Goal: Obtain resource: Download file/media

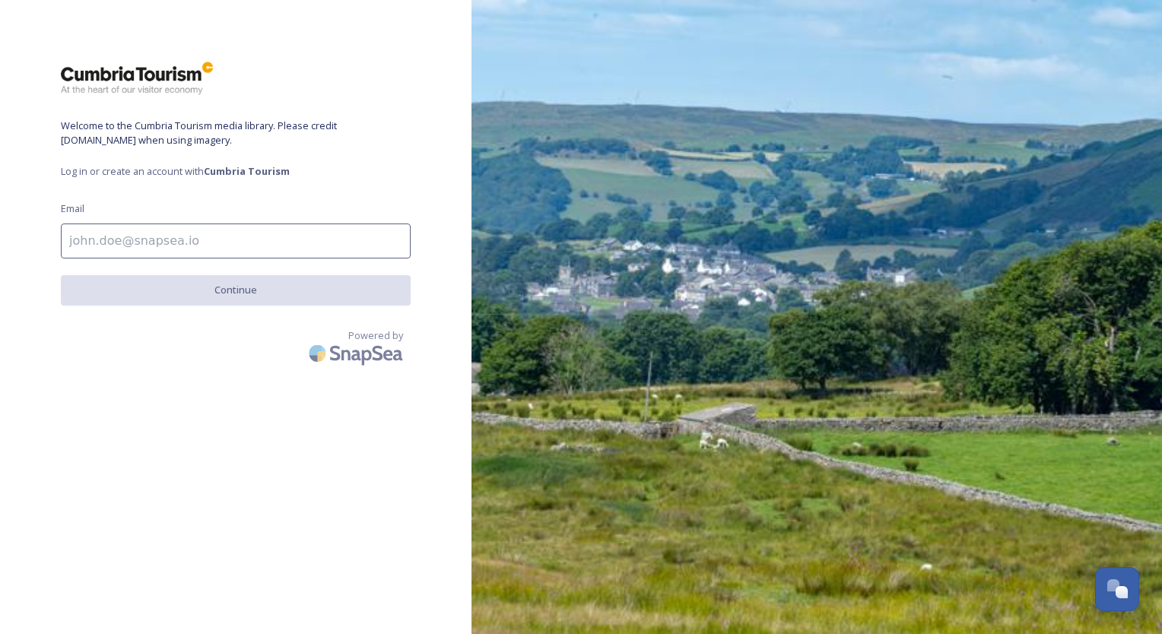
click at [297, 239] on input at bounding box center [236, 241] width 350 height 35
type input "[PERSON_NAME][EMAIL_ADDRESS][PERSON_NAME][DOMAIN_NAME]"
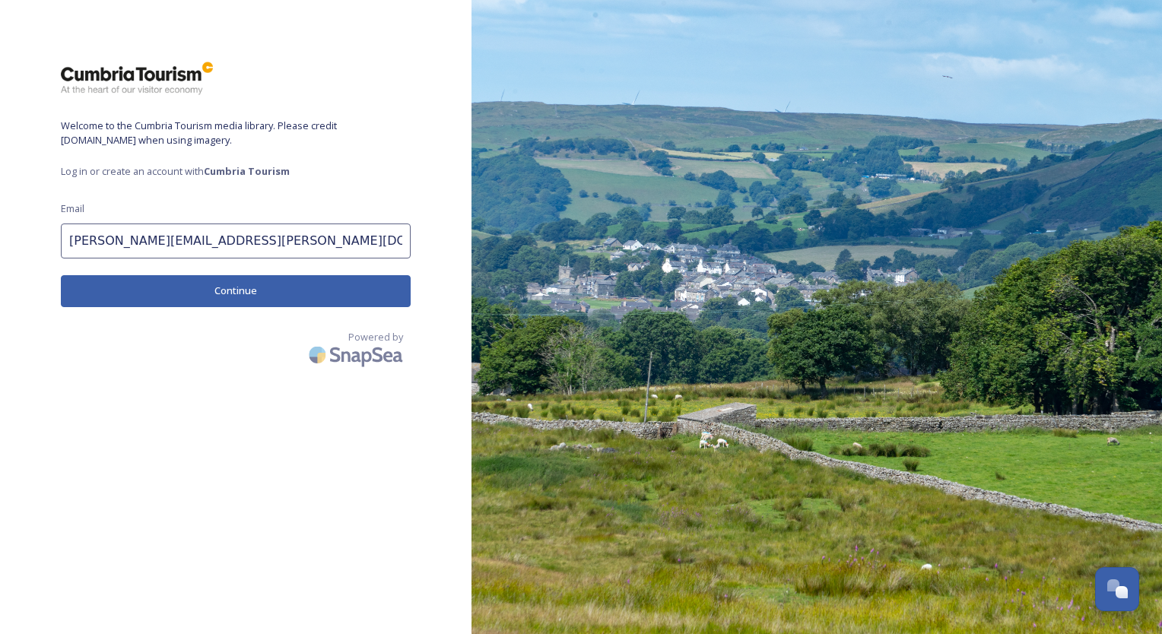
click at [152, 297] on button "Continue" at bounding box center [236, 290] width 350 height 31
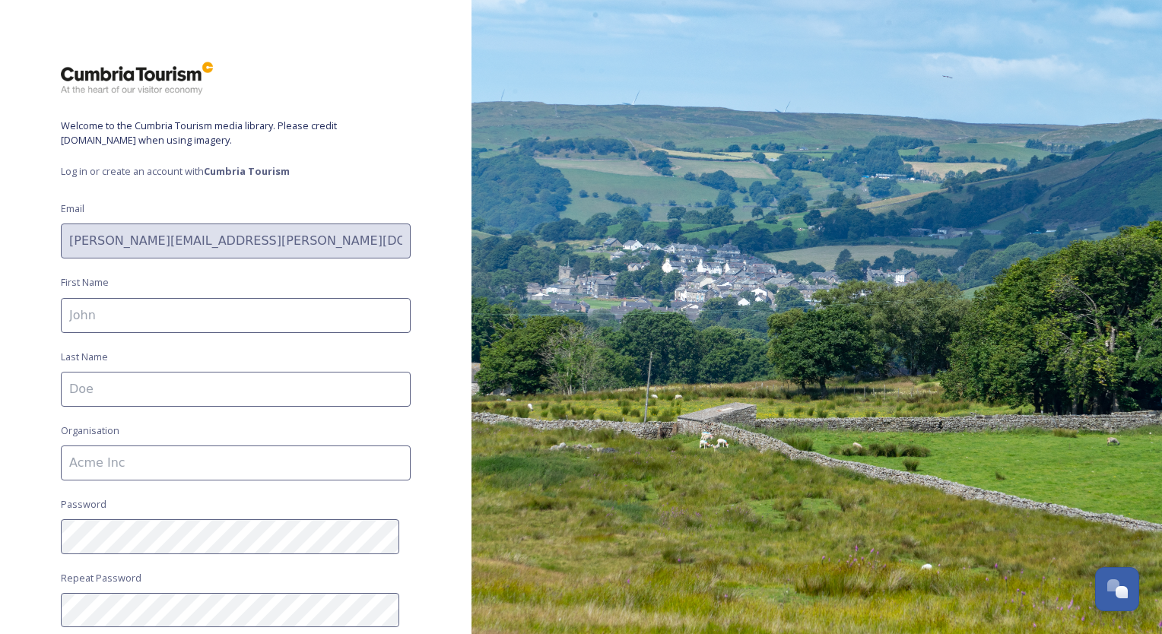
click at [145, 300] on input at bounding box center [236, 315] width 350 height 35
type input "Julie"
click at [64, 398] on input at bounding box center [236, 389] width 350 height 35
type input "Smith"
click at [71, 471] on input at bounding box center [236, 463] width 350 height 35
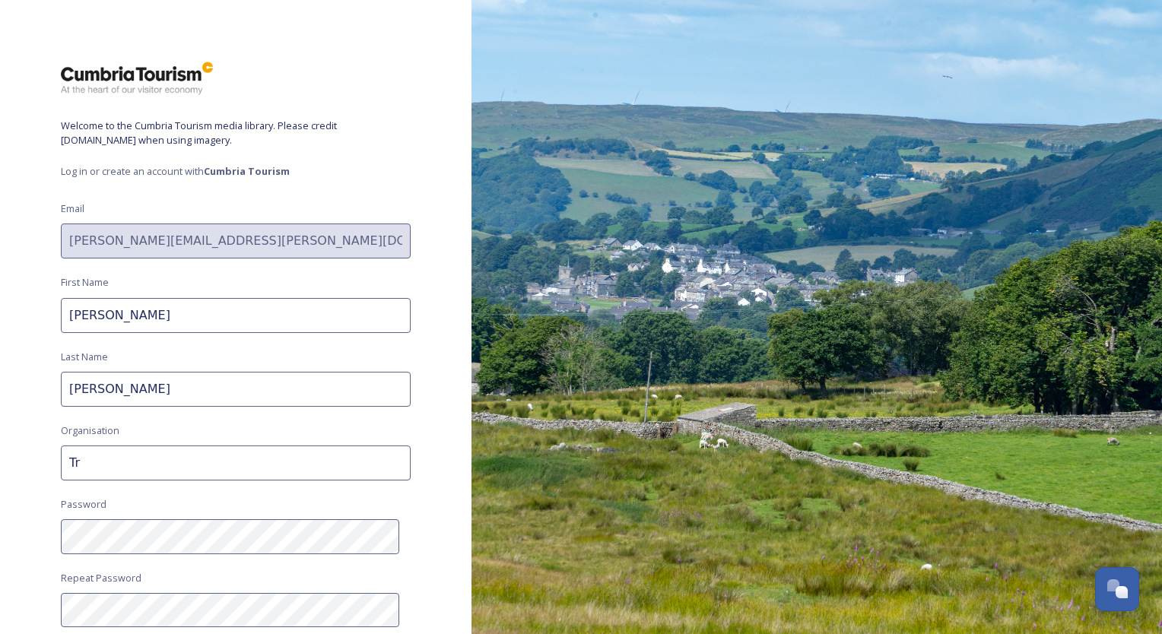
type input "Tr"
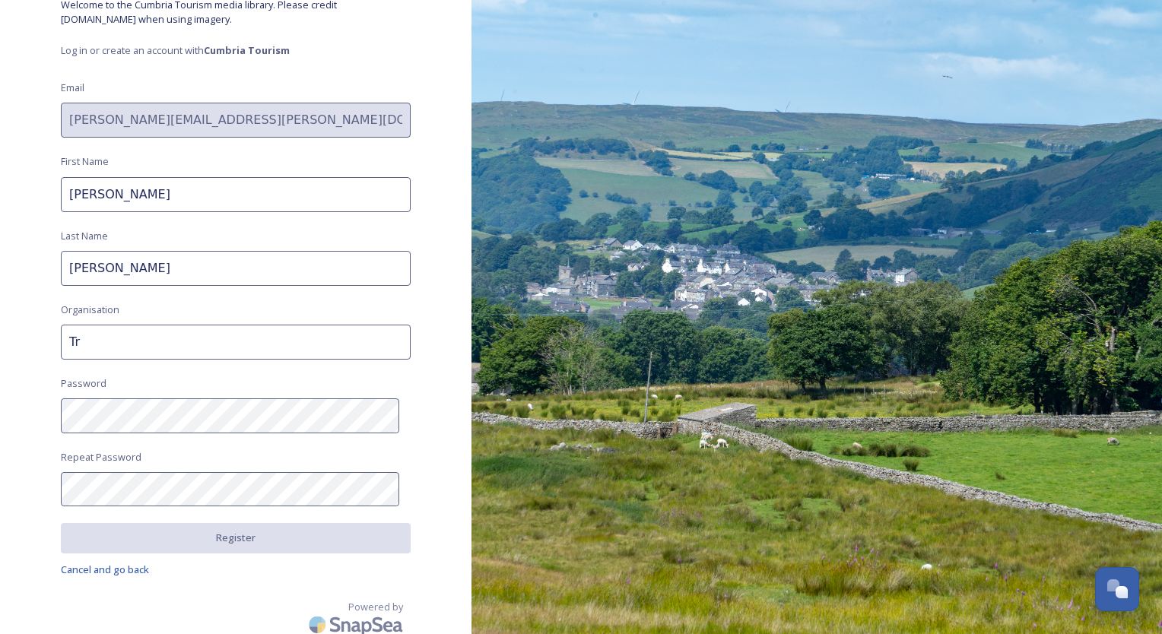
scroll to position [119, 0]
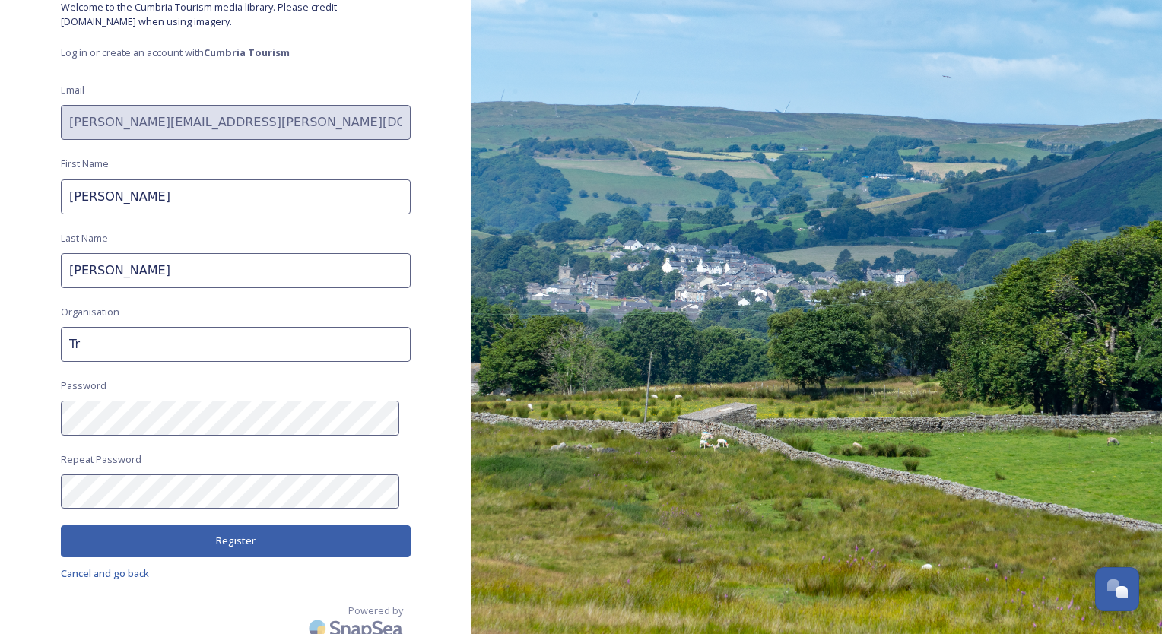
click at [202, 540] on button "Register" at bounding box center [236, 540] width 350 height 31
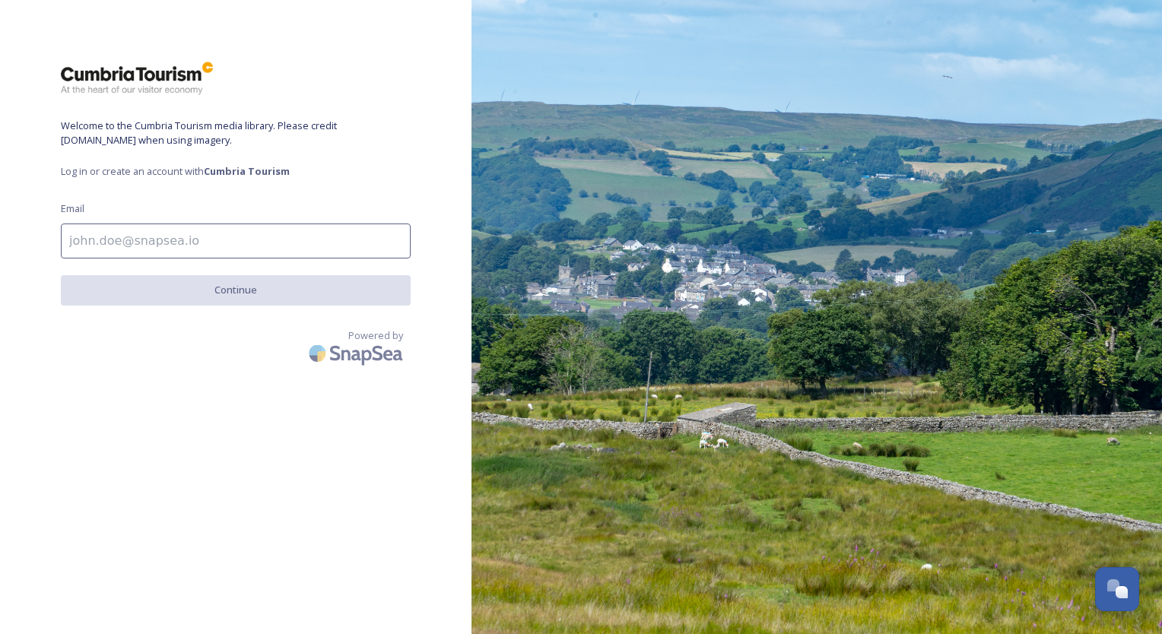
click at [157, 239] on input at bounding box center [236, 241] width 350 height 35
type input "[PERSON_NAME][EMAIL_ADDRESS][PERSON_NAME][DOMAIN_NAME]"
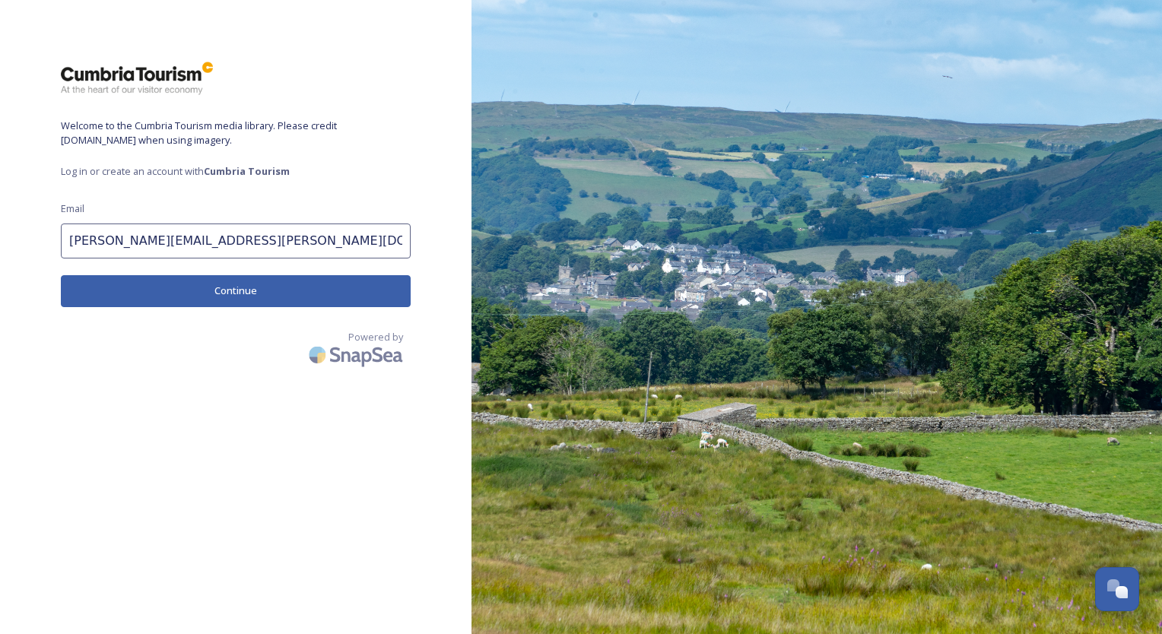
click at [167, 297] on button "Continue" at bounding box center [236, 290] width 350 height 31
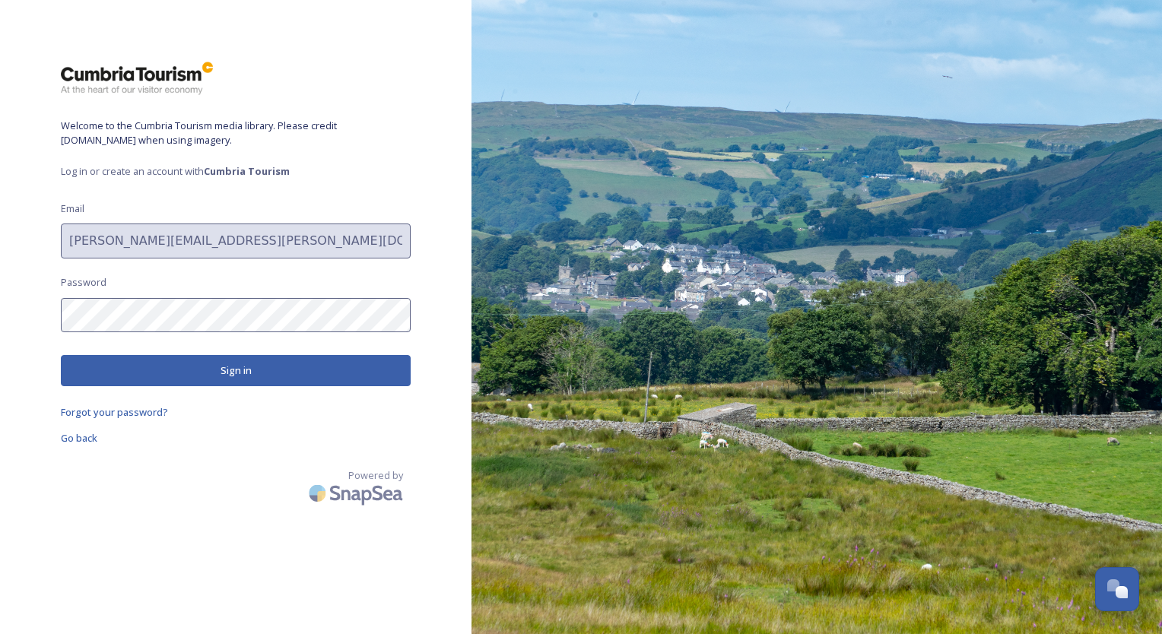
click at [249, 368] on button "Sign in" at bounding box center [236, 370] width 350 height 31
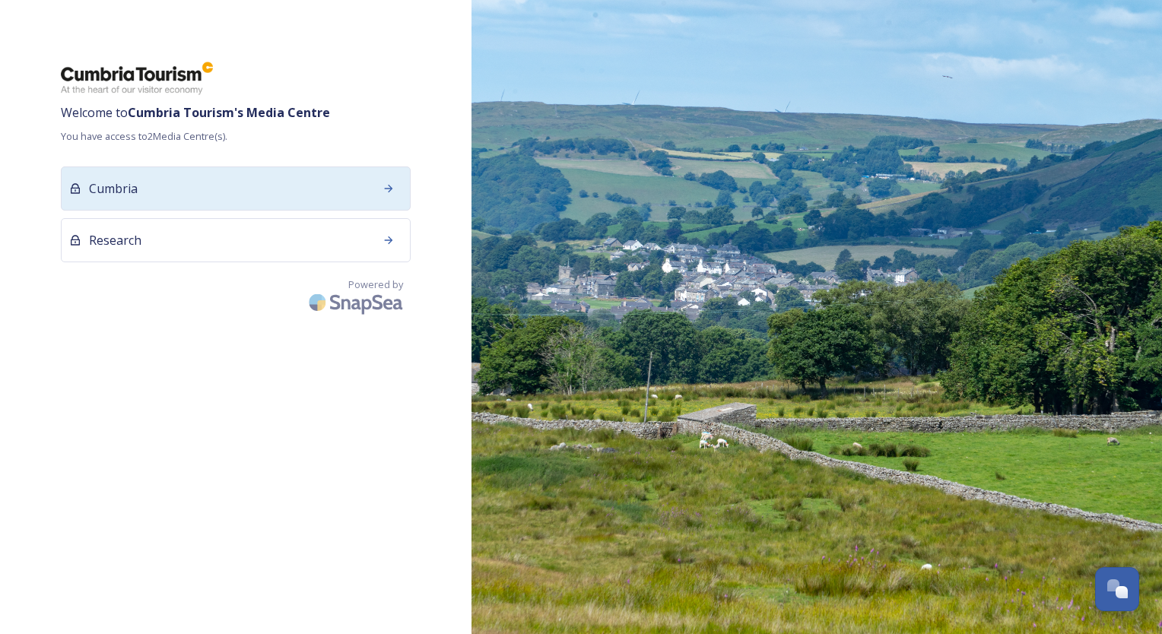
click at [350, 187] on div "Cumbria" at bounding box center [236, 189] width 350 height 44
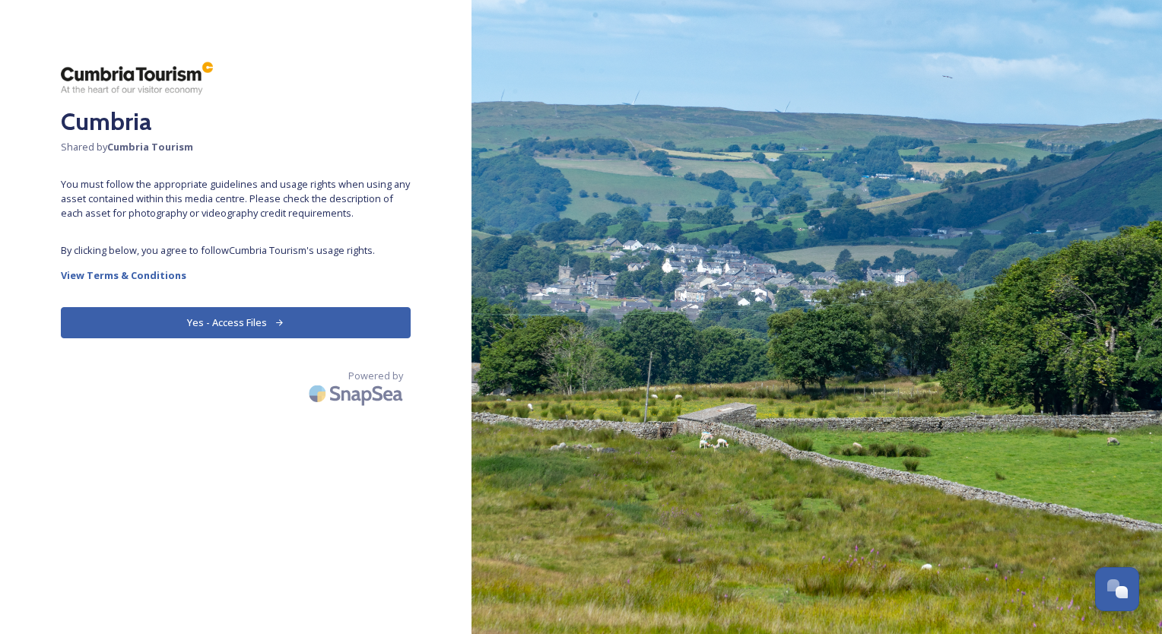
click at [185, 317] on button "Yes - Access Files" at bounding box center [236, 322] width 350 height 31
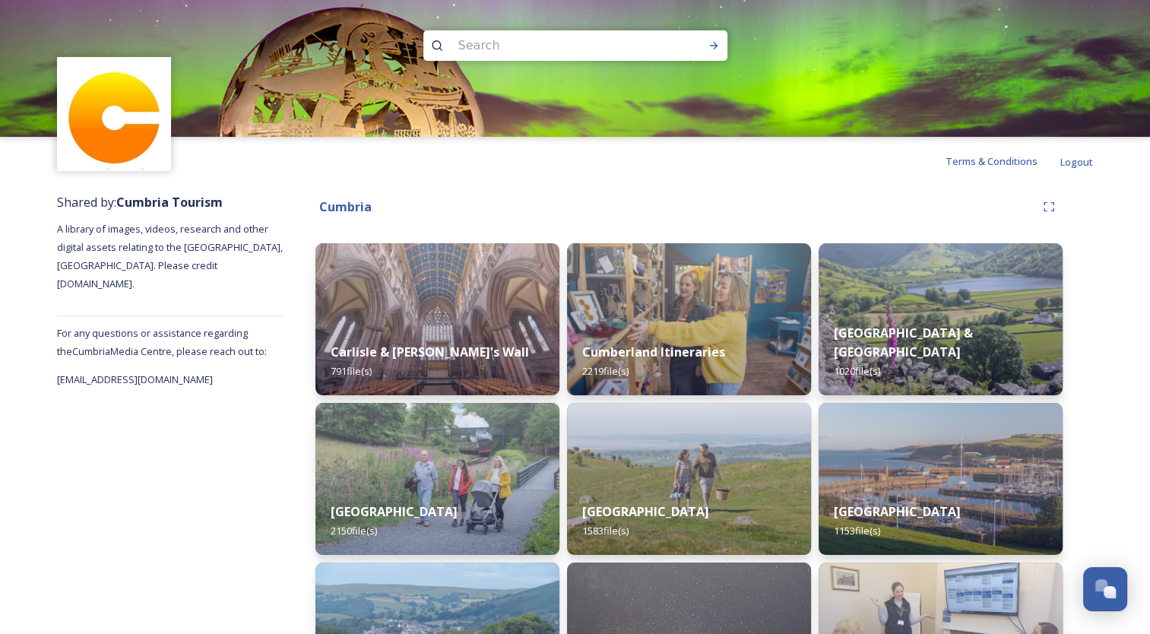
click at [601, 42] on input at bounding box center [555, 45] width 208 height 33
type input "fell [PERSON_NAME]"
type input "fell foot"
click at [715, 44] on icon at bounding box center [713, 46] width 8 height 8
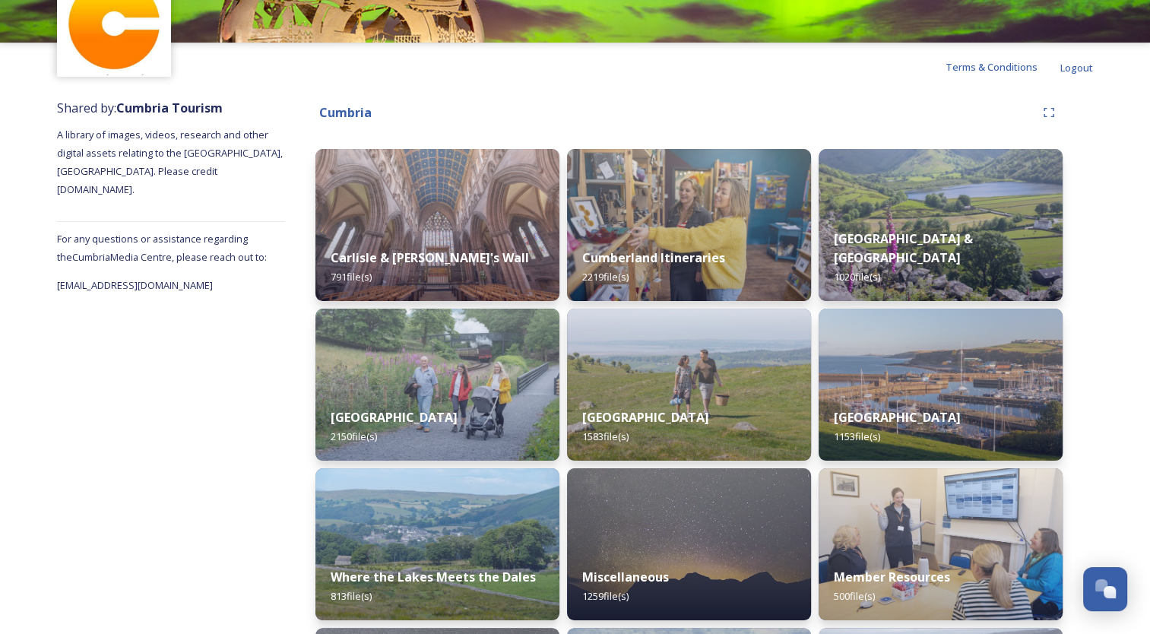
scroll to position [106, 0]
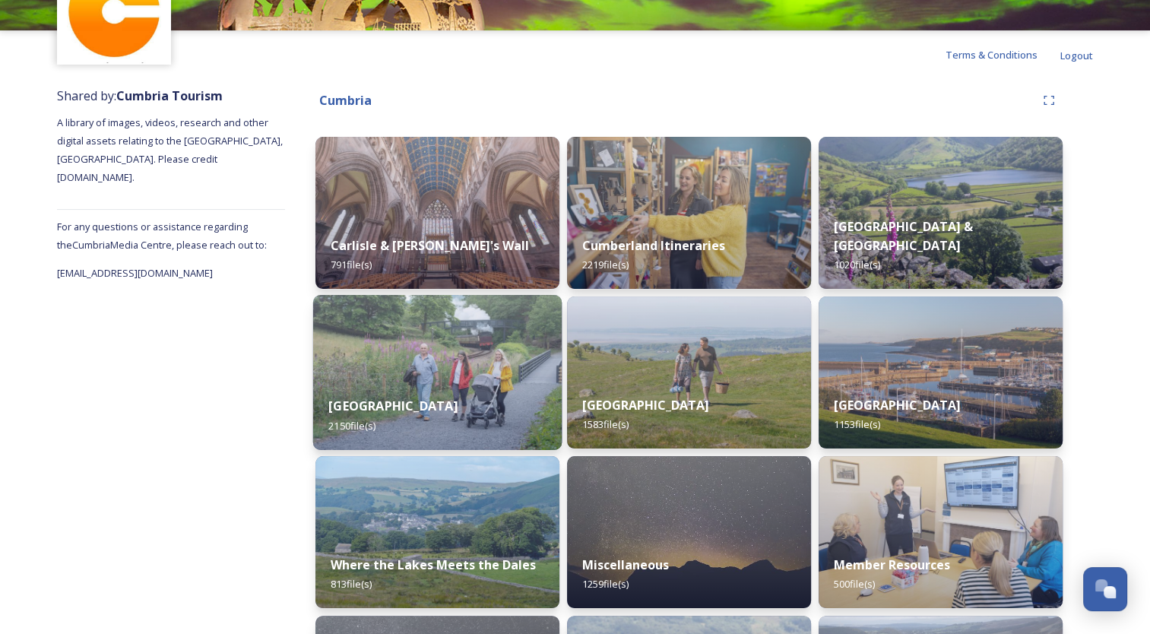
click at [411, 357] on img at bounding box center [437, 372] width 249 height 155
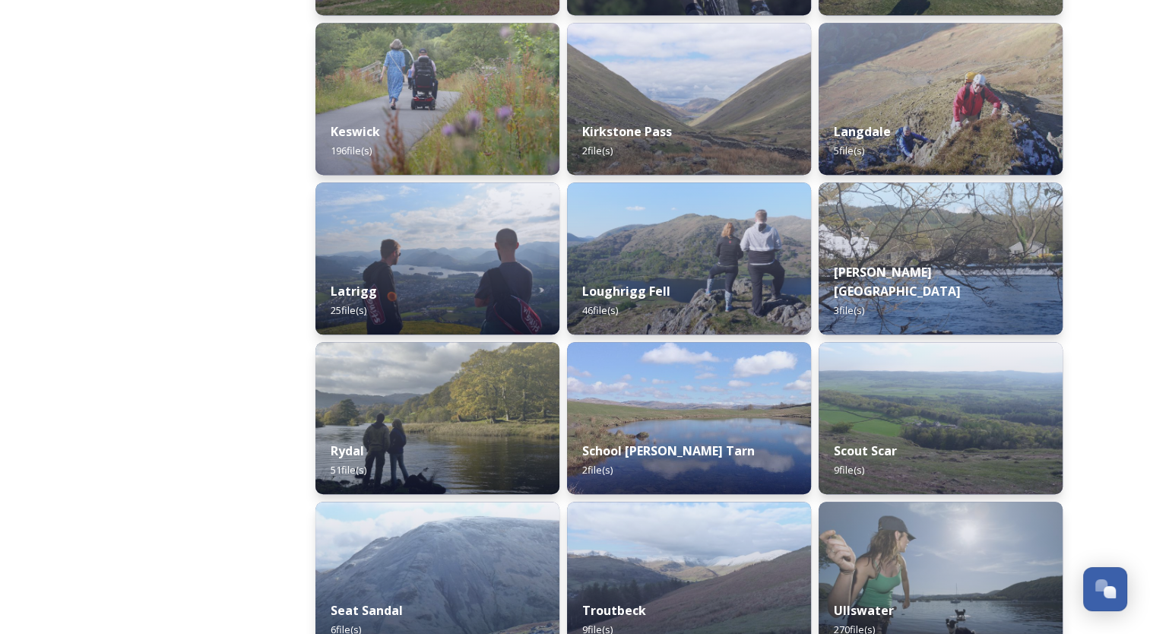
scroll to position [1013, 0]
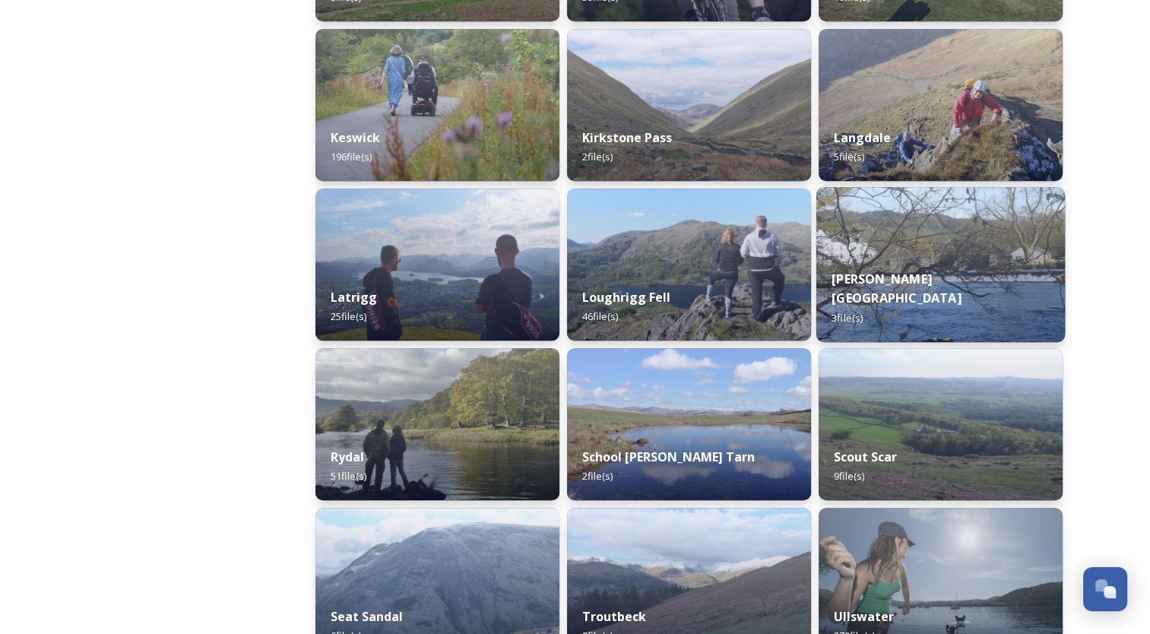
click at [895, 272] on img at bounding box center [941, 264] width 249 height 155
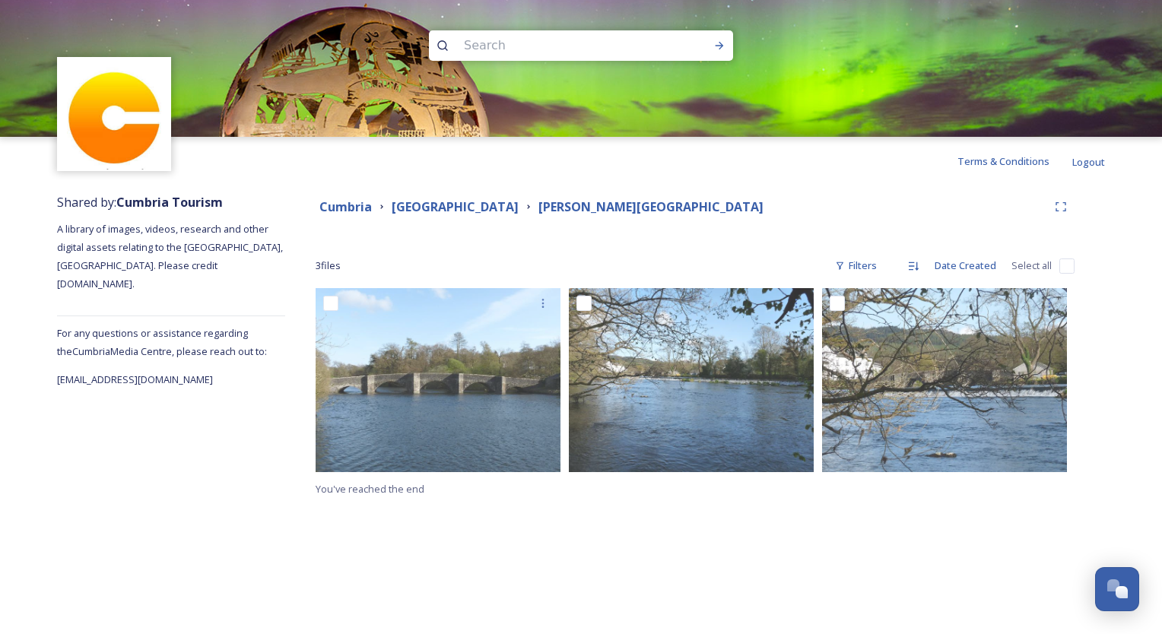
click at [14, 2] on img at bounding box center [581, 68] width 1162 height 137
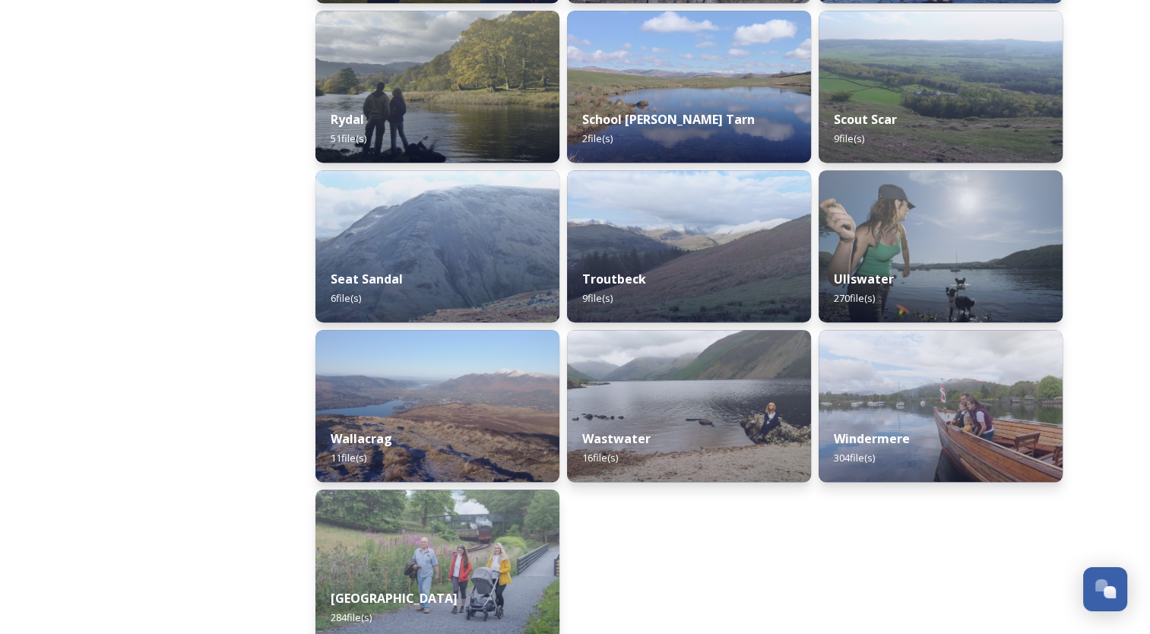
scroll to position [1365, 0]
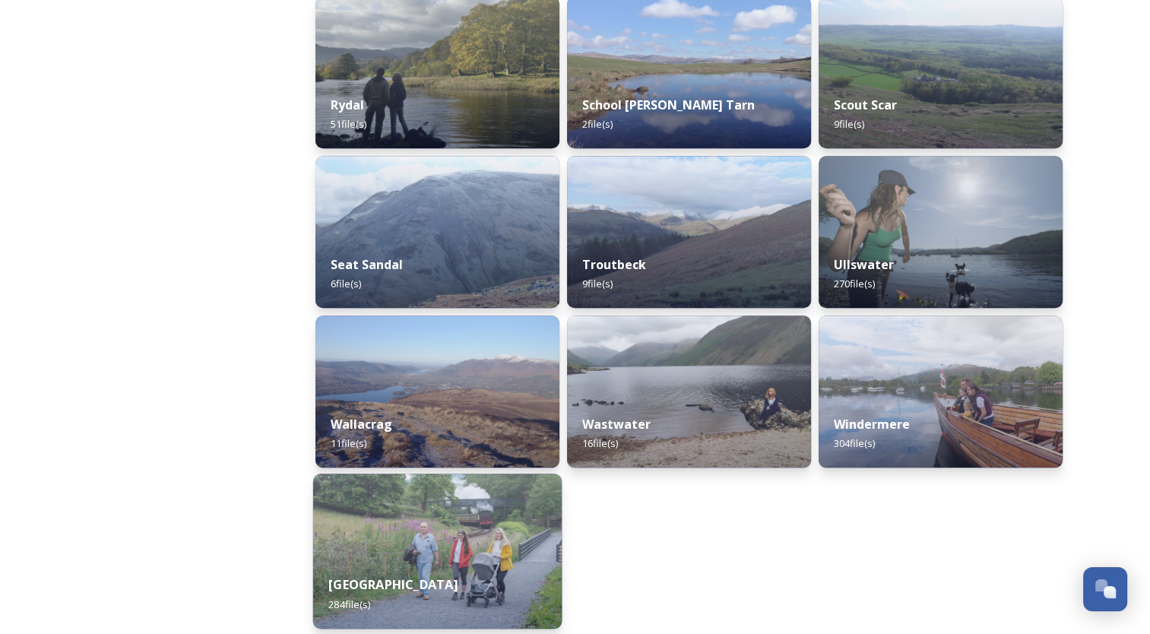
click at [389, 540] on img at bounding box center [437, 551] width 249 height 155
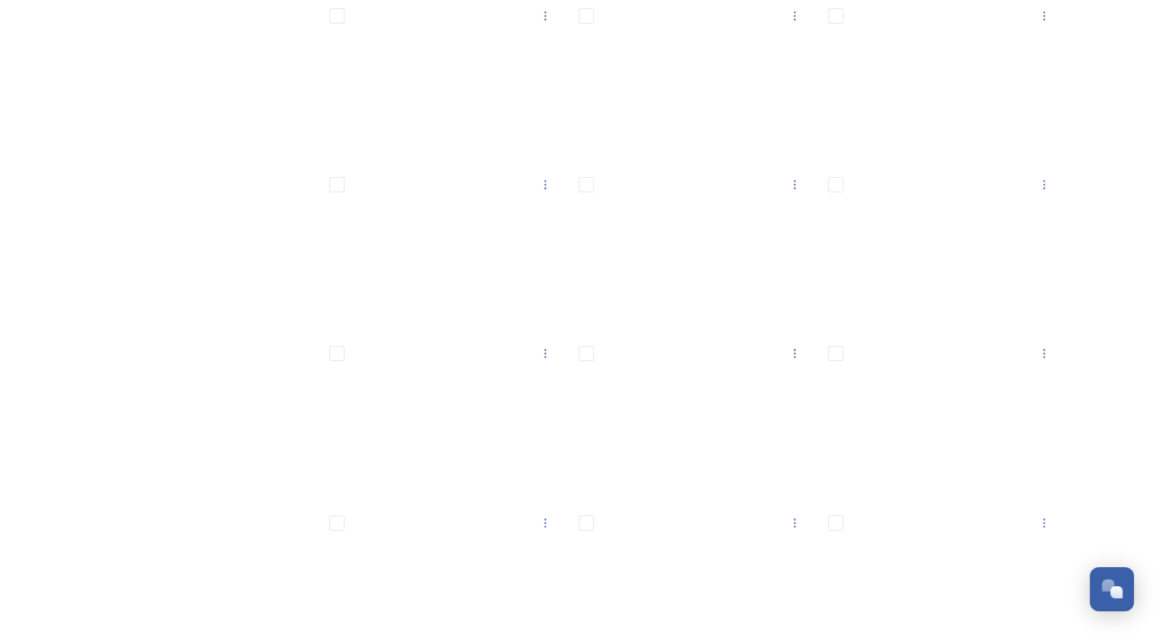
scroll to position [5714, 0]
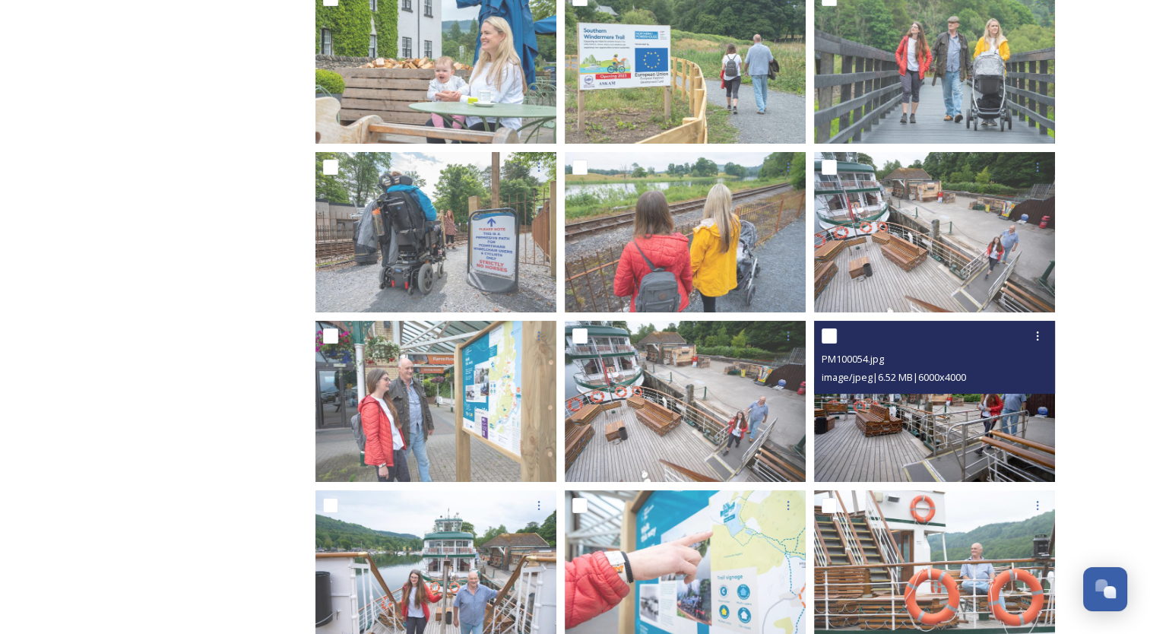
click at [864, 435] on img at bounding box center [934, 401] width 241 height 160
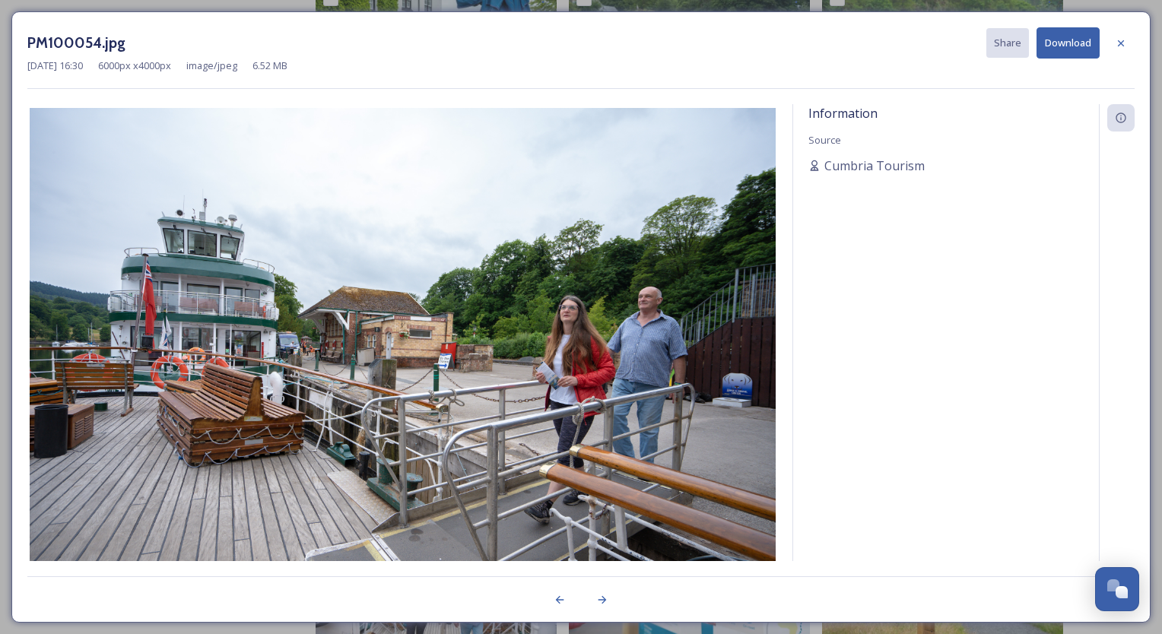
click at [1064, 49] on button "Download" at bounding box center [1067, 42] width 63 height 31
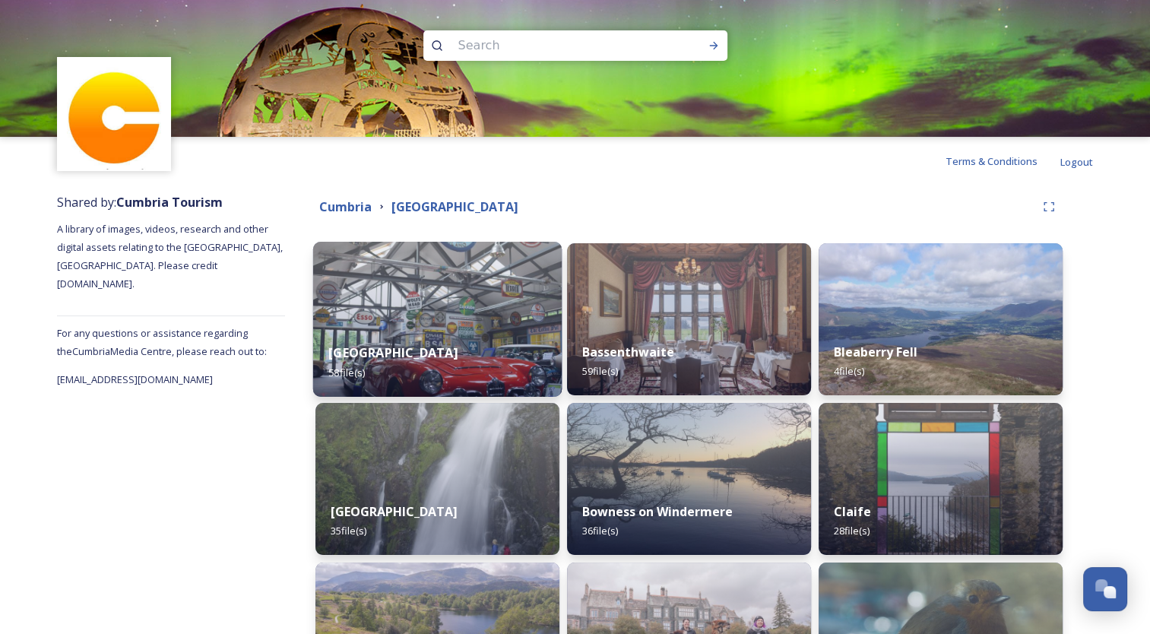
click at [427, 313] on img at bounding box center [437, 319] width 249 height 155
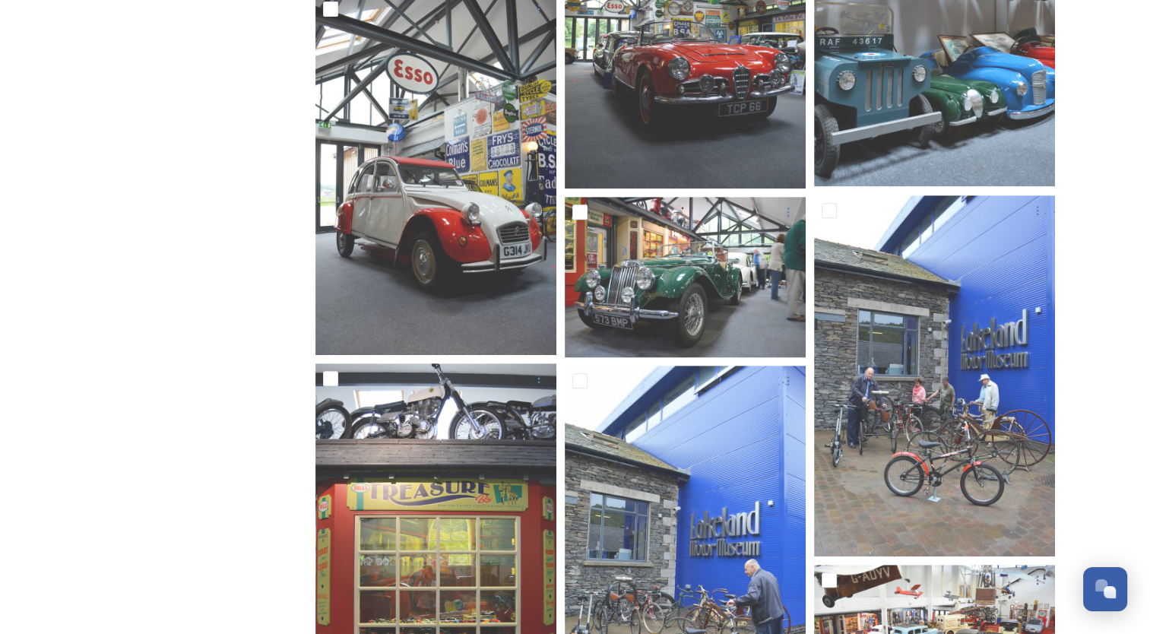
scroll to position [638, 0]
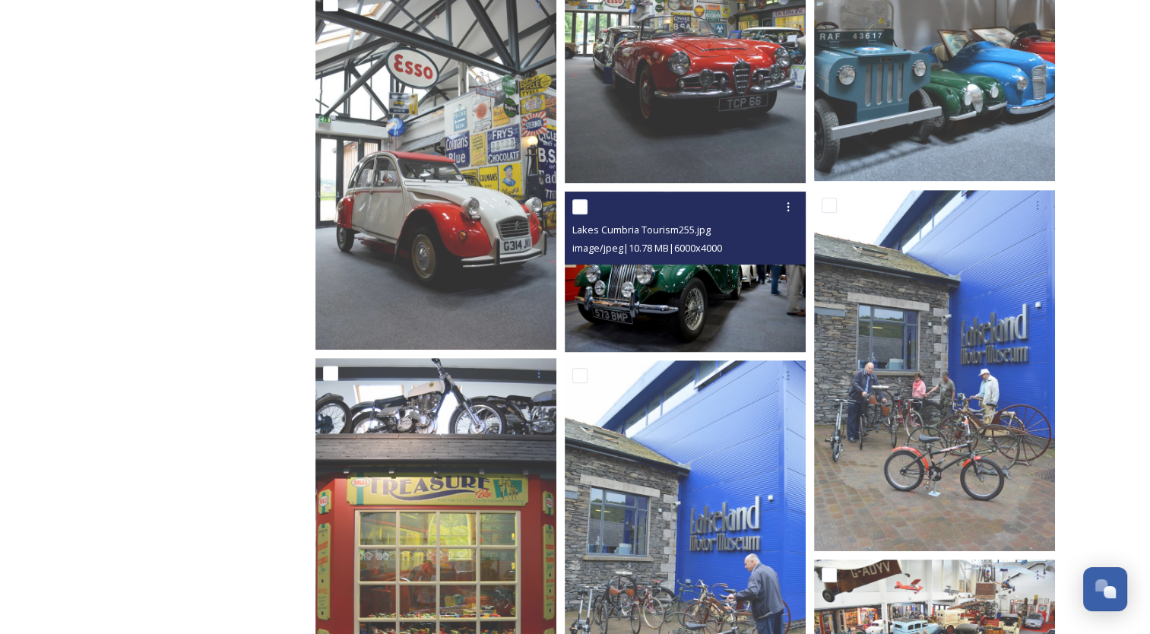
click at [659, 327] on img at bounding box center [685, 272] width 241 height 160
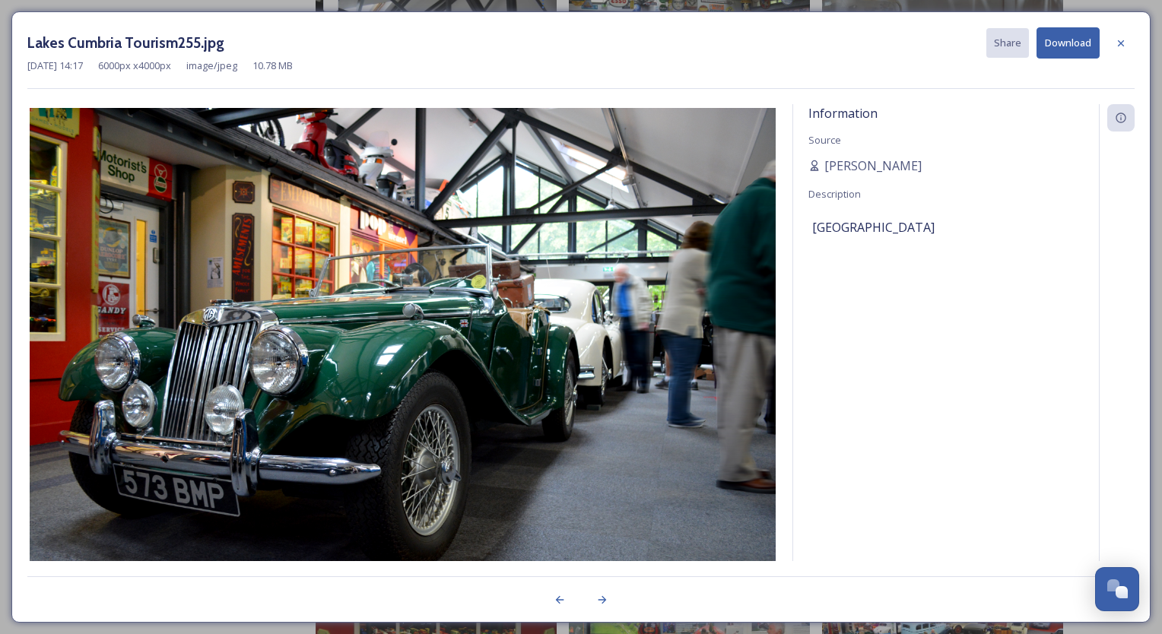
click at [1064, 44] on button "Download" at bounding box center [1067, 42] width 63 height 31
click at [1117, 44] on icon at bounding box center [1121, 43] width 12 height 12
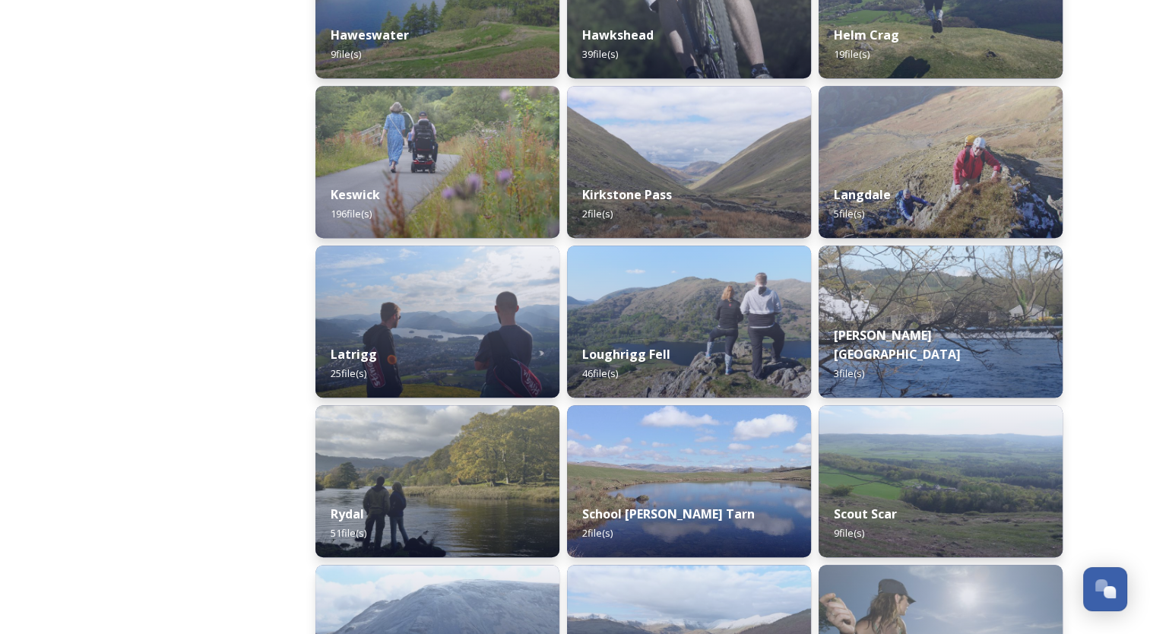
scroll to position [988, 0]
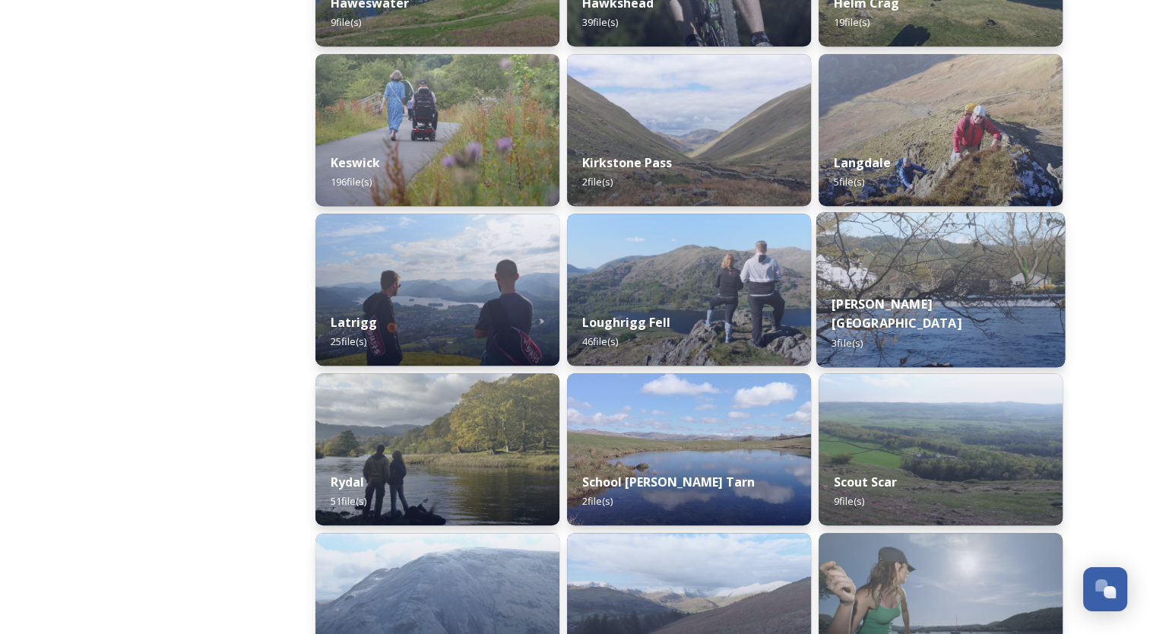
click at [864, 313] on div "[PERSON_NAME] bridge 3 file(s)" at bounding box center [941, 323] width 249 height 88
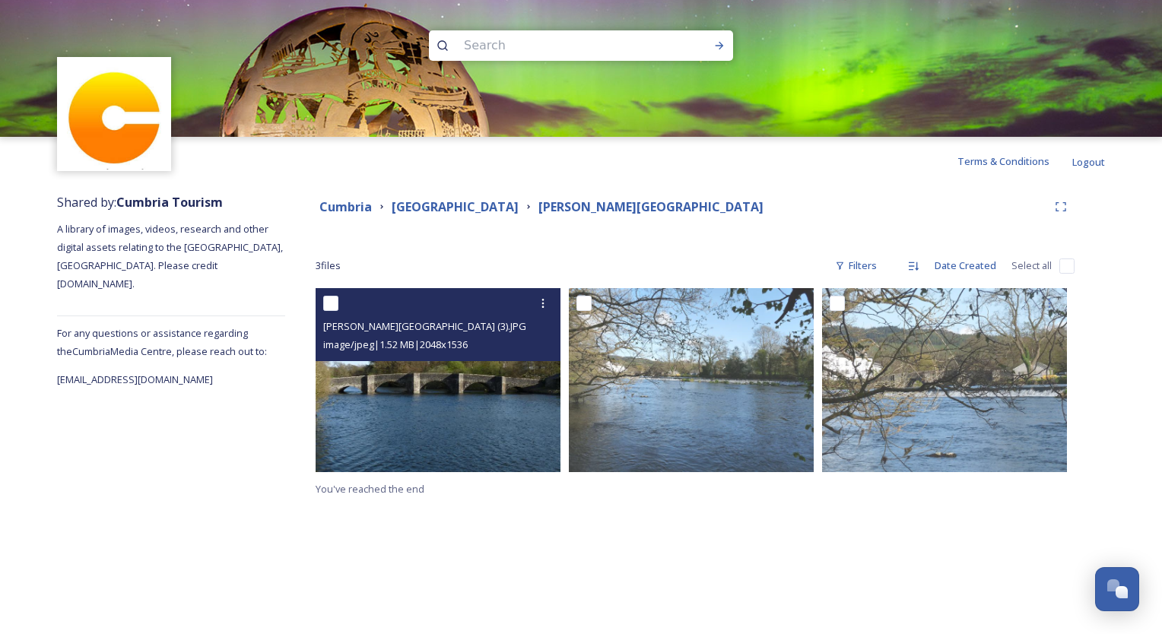
click at [363, 442] on img at bounding box center [438, 380] width 245 height 184
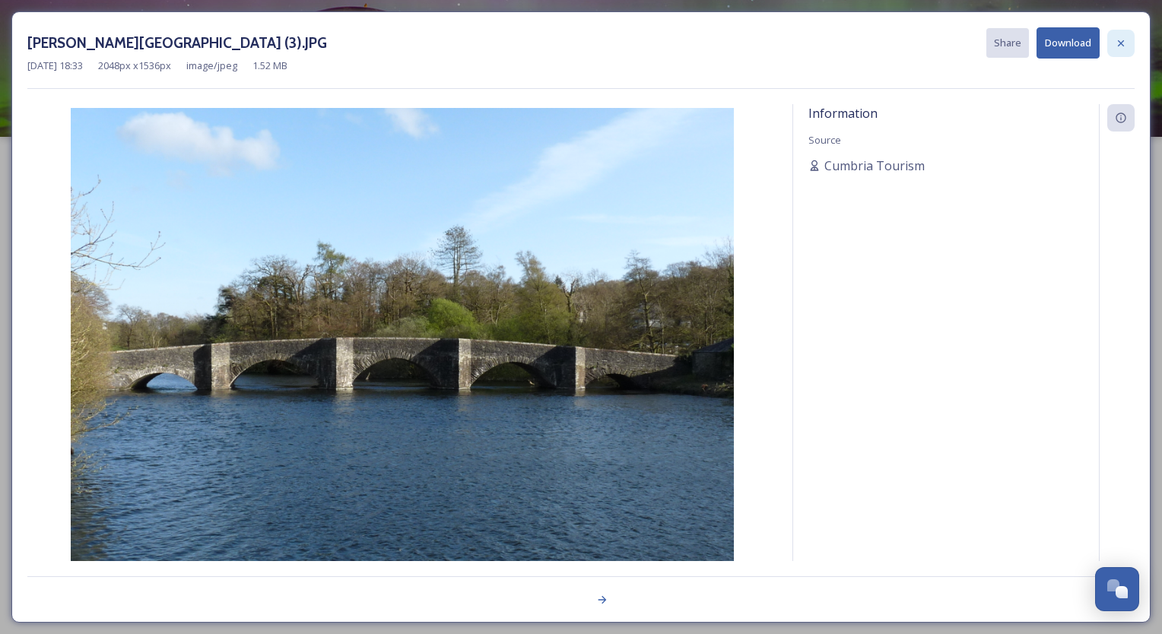
click at [1124, 44] on icon at bounding box center [1121, 43] width 12 height 12
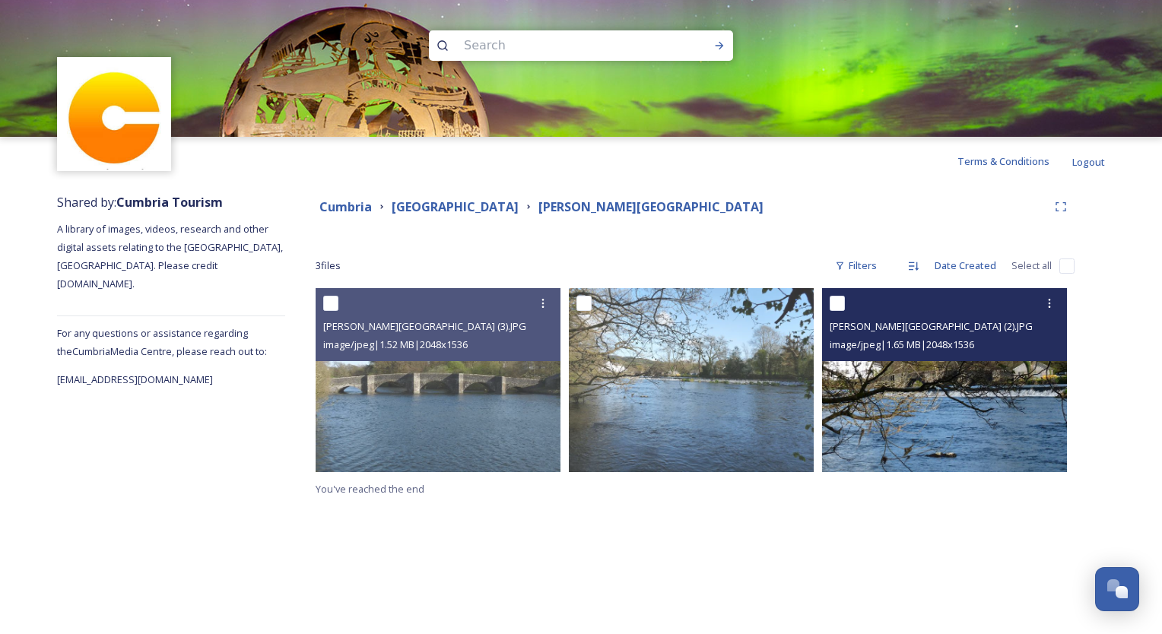
click at [870, 399] on img at bounding box center [944, 380] width 245 height 184
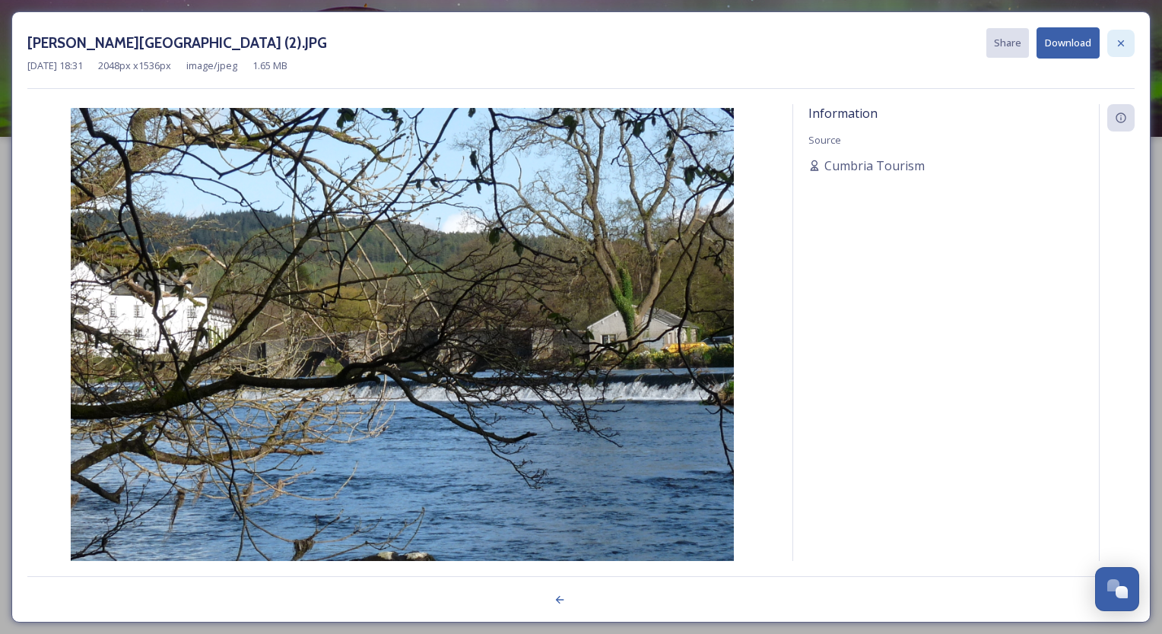
click at [1128, 37] on div at bounding box center [1120, 43] width 27 height 27
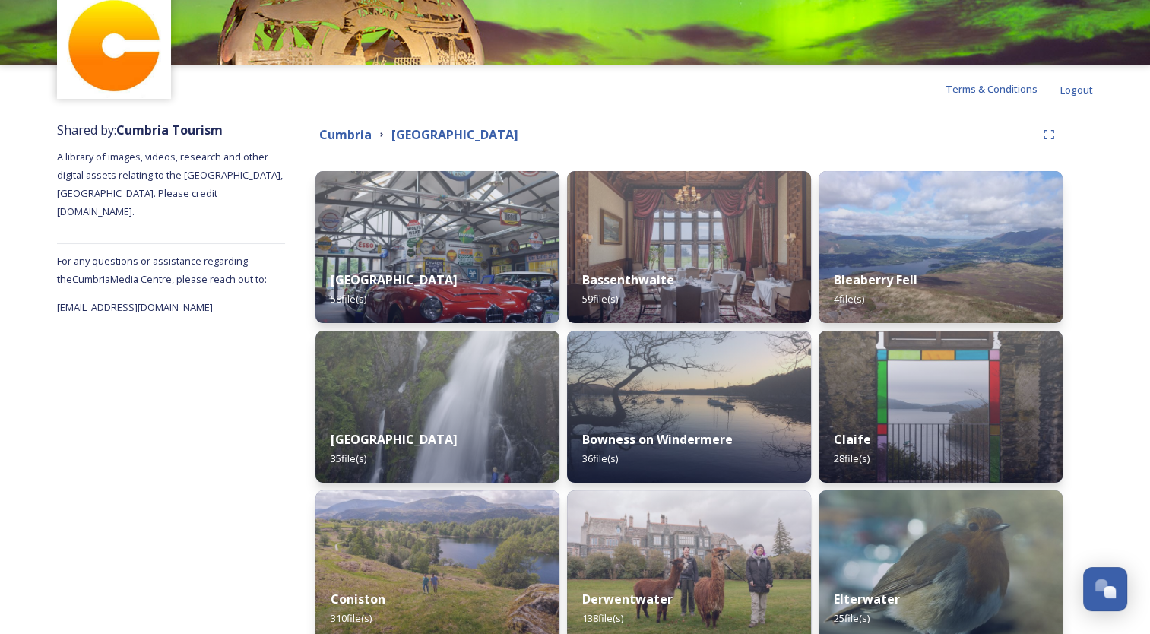
scroll to position [214, 0]
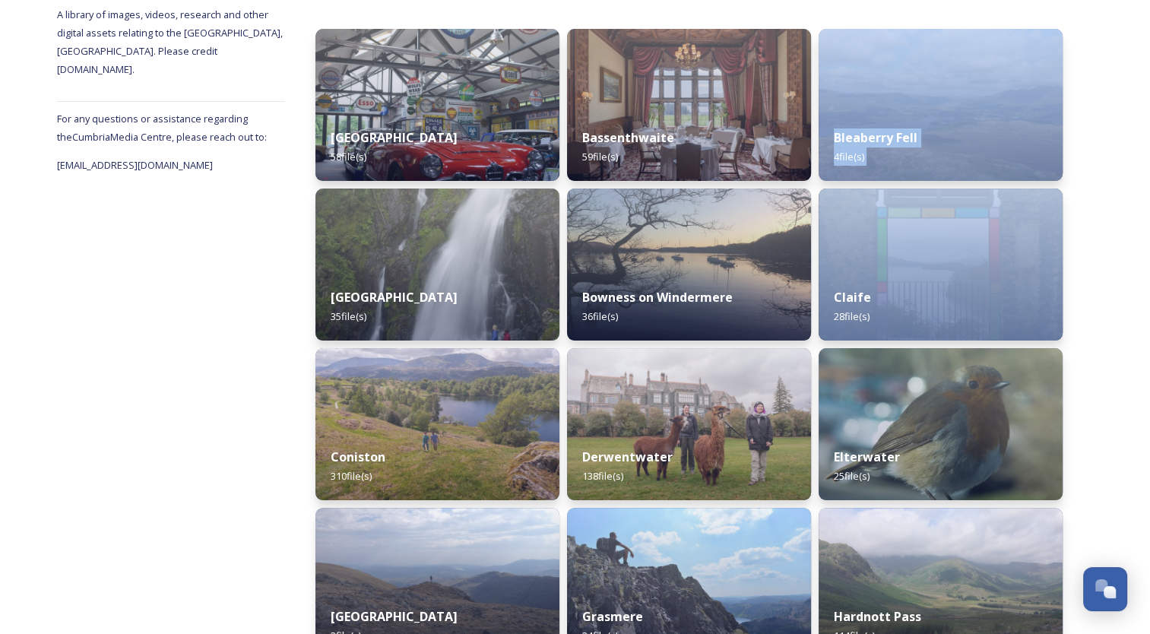
drag, startPoint x: 1143, startPoint y: 177, endPoint x: 1143, endPoint y: 201, distance: 23.6
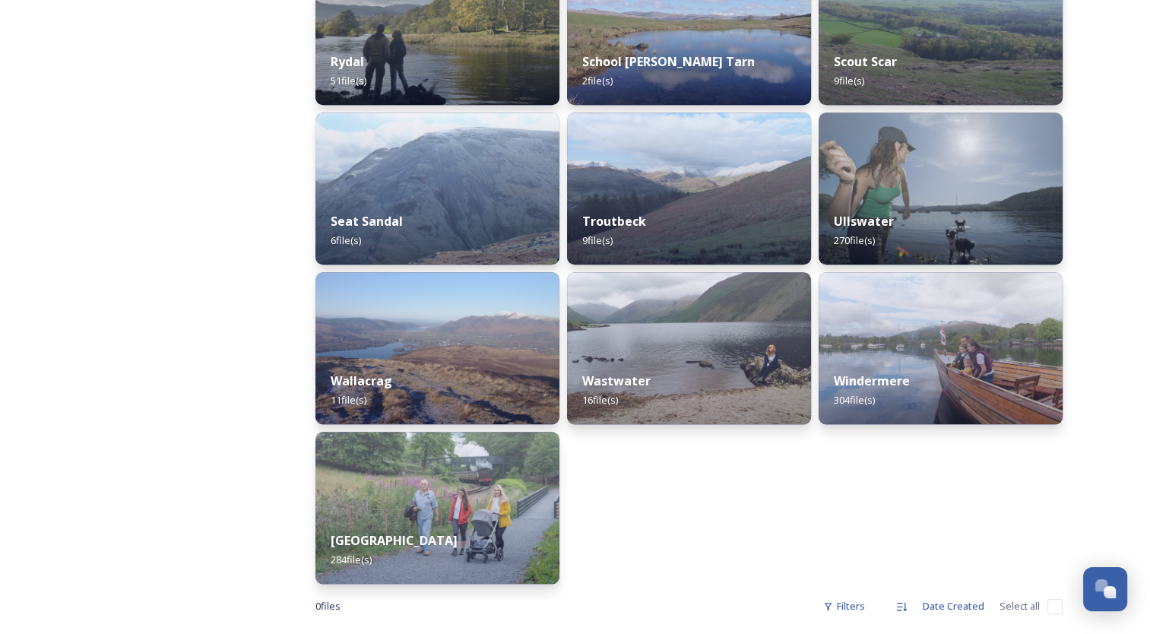
scroll to position [1418, 0]
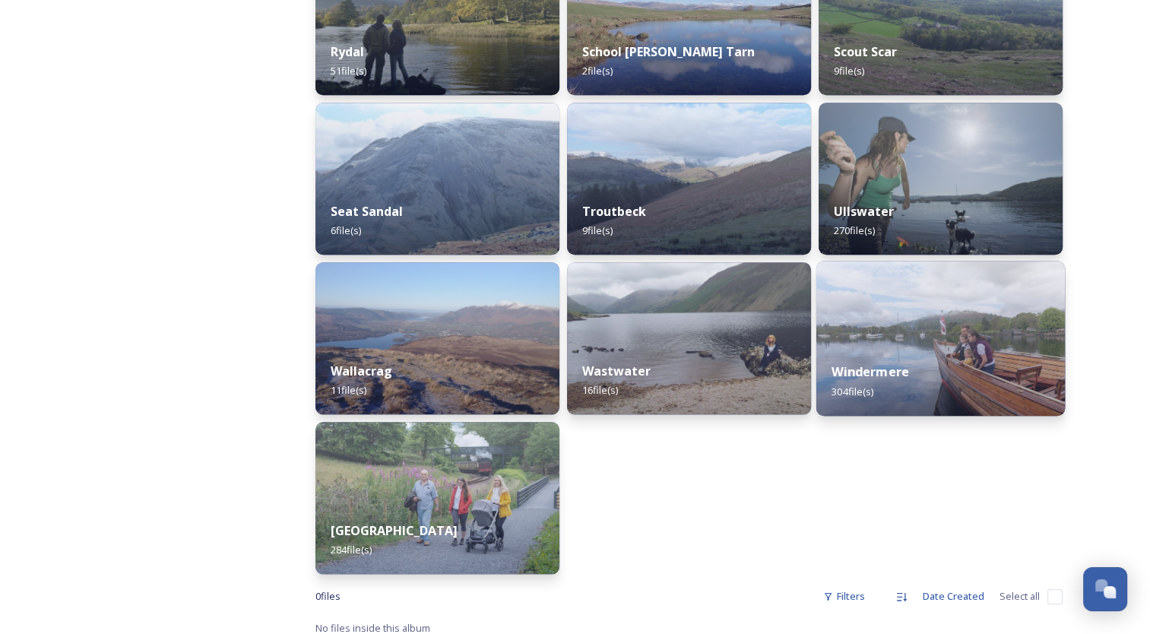
click at [928, 366] on div "Windermere 304 file(s)" at bounding box center [941, 381] width 249 height 69
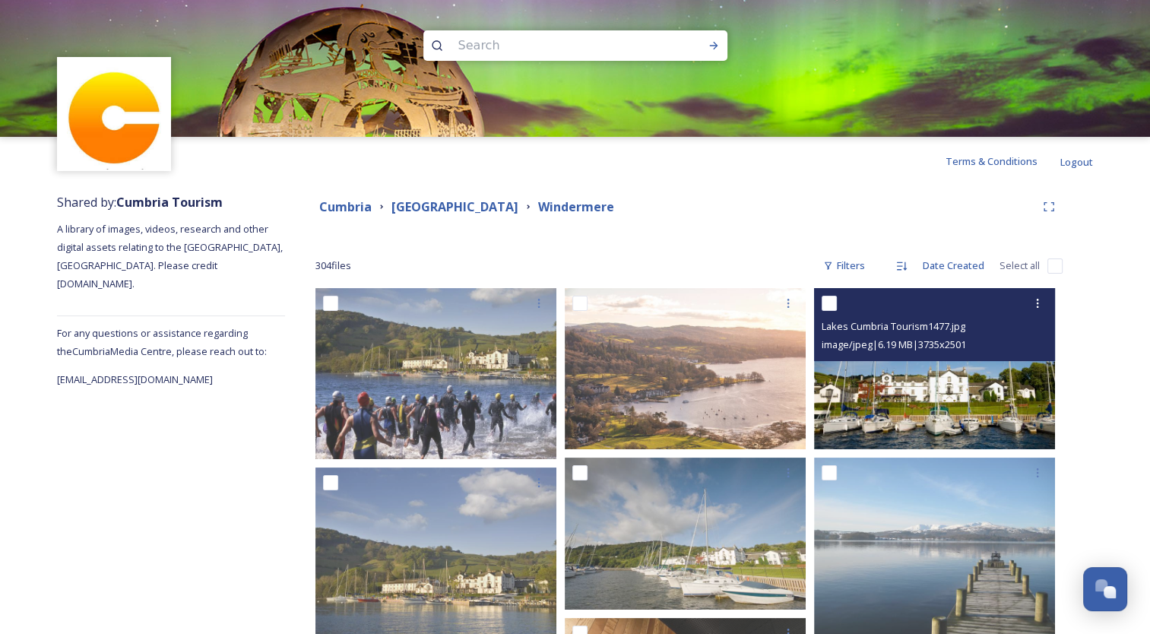
click at [940, 403] on img at bounding box center [934, 368] width 241 height 161
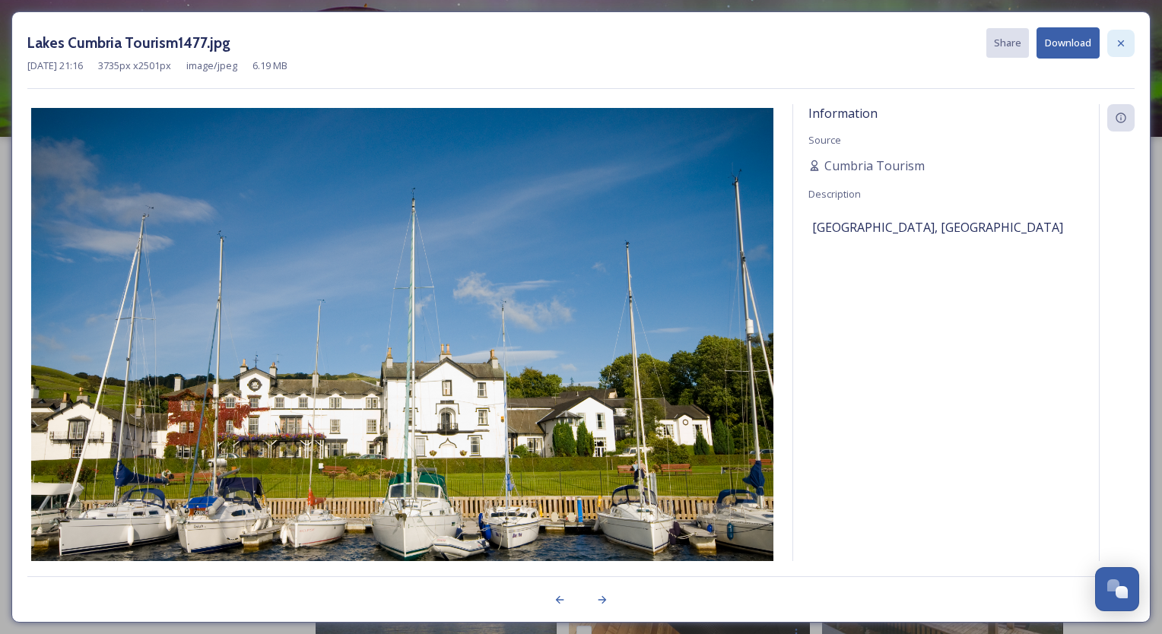
click at [1124, 43] on icon at bounding box center [1121, 43] width 12 height 12
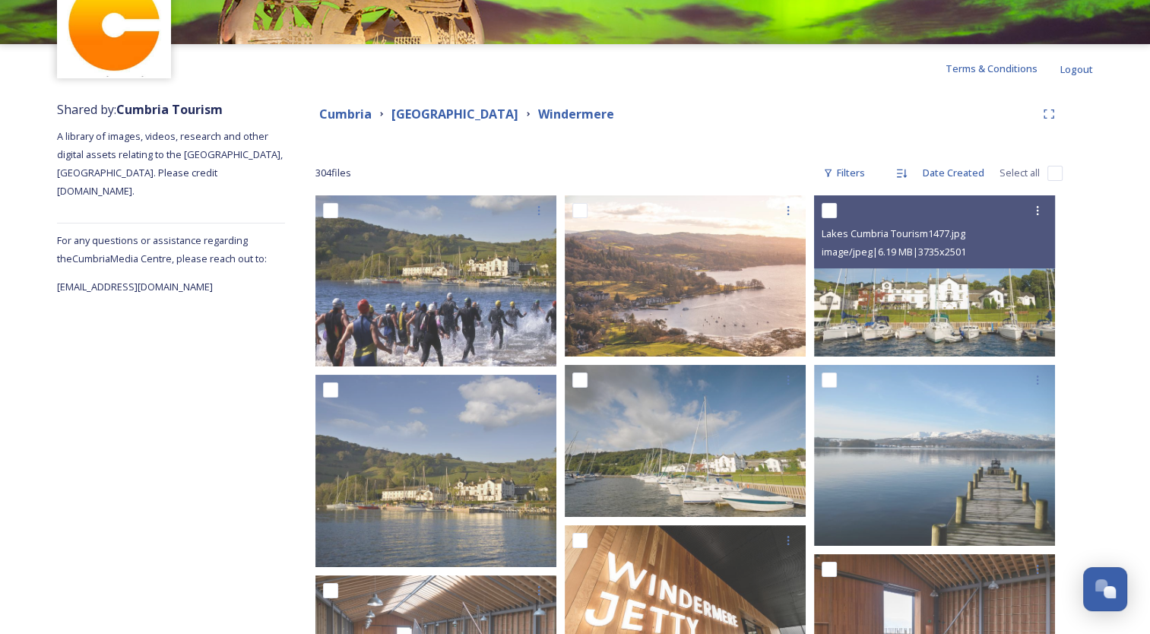
scroll to position [100, 0]
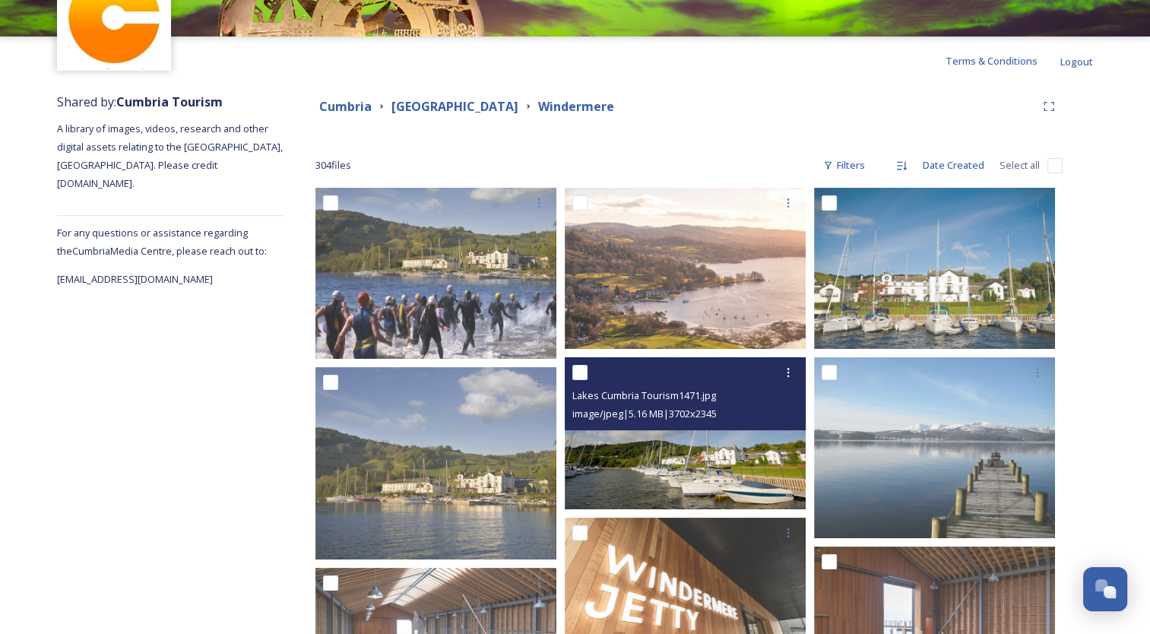
click at [636, 476] on img at bounding box center [685, 433] width 241 height 153
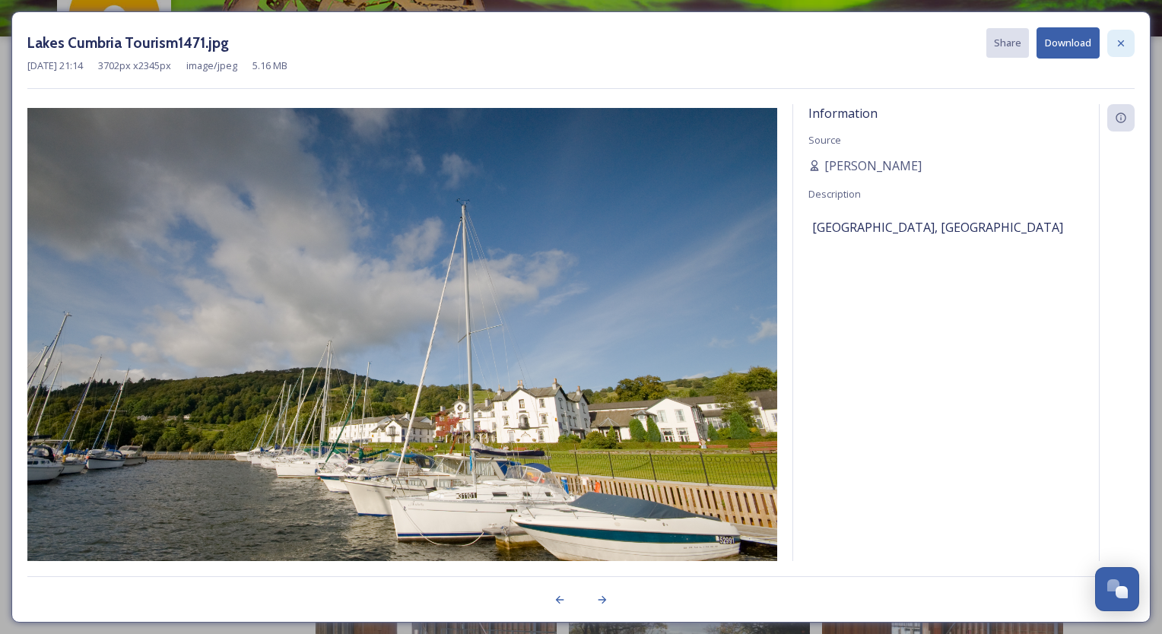
click at [1121, 47] on icon at bounding box center [1121, 43] width 12 height 12
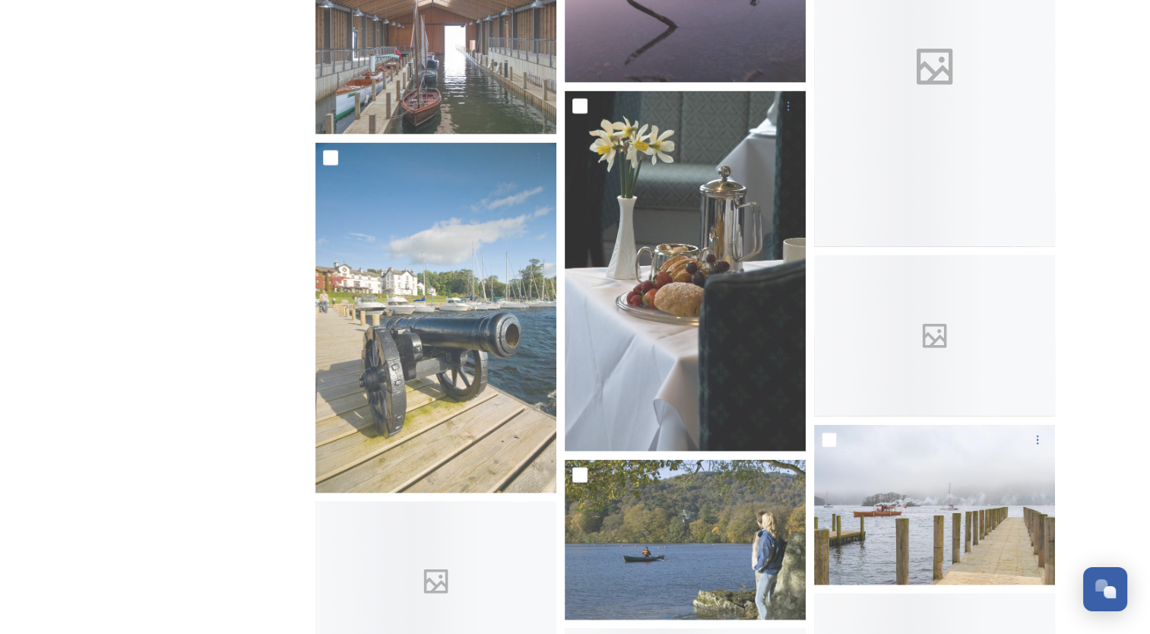
scroll to position [1309, 0]
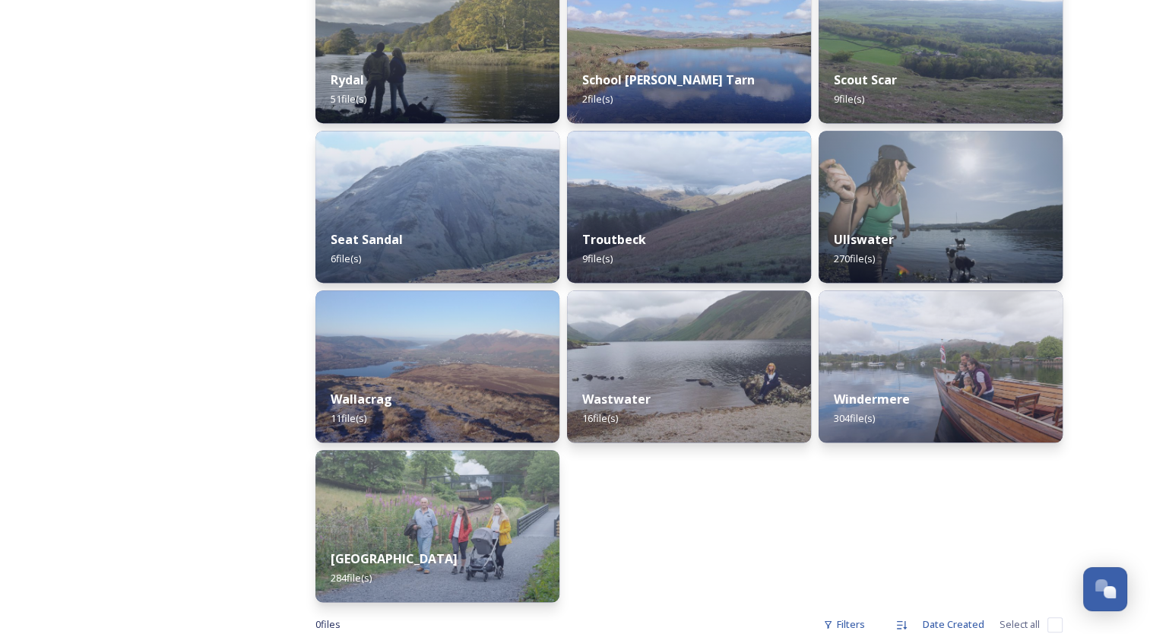
scroll to position [1394, 0]
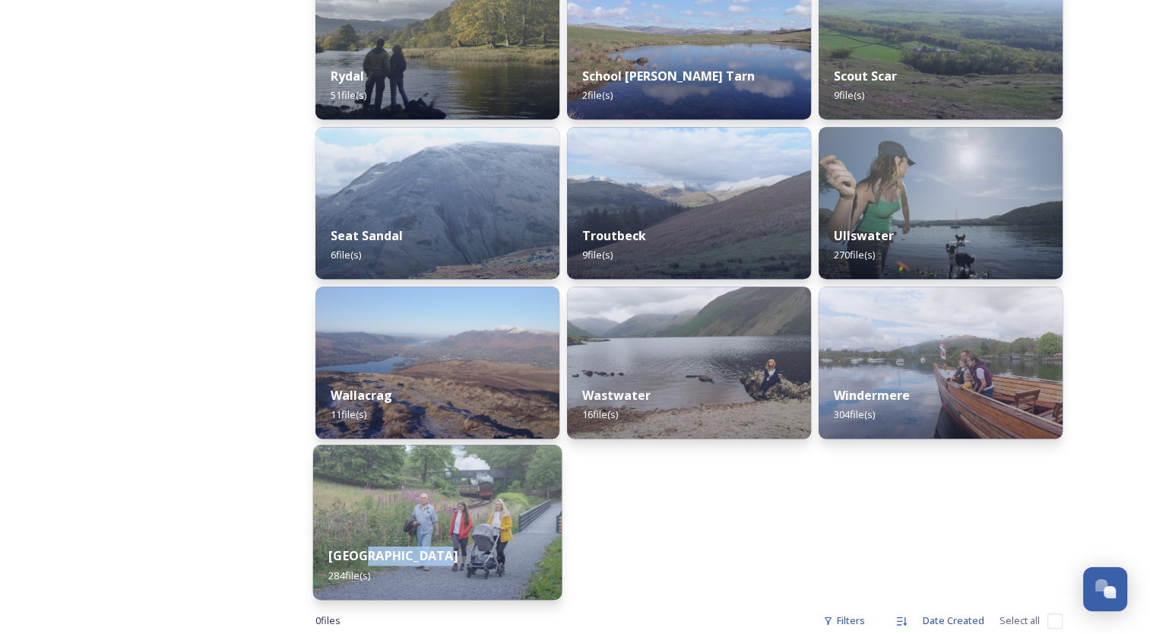
click at [404, 550] on strong "[GEOGRAPHIC_DATA]" at bounding box center [392, 555] width 129 height 17
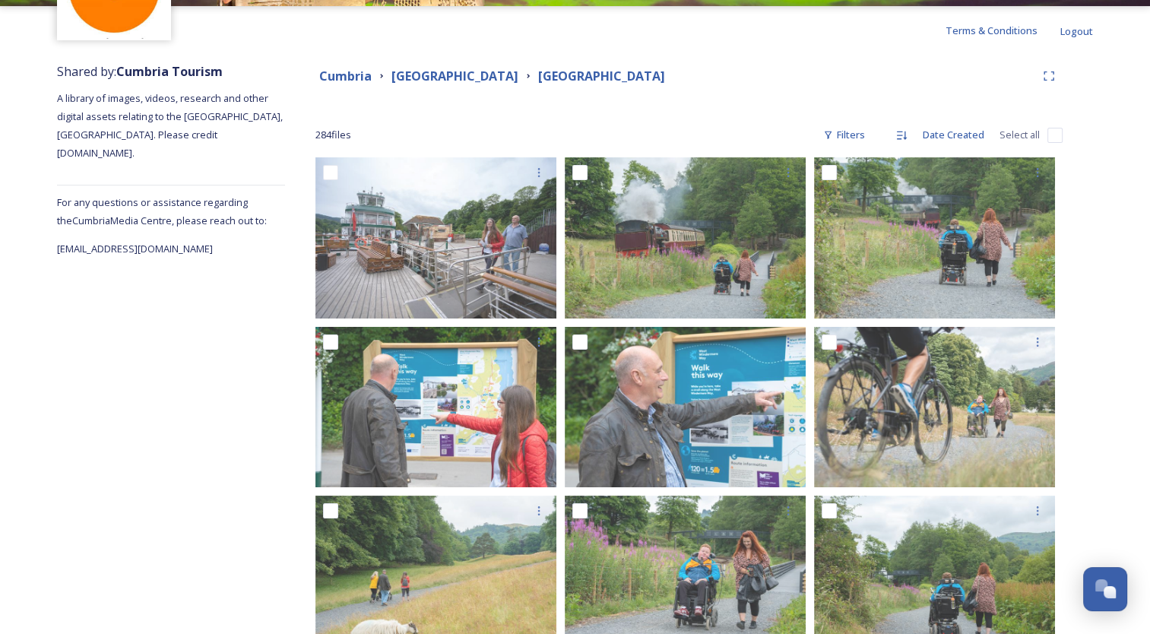
scroll to position [126, 0]
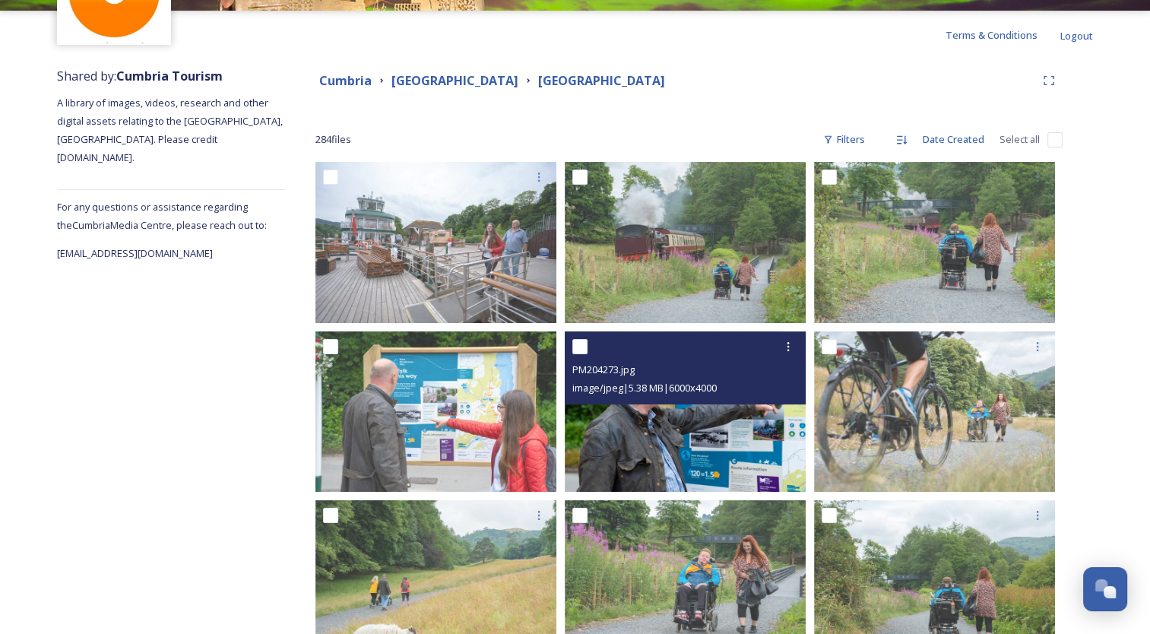
click at [656, 474] on img at bounding box center [685, 411] width 241 height 160
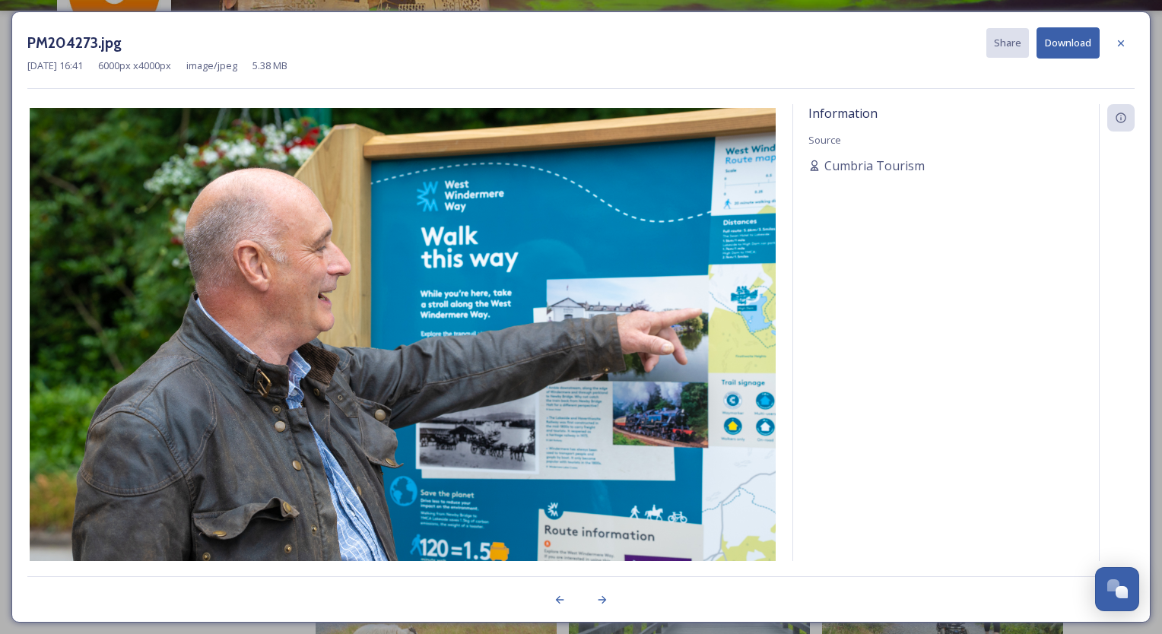
click at [1064, 49] on button "Download" at bounding box center [1067, 42] width 63 height 31
click at [1123, 45] on icon at bounding box center [1121, 43] width 6 height 6
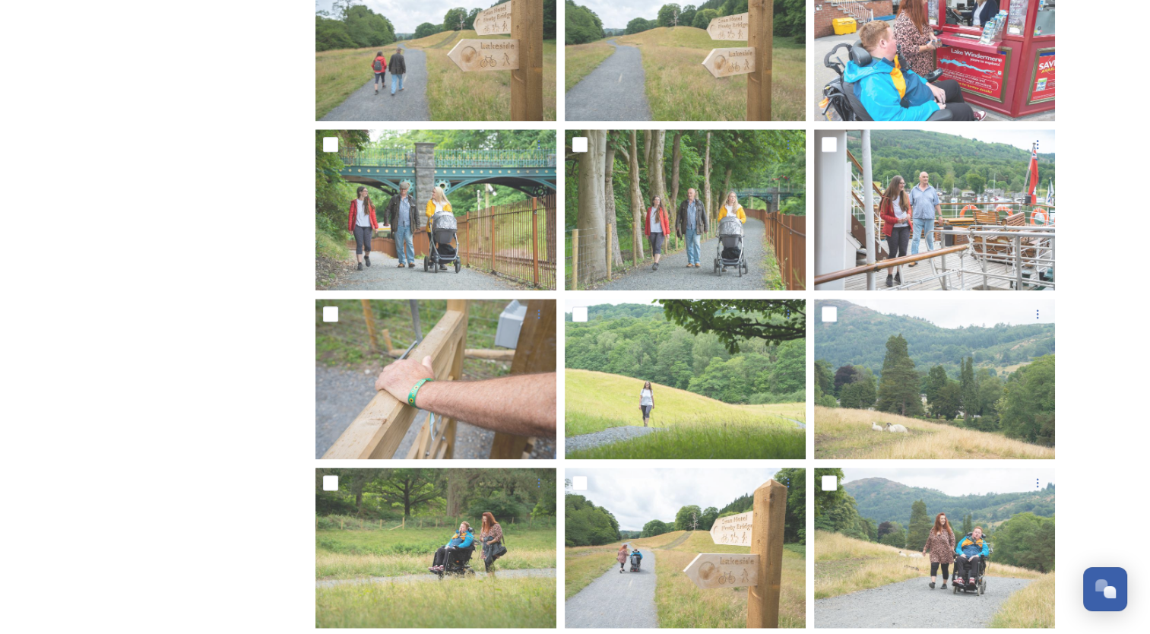
scroll to position [1862, 0]
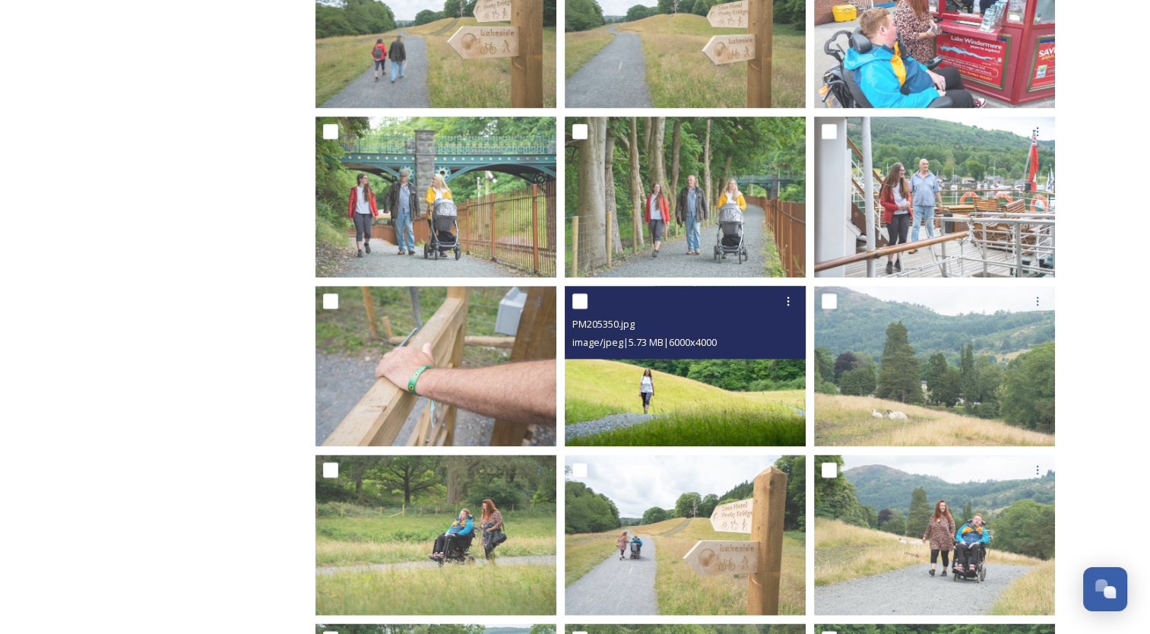
click at [679, 400] on img at bounding box center [685, 366] width 241 height 160
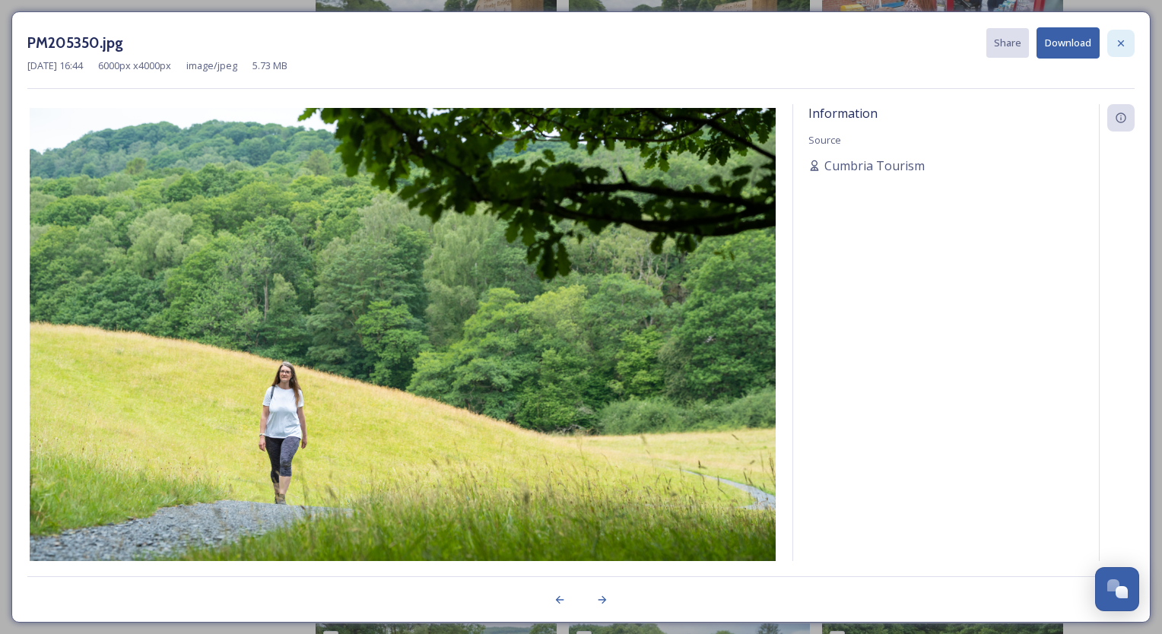
click at [1119, 37] on icon at bounding box center [1121, 43] width 12 height 12
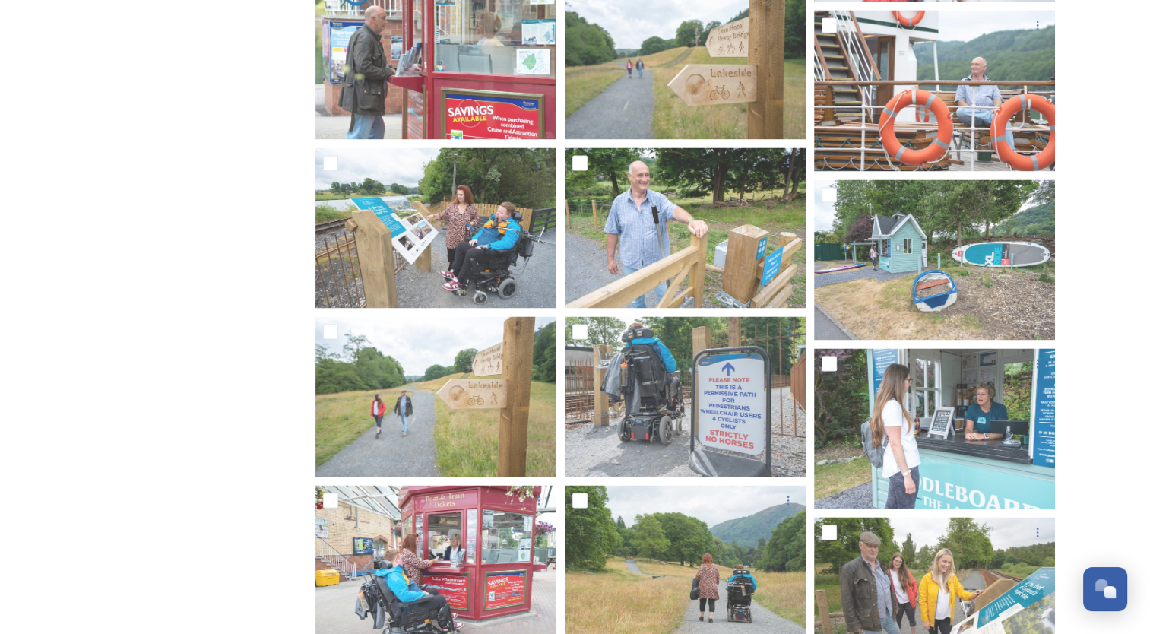
scroll to position [13816, 0]
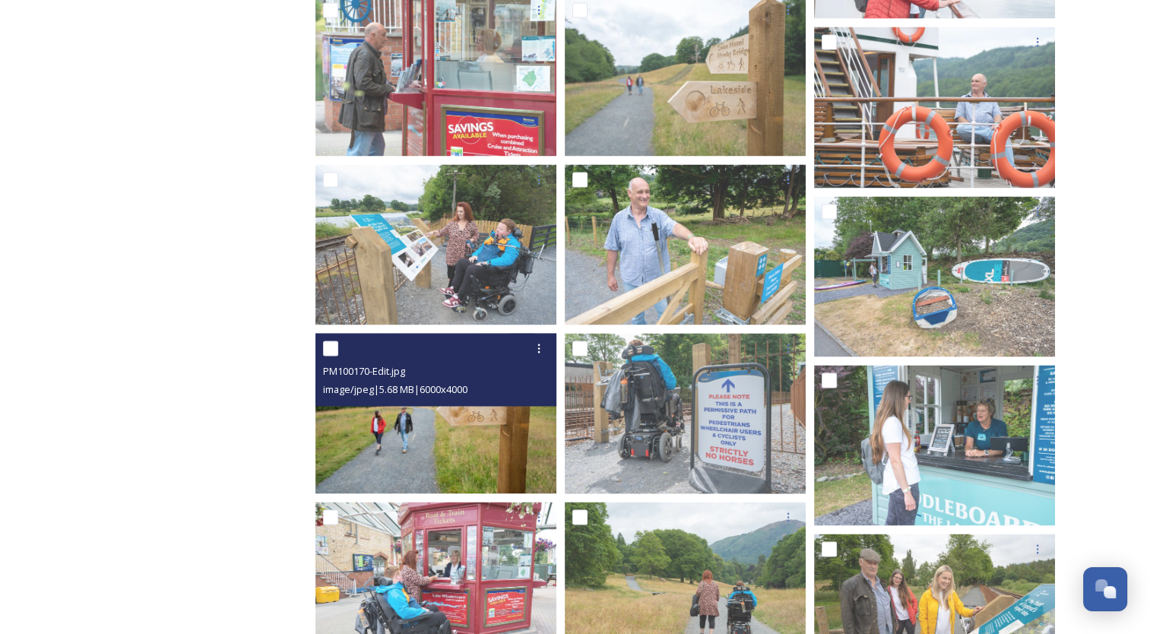
click at [374, 468] on img at bounding box center [436, 413] width 241 height 160
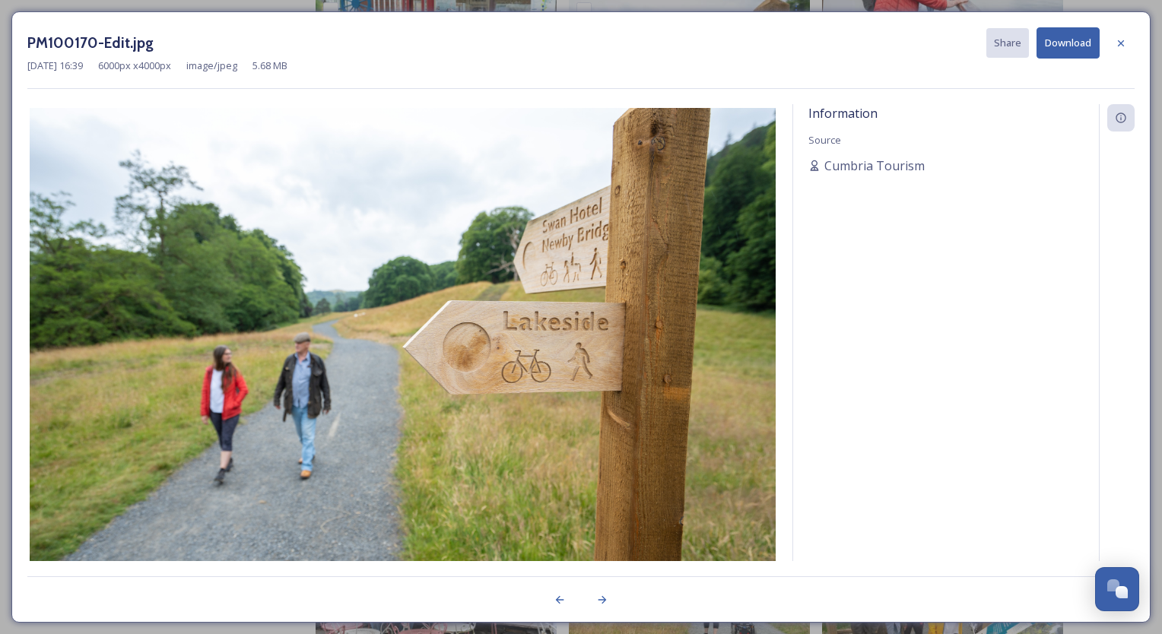
click at [1067, 46] on button "Download" at bounding box center [1067, 42] width 63 height 31
click at [1118, 50] on div at bounding box center [1120, 43] width 27 height 27
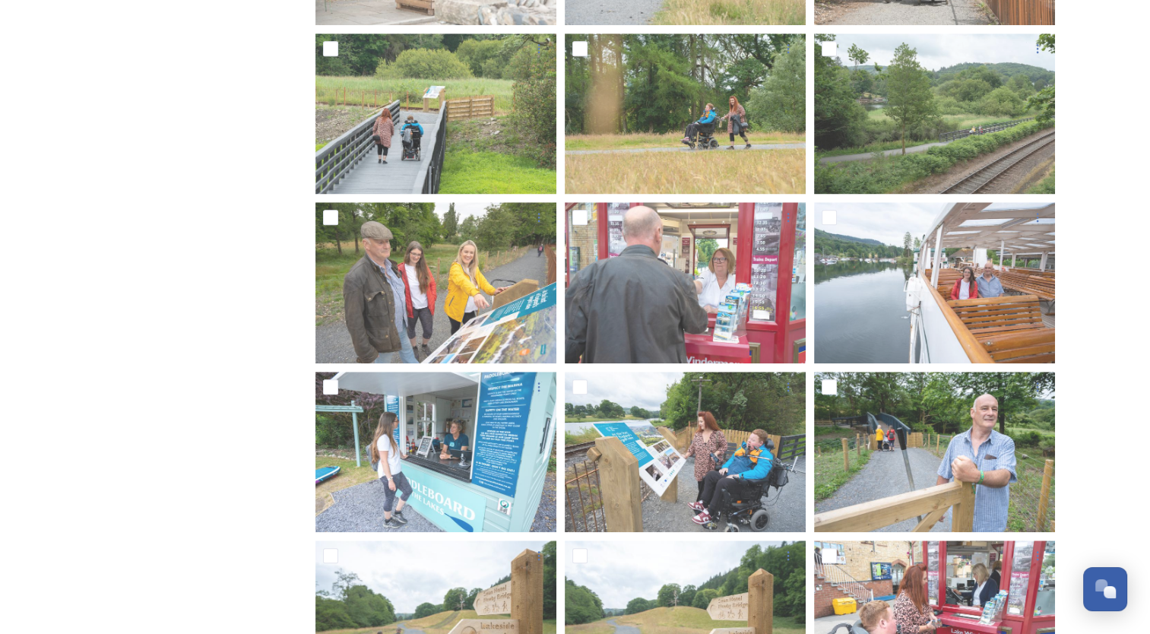
scroll to position [0, 0]
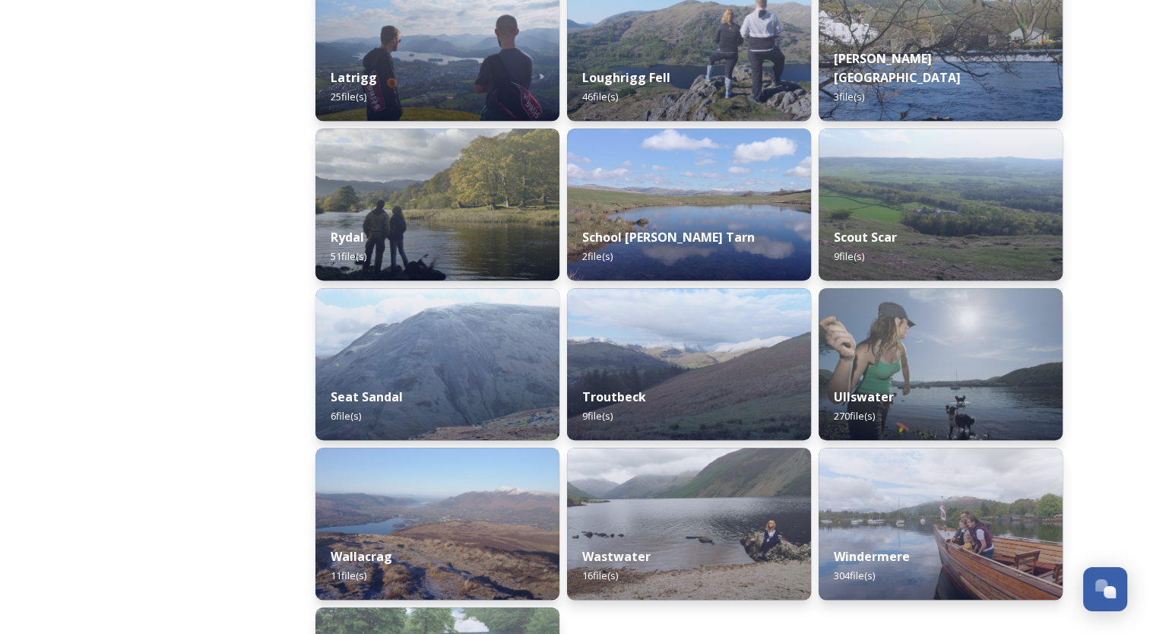
scroll to position [1302, 0]
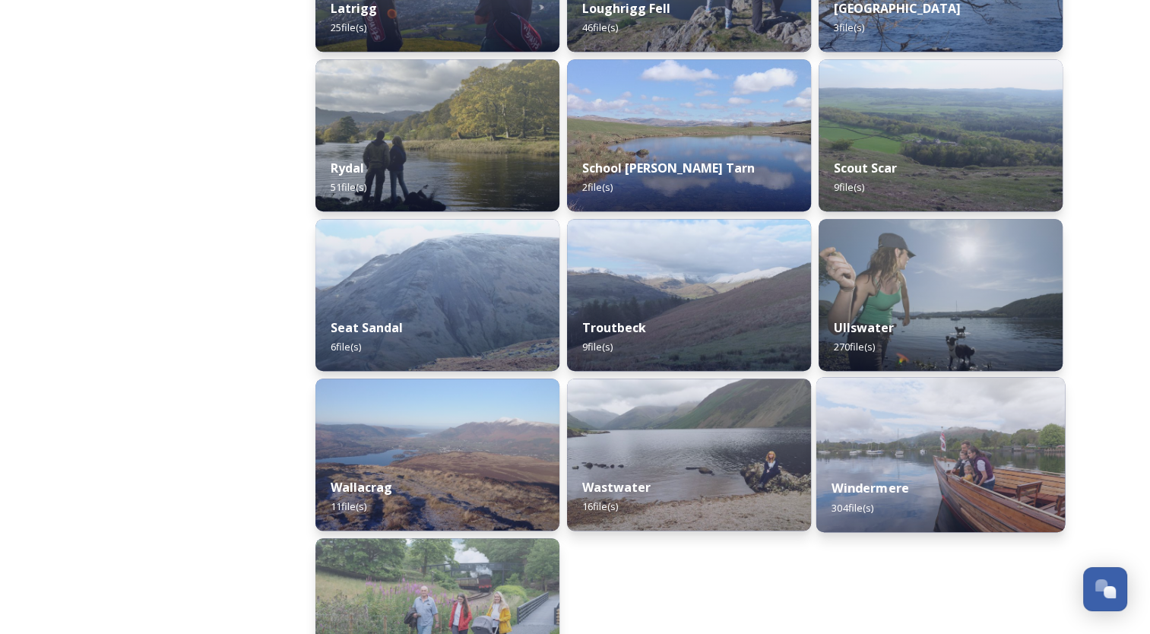
click at [891, 457] on img at bounding box center [941, 454] width 249 height 155
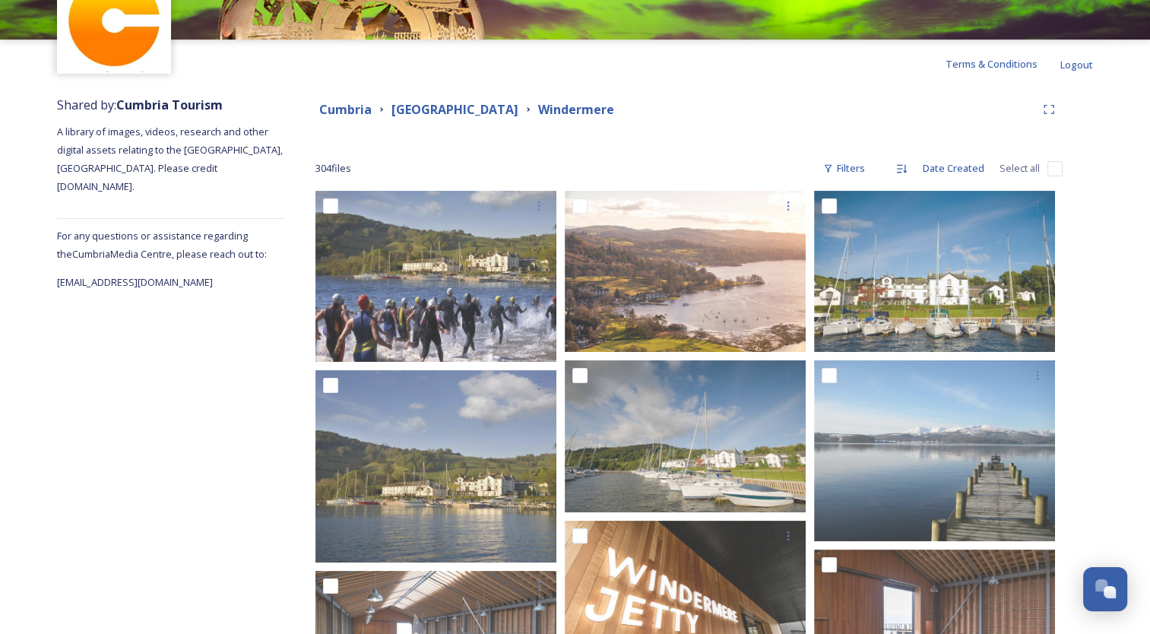
scroll to position [127, 0]
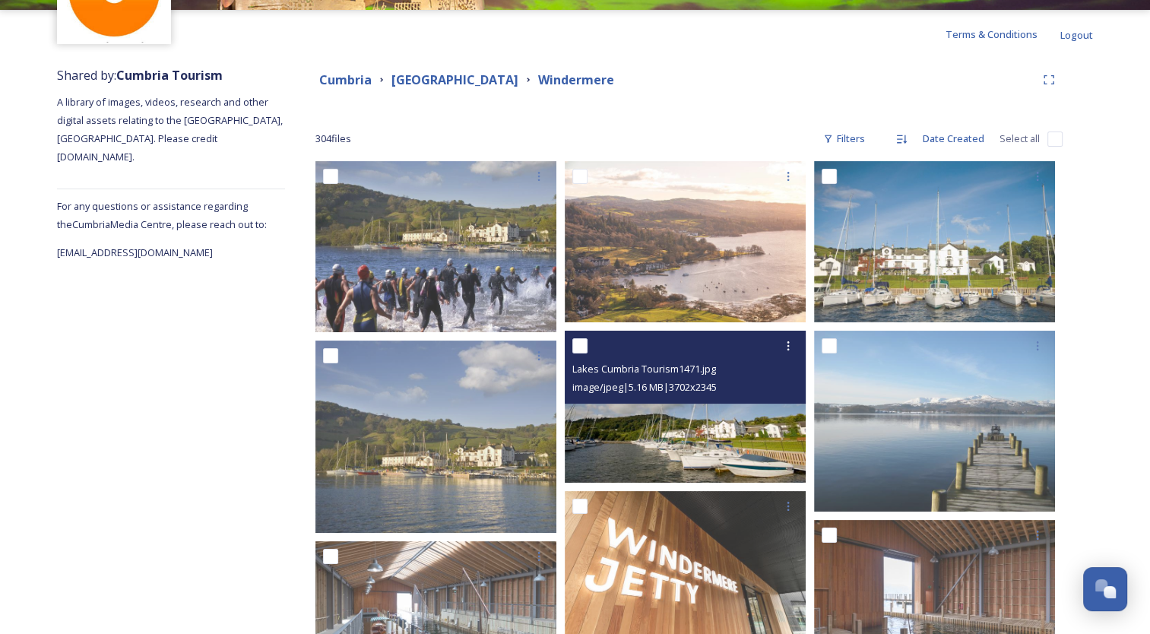
click at [674, 446] on img at bounding box center [685, 407] width 241 height 153
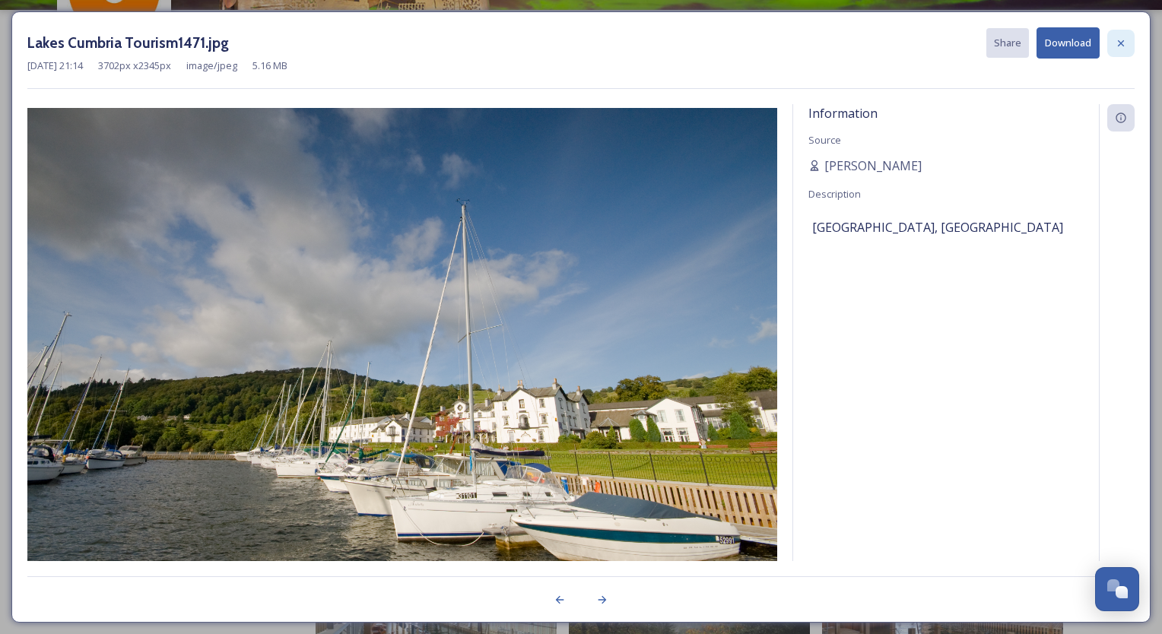
click at [1121, 38] on icon at bounding box center [1121, 43] width 12 height 12
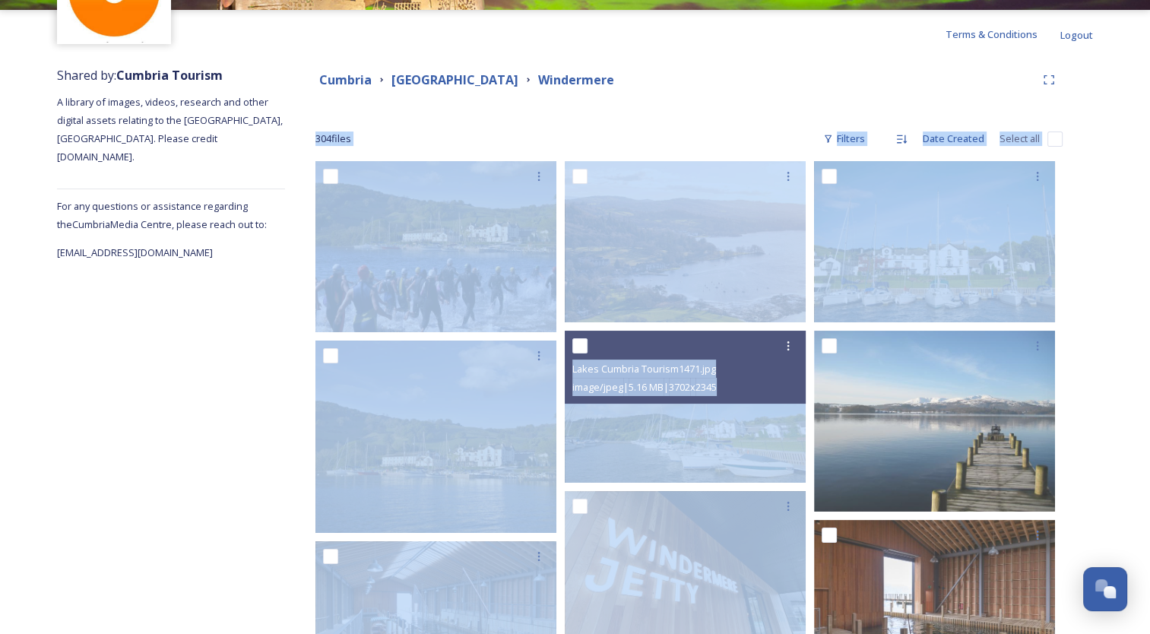
drag, startPoint x: 1151, startPoint y: 106, endPoint x: 1155, endPoint y: 188, distance: 81.4
drag, startPoint x: 1155, startPoint y: 188, endPoint x: 1108, endPoint y: 241, distance: 71.1
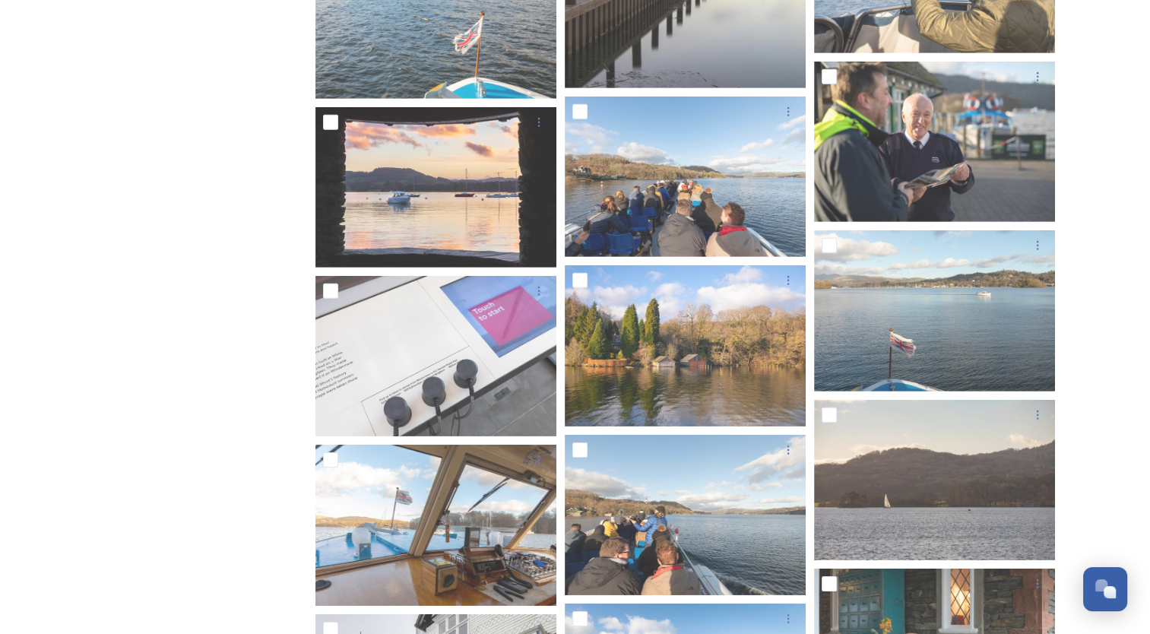
scroll to position [4659, 0]
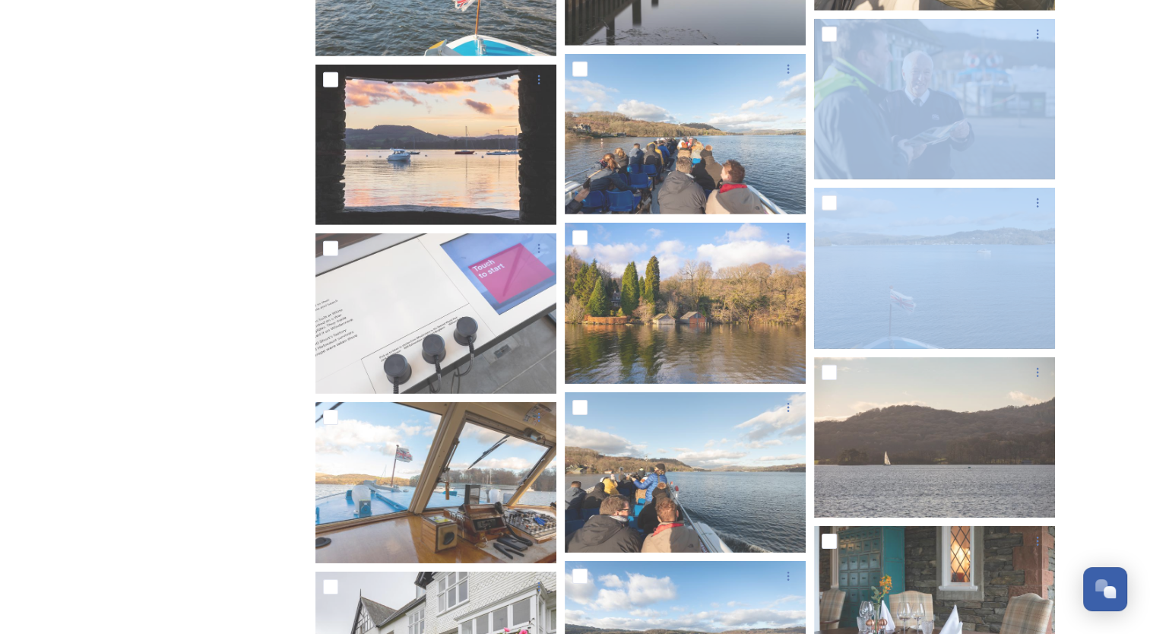
drag, startPoint x: 1150, startPoint y: 164, endPoint x: 1161, endPoint y: 190, distance: 28.3
drag, startPoint x: 1161, startPoint y: 190, endPoint x: 1095, endPoint y: 193, distance: 66.2
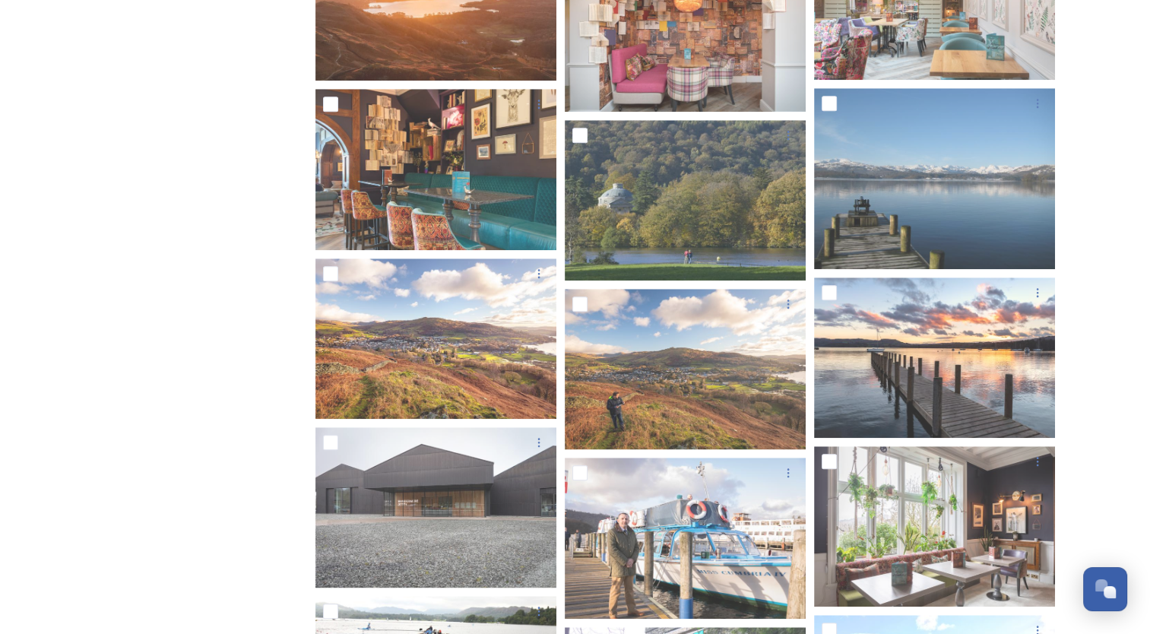
scroll to position [0, 0]
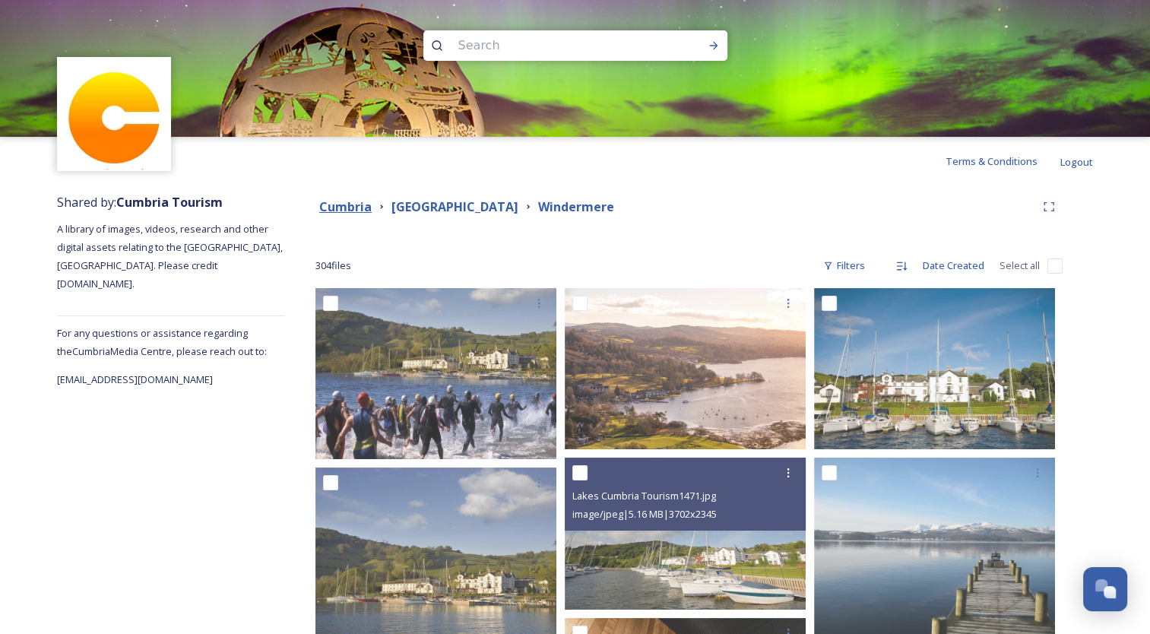
click at [350, 210] on strong "Cumbria" at bounding box center [345, 206] width 52 height 17
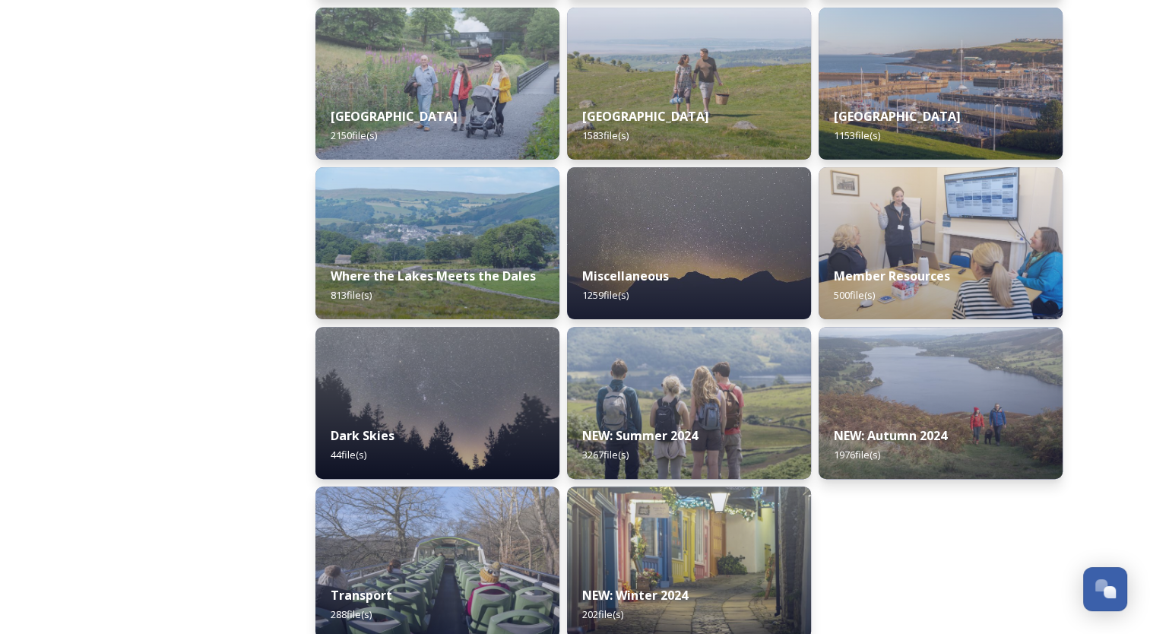
scroll to position [414, 0]
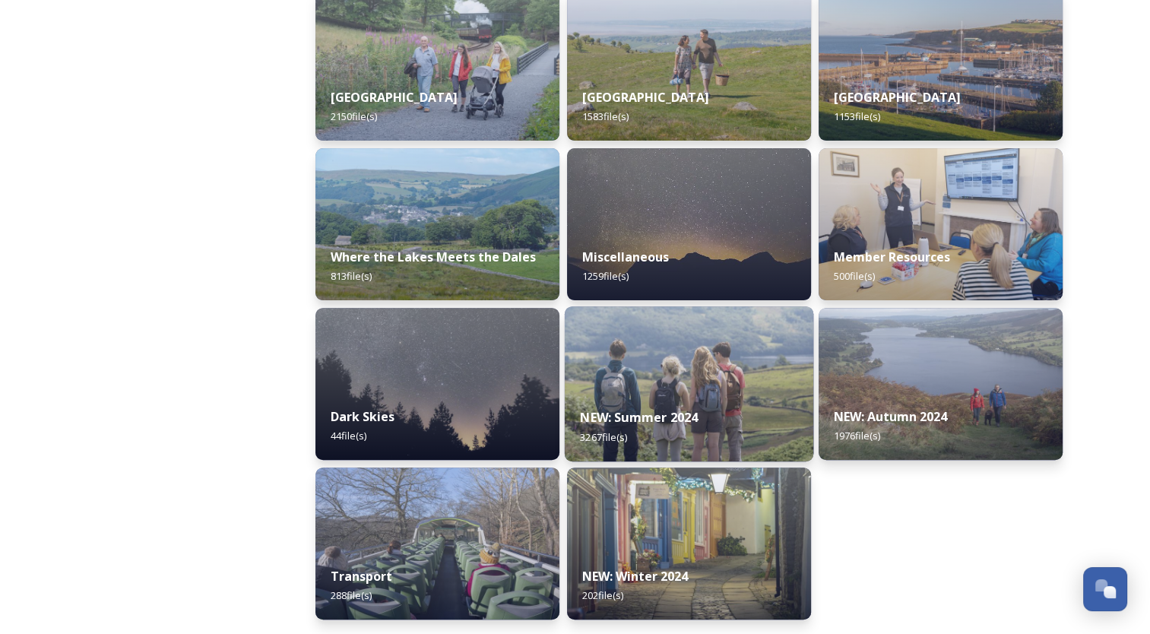
click at [659, 408] on div "NEW: Summer 2024 3267 file(s)" at bounding box center [689, 426] width 249 height 69
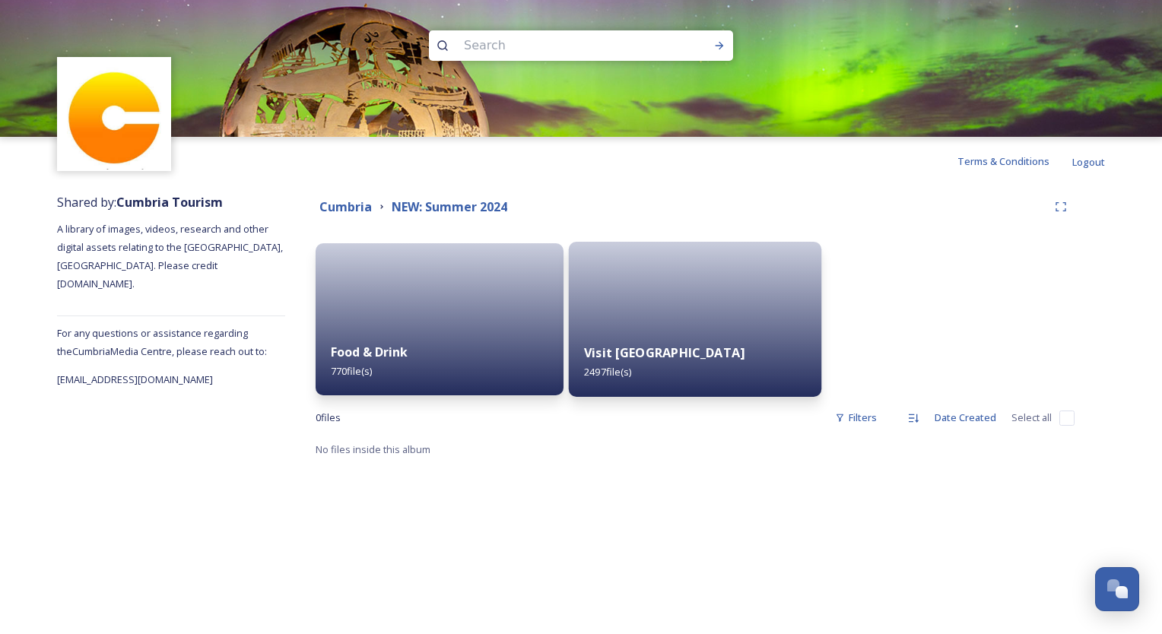
click at [628, 352] on strong "Visit [GEOGRAPHIC_DATA]" at bounding box center [664, 352] width 160 height 17
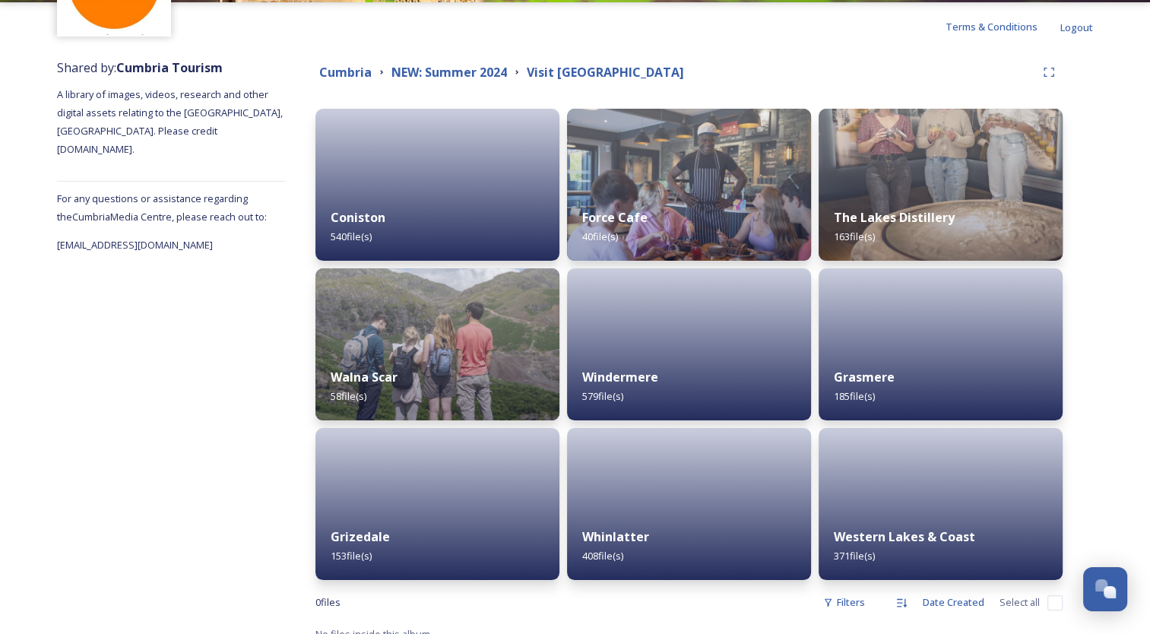
scroll to position [151, 0]
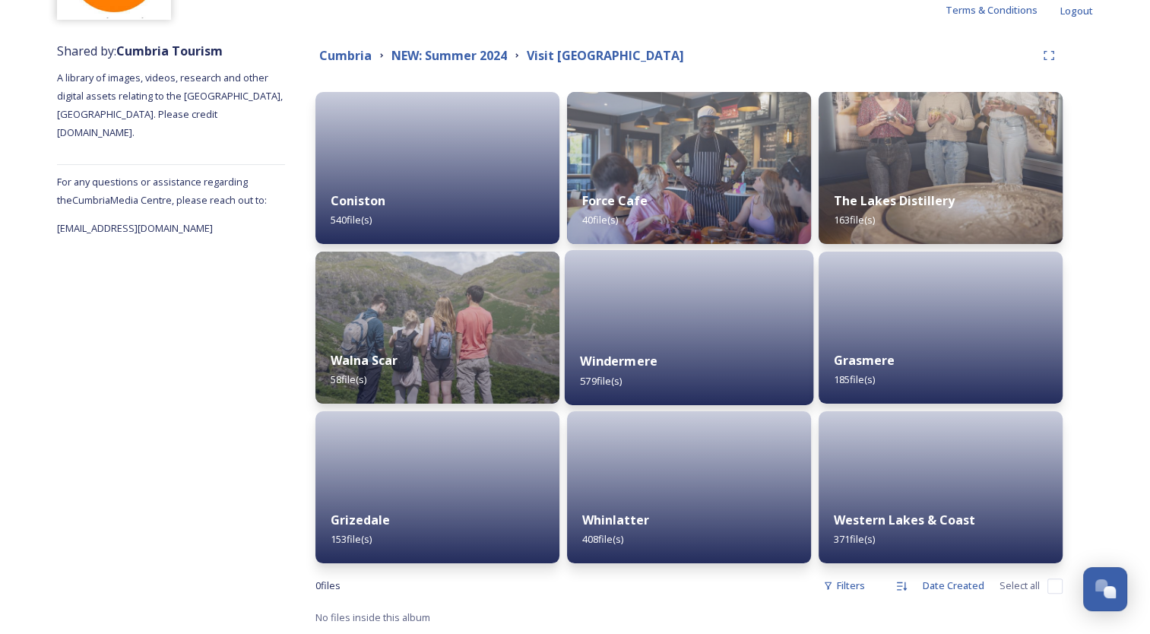
click at [620, 351] on div "Windermere 579 file(s)" at bounding box center [689, 370] width 249 height 69
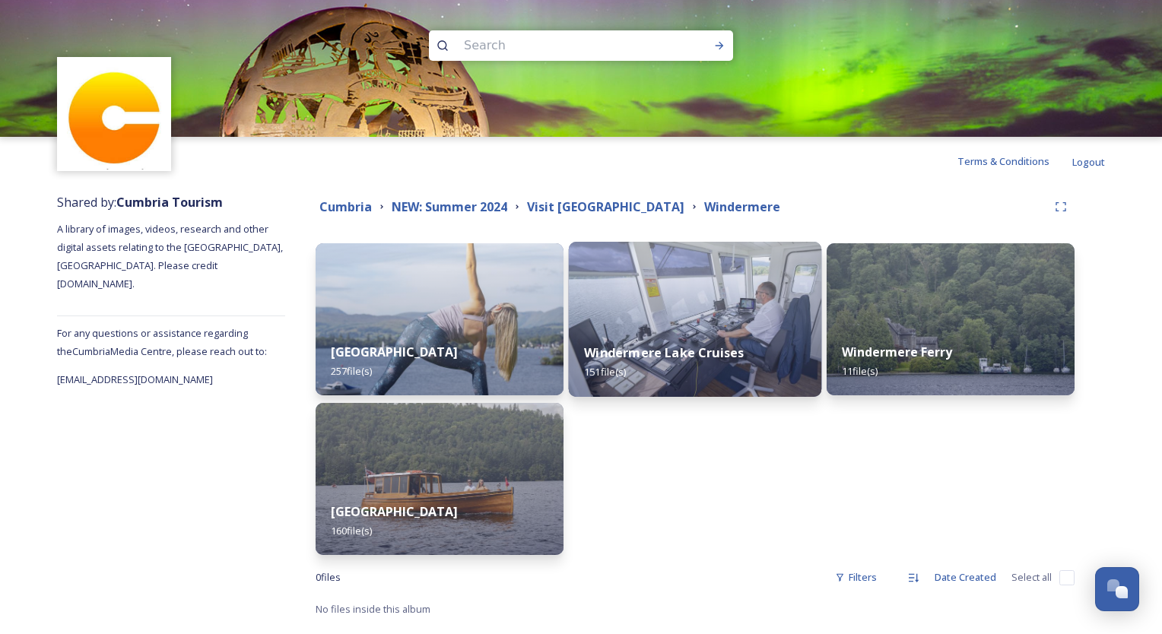
click at [675, 351] on strong "Windermere Lake Cruises" at bounding box center [664, 352] width 160 height 17
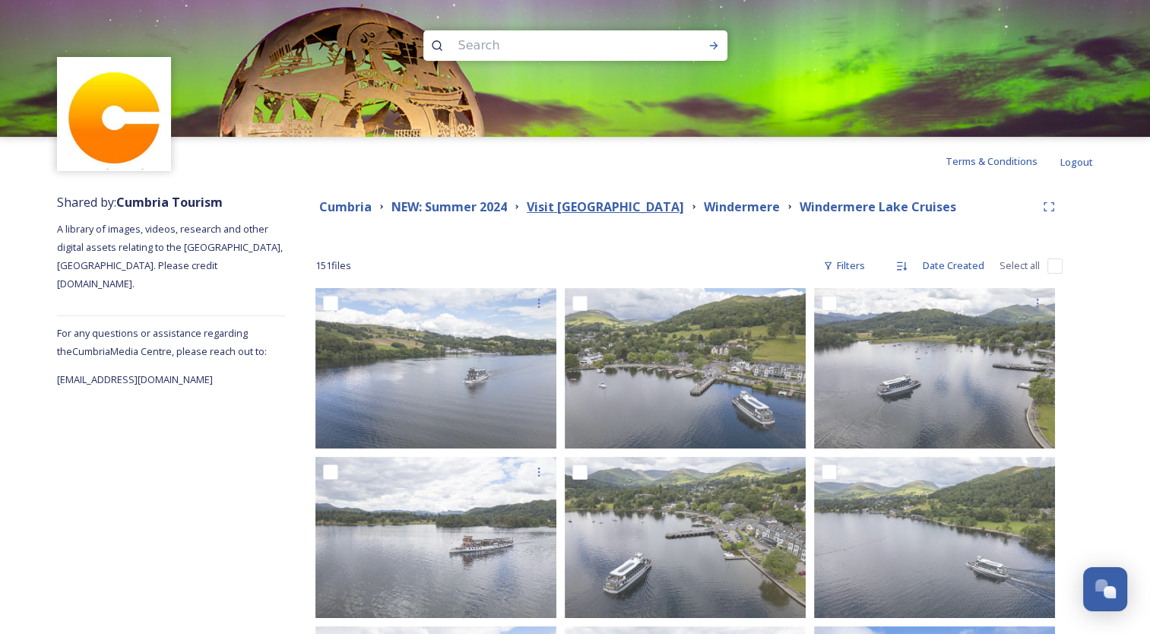
click at [585, 214] on strong "Visit [GEOGRAPHIC_DATA]" at bounding box center [605, 206] width 157 height 17
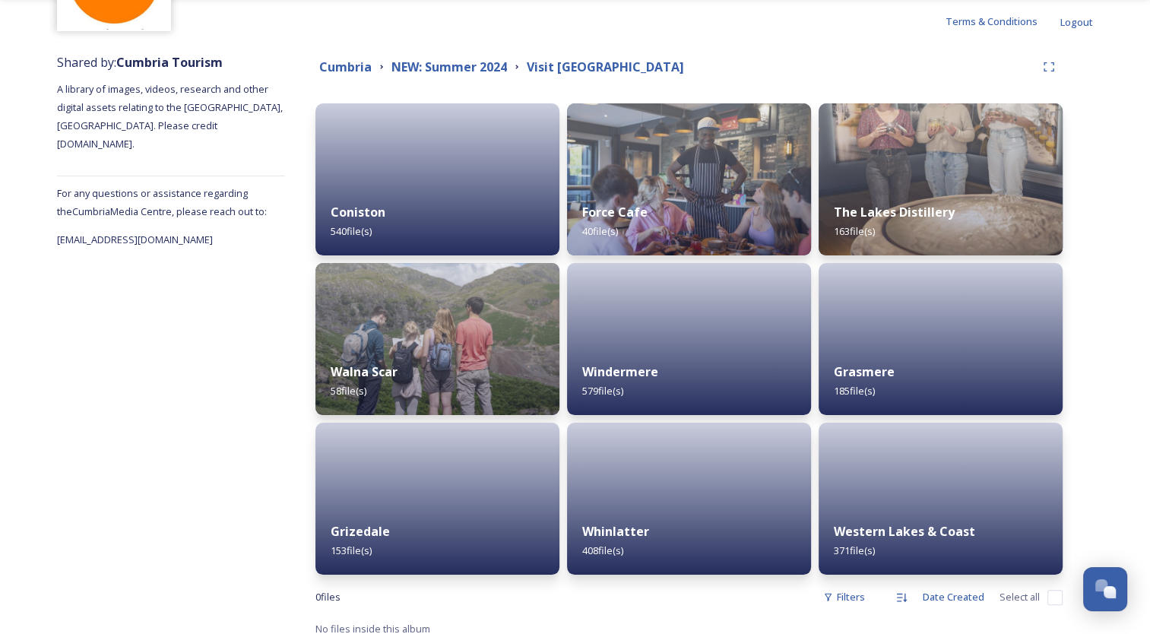
scroll to position [151, 0]
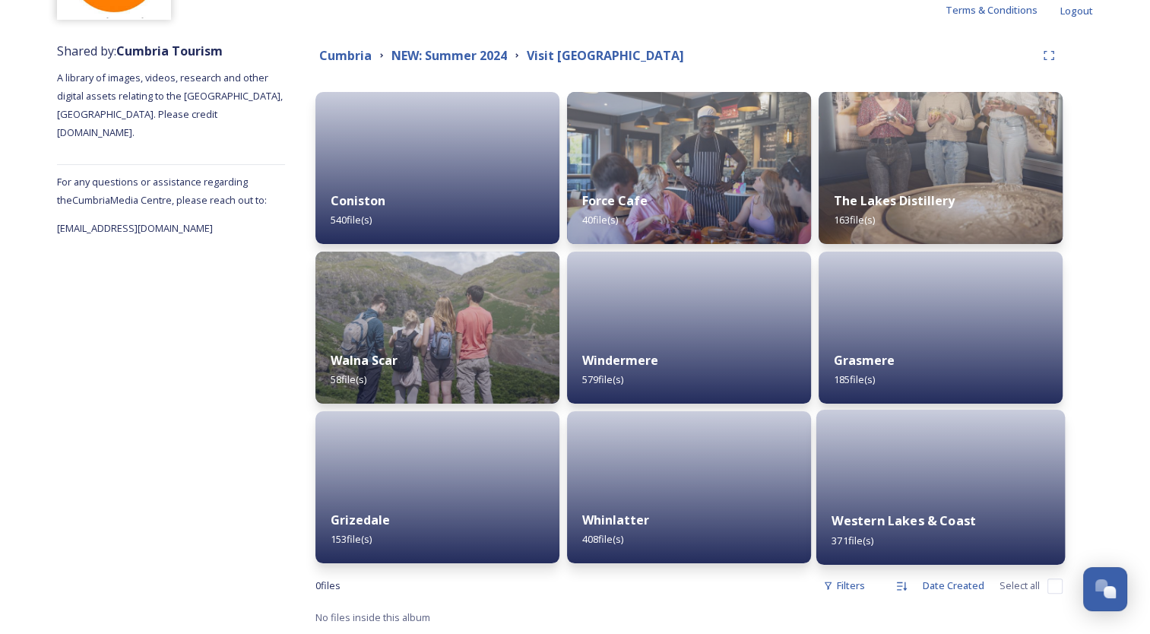
click at [921, 506] on div "Western Lakes & Coast 371 file(s)" at bounding box center [941, 530] width 249 height 69
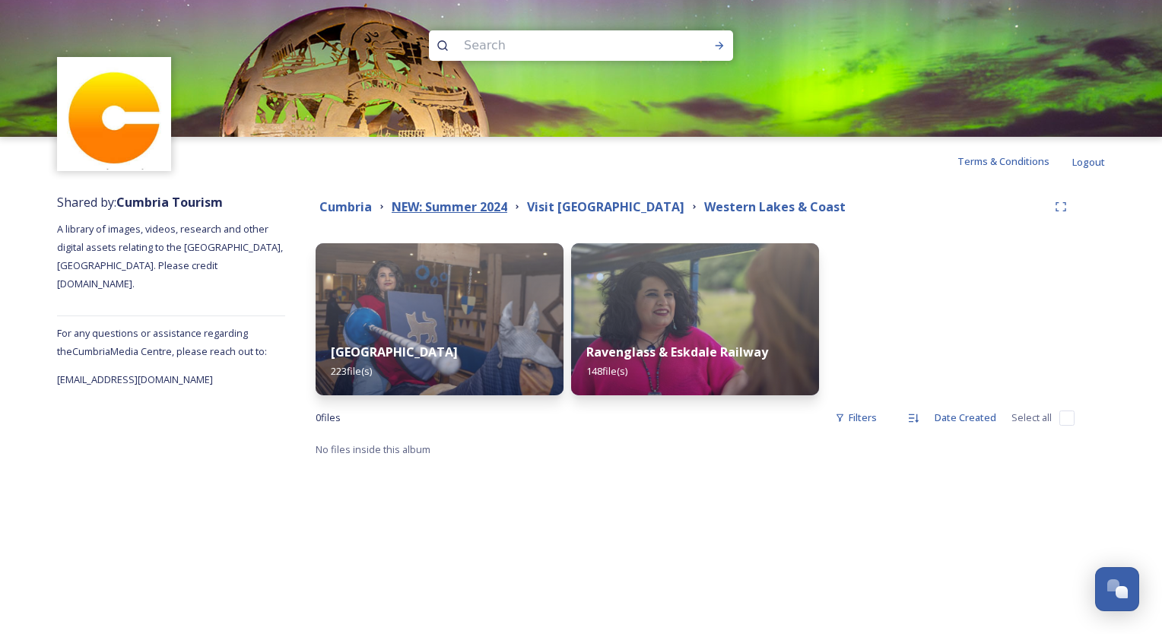
click at [447, 205] on strong "NEW: Summer 2024" at bounding box center [450, 206] width 116 height 17
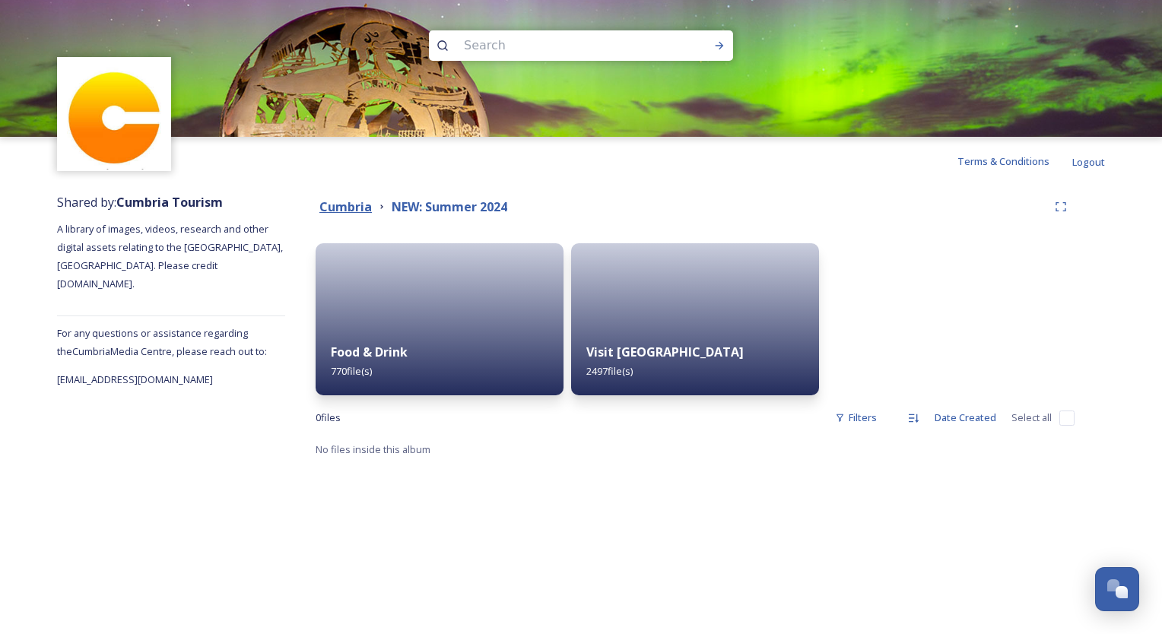
click at [359, 208] on strong "Cumbria" at bounding box center [345, 206] width 52 height 17
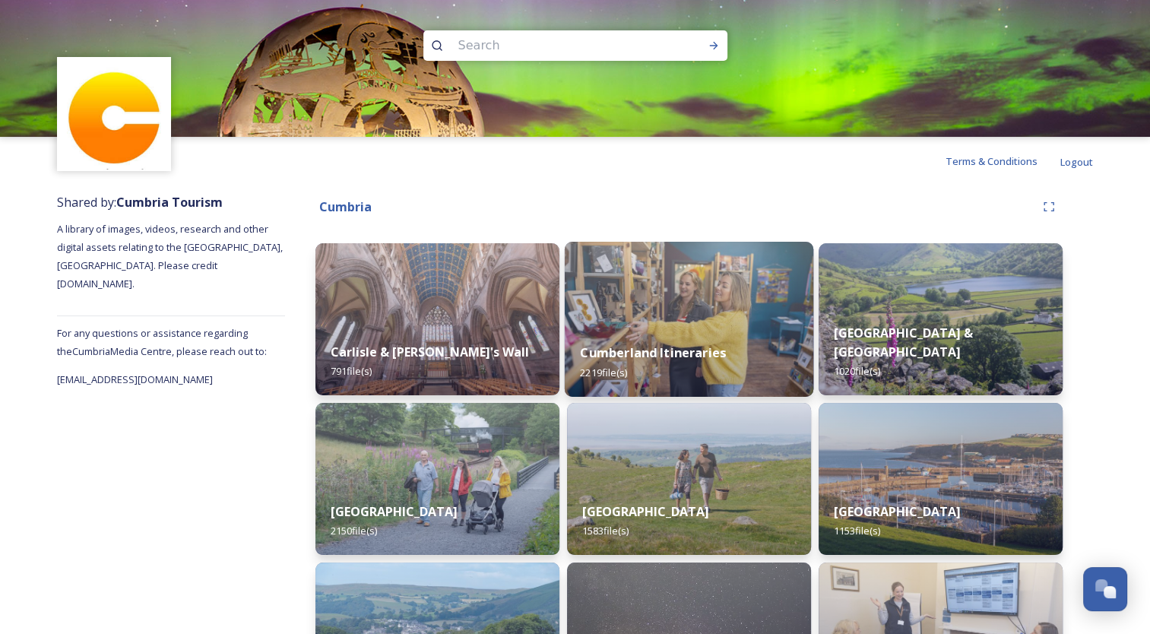
click at [704, 337] on div "Cumberland Itineraries 2219 file(s)" at bounding box center [689, 362] width 249 height 69
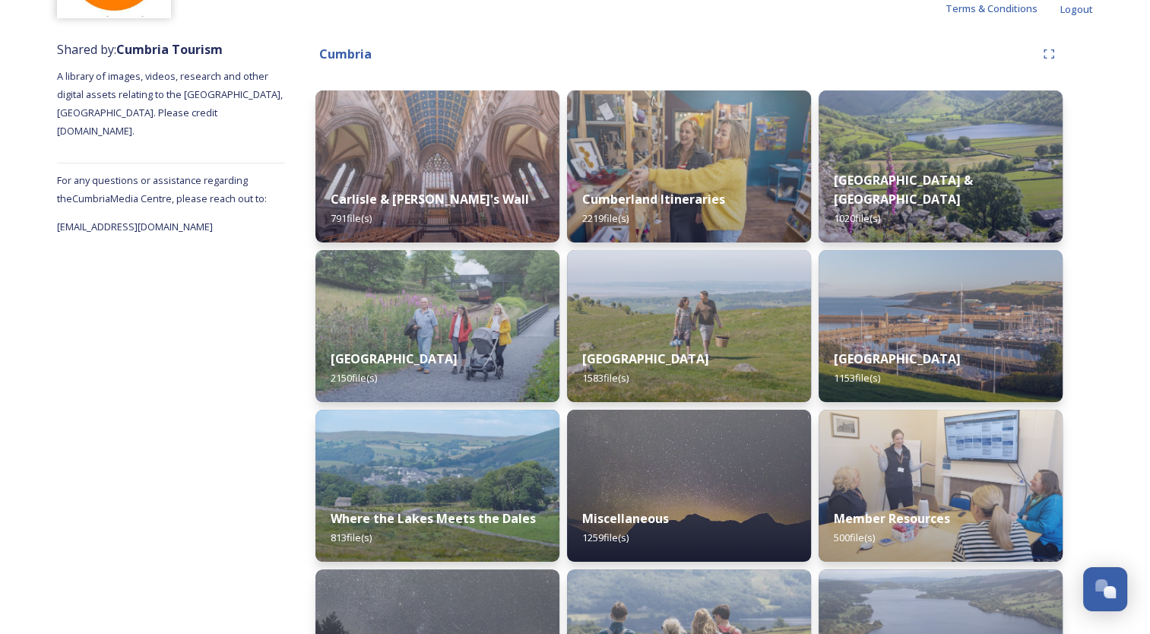
scroll to position [185, 0]
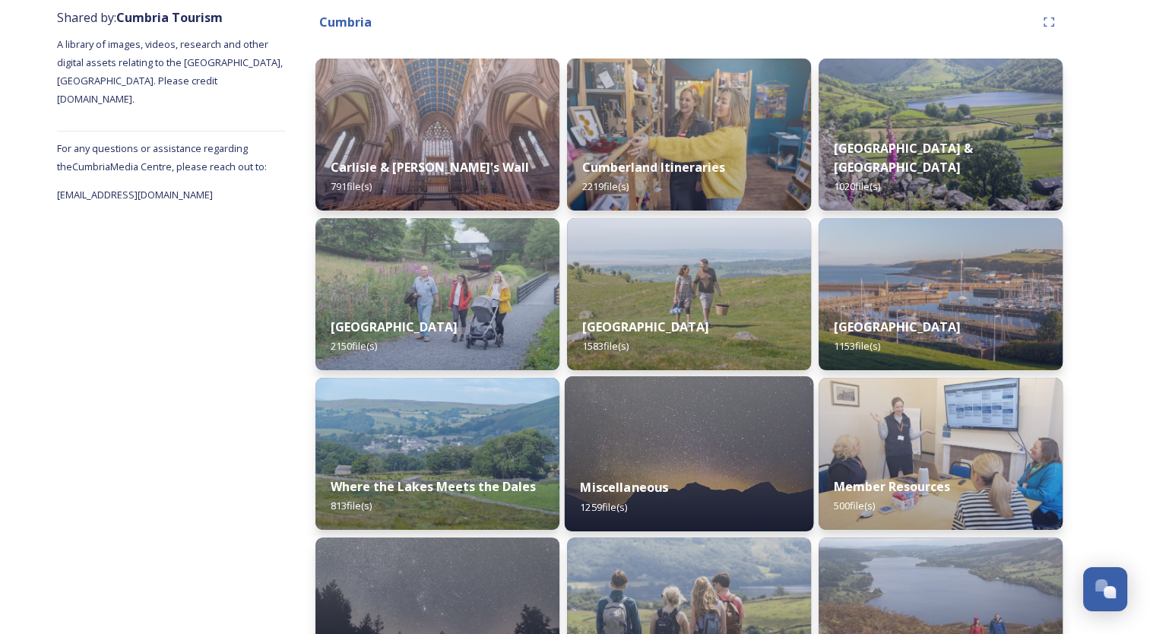
click at [643, 474] on div "Miscellaneous 1259 file(s)" at bounding box center [689, 496] width 249 height 69
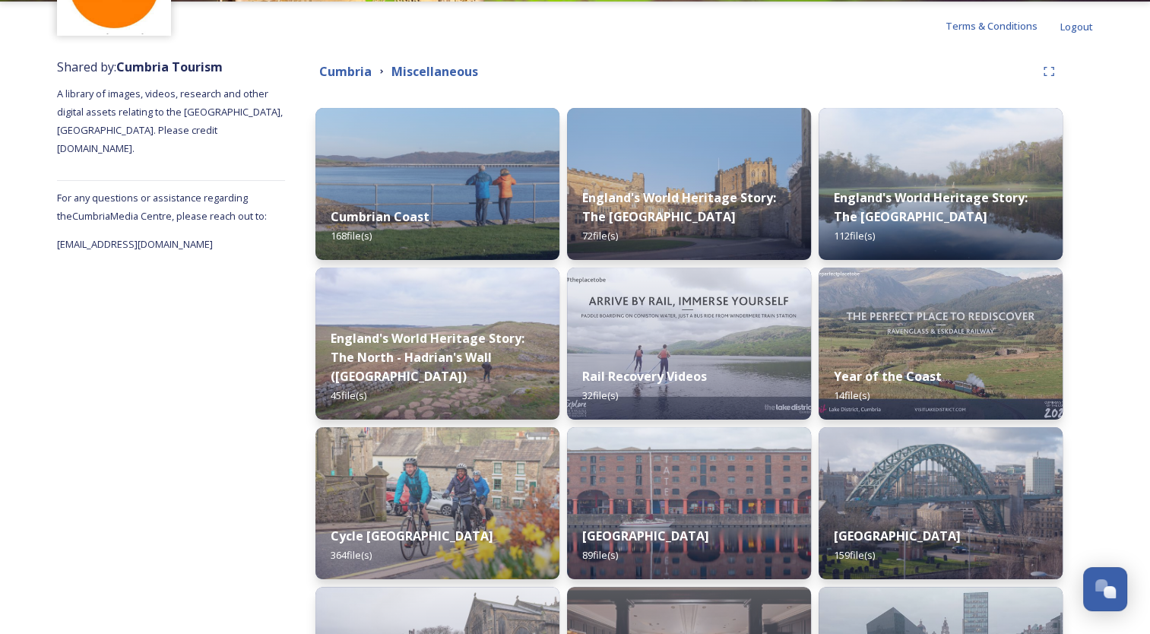
scroll to position [59, 0]
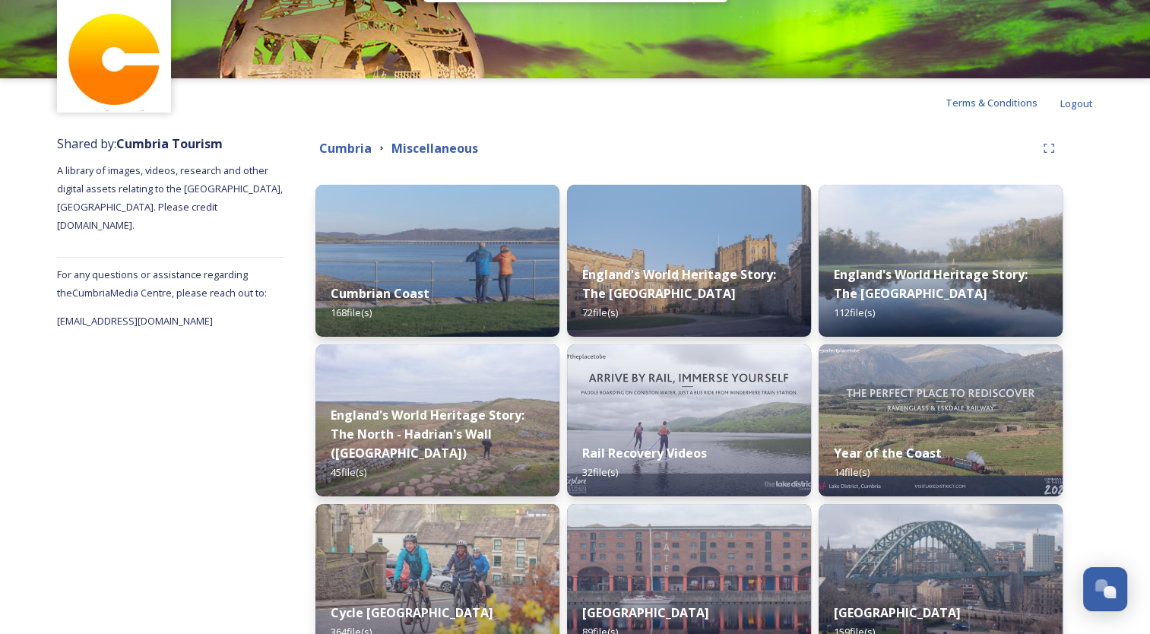
click at [344, 139] on div "Cumbria" at bounding box center [345, 148] width 52 height 19
click at [346, 142] on strong "Cumbria" at bounding box center [345, 148] width 52 height 17
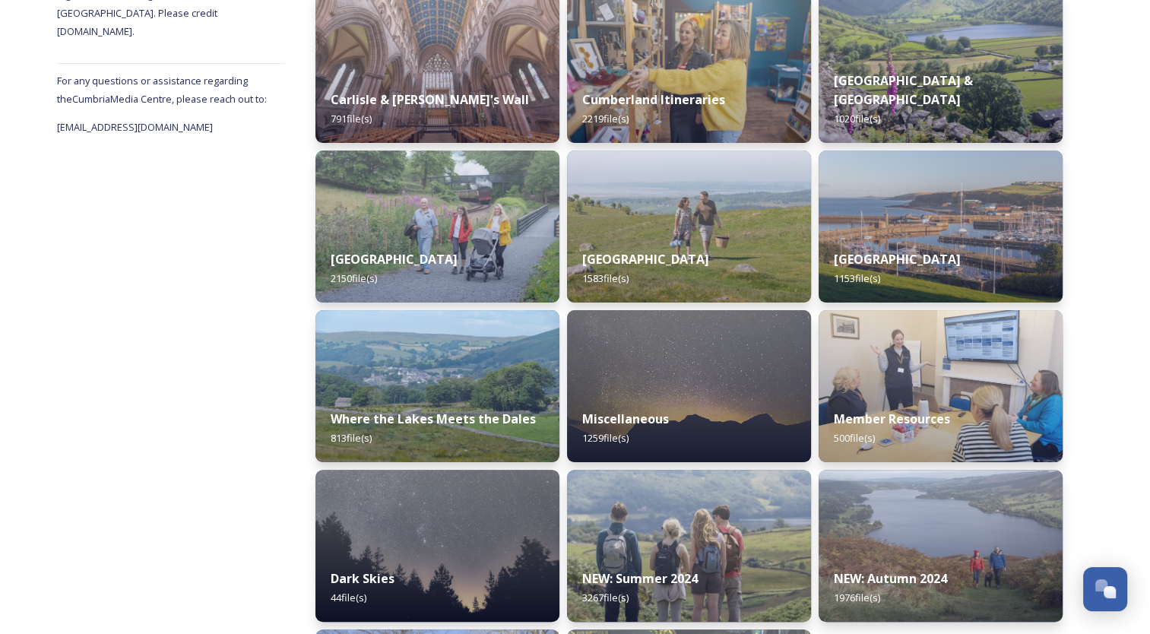
scroll to position [255, 0]
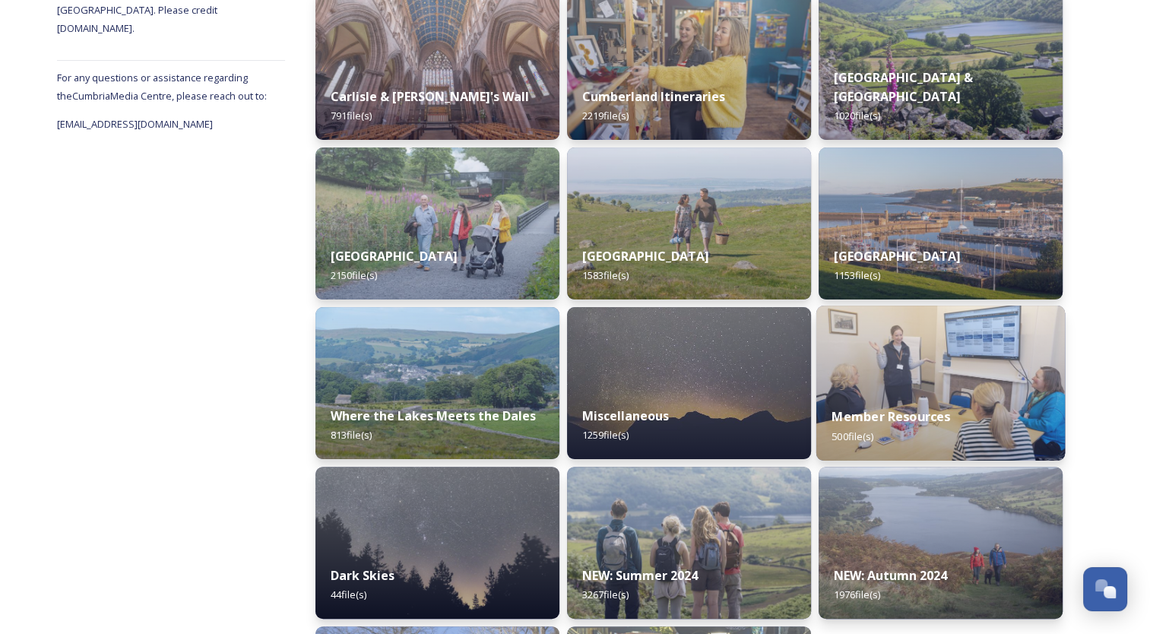
click at [915, 369] on img at bounding box center [941, 383] width 249 height 155
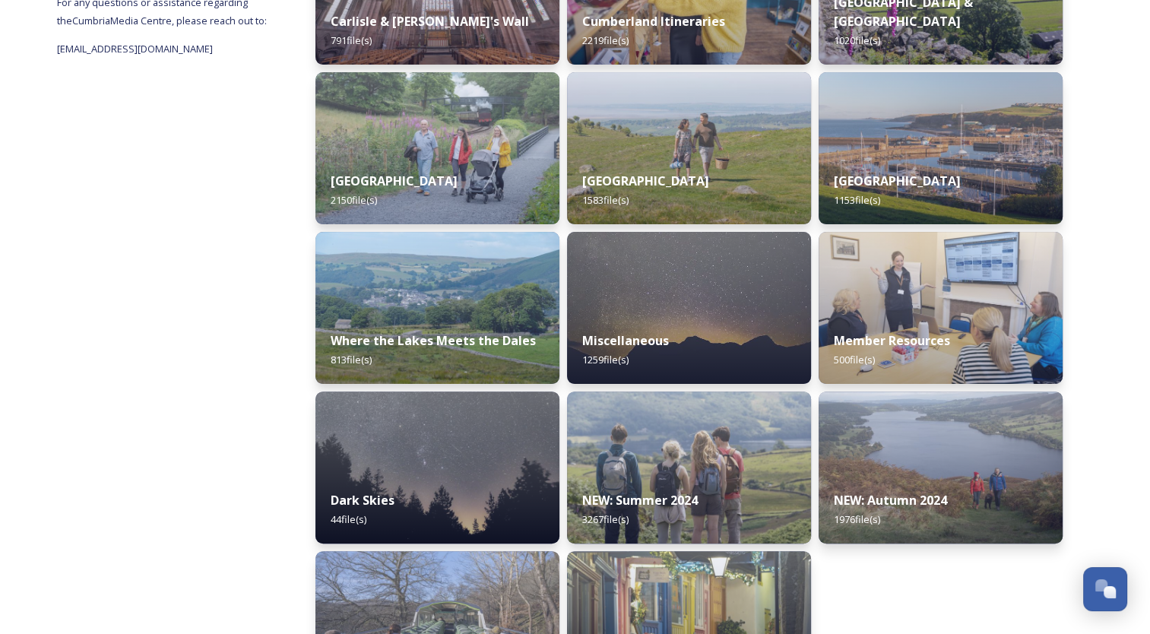
scroll to position [326, 0]
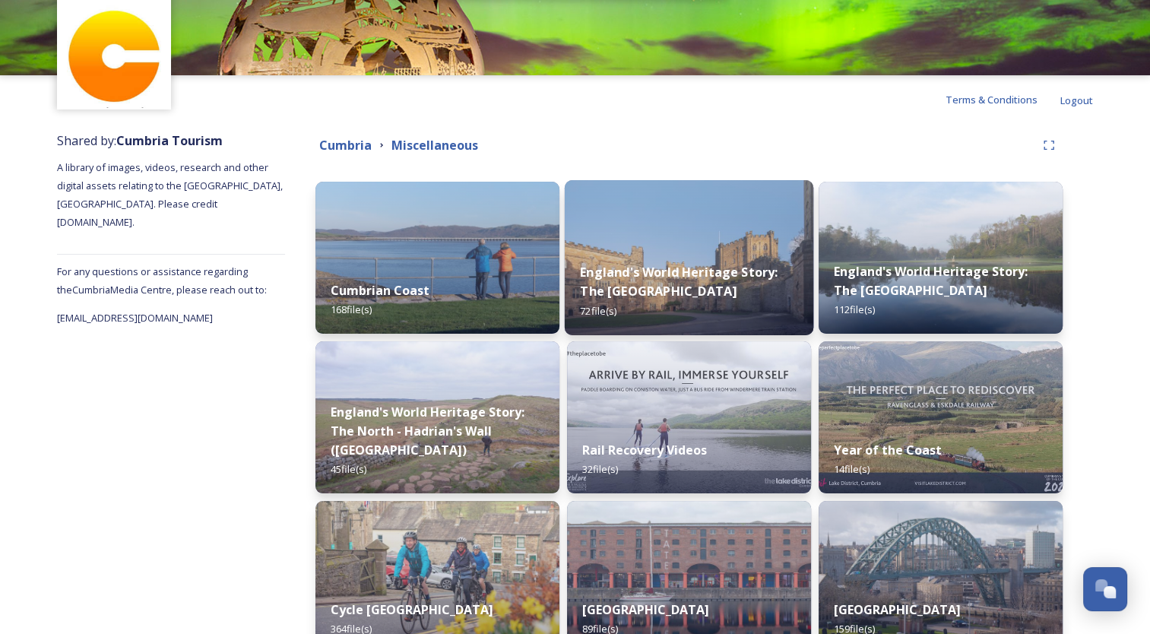
scroll to position [39, 0]
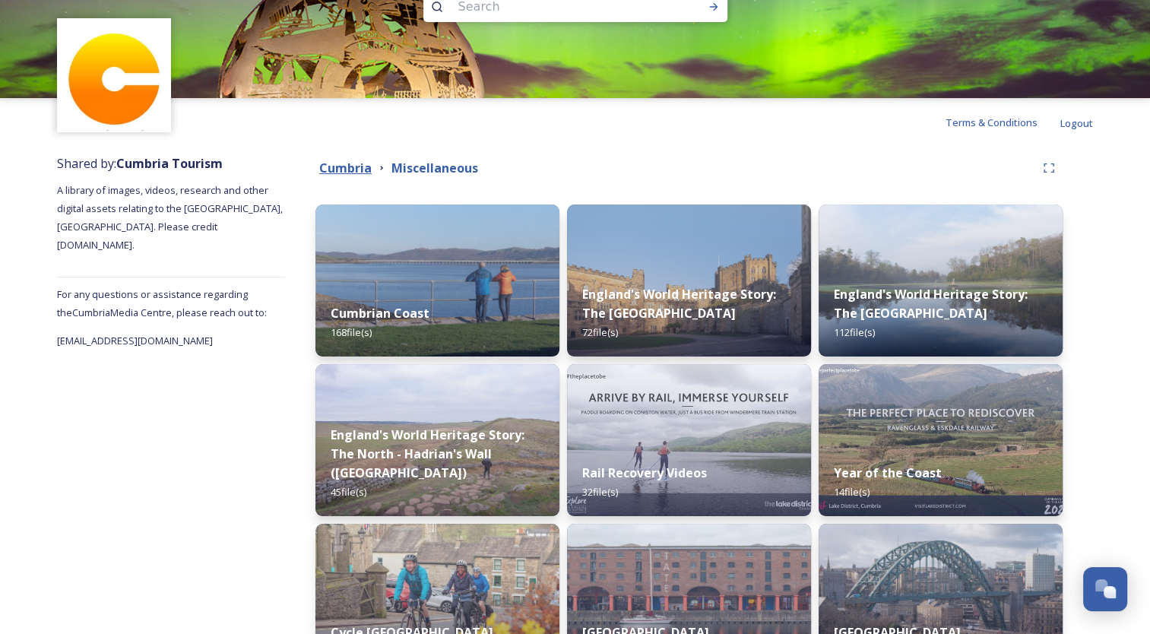
click at [333, 161] on strong "Cumbria" at bounding box center [345, 168] width 52 height 17
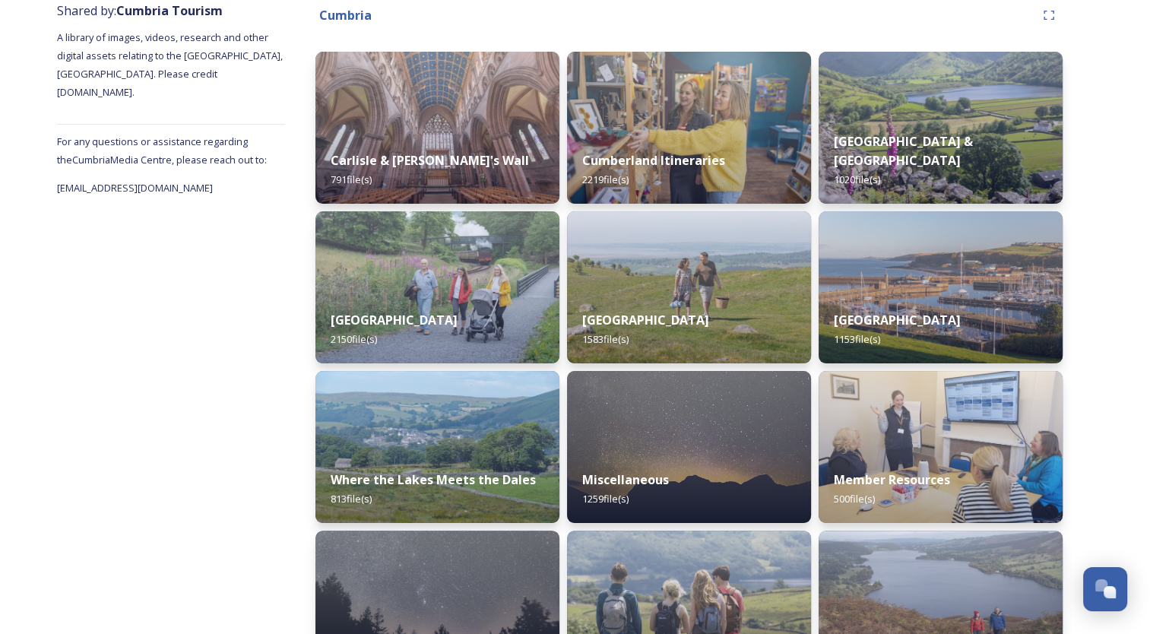
scroll to position [188, 0]
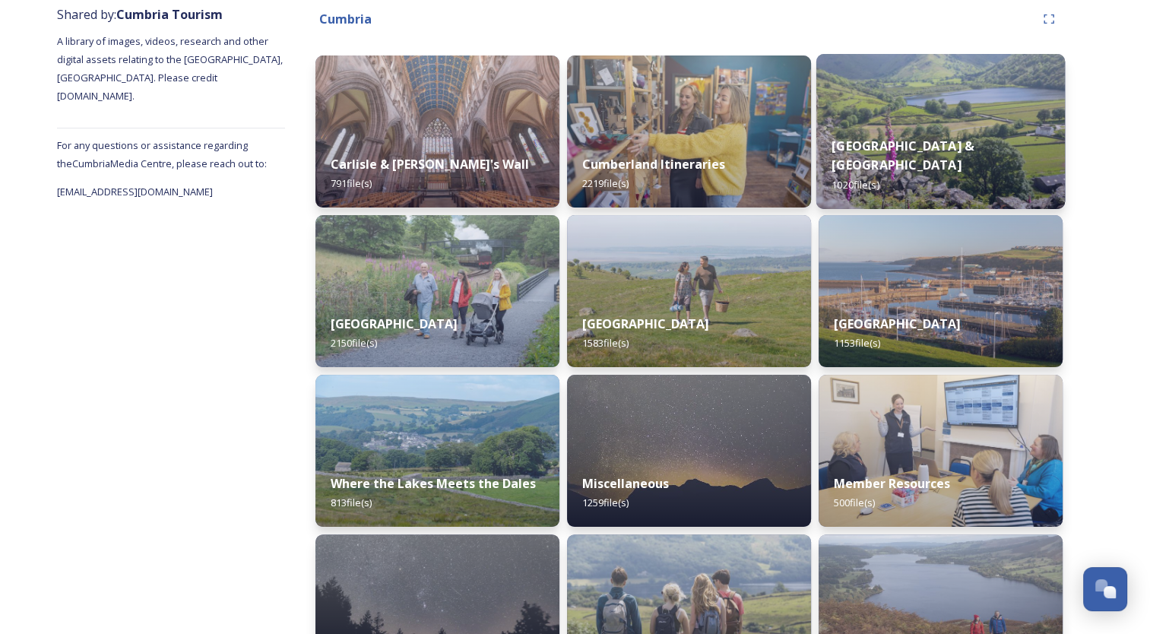
click at [915, 173] on strong "[GEOGRAPHIC_DATA] & [GEOGRAPHIC_DATA]" at bounding box center [903, 155] width 142 height 36
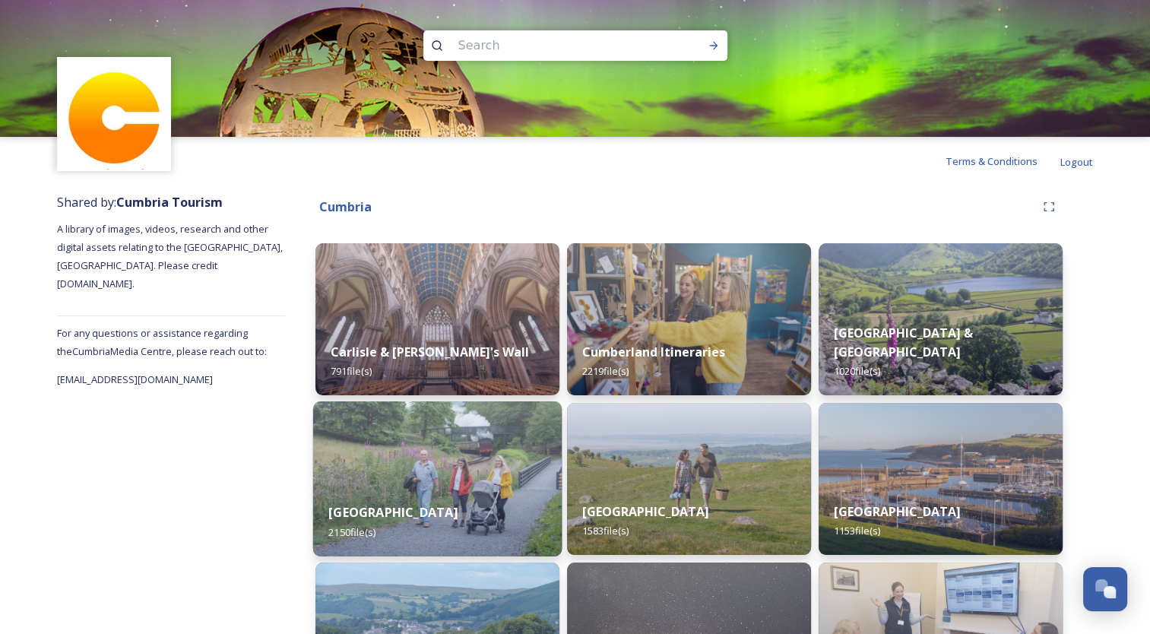
click at [420, 470] on img at bounding box center [437, 478] width 249 height 155
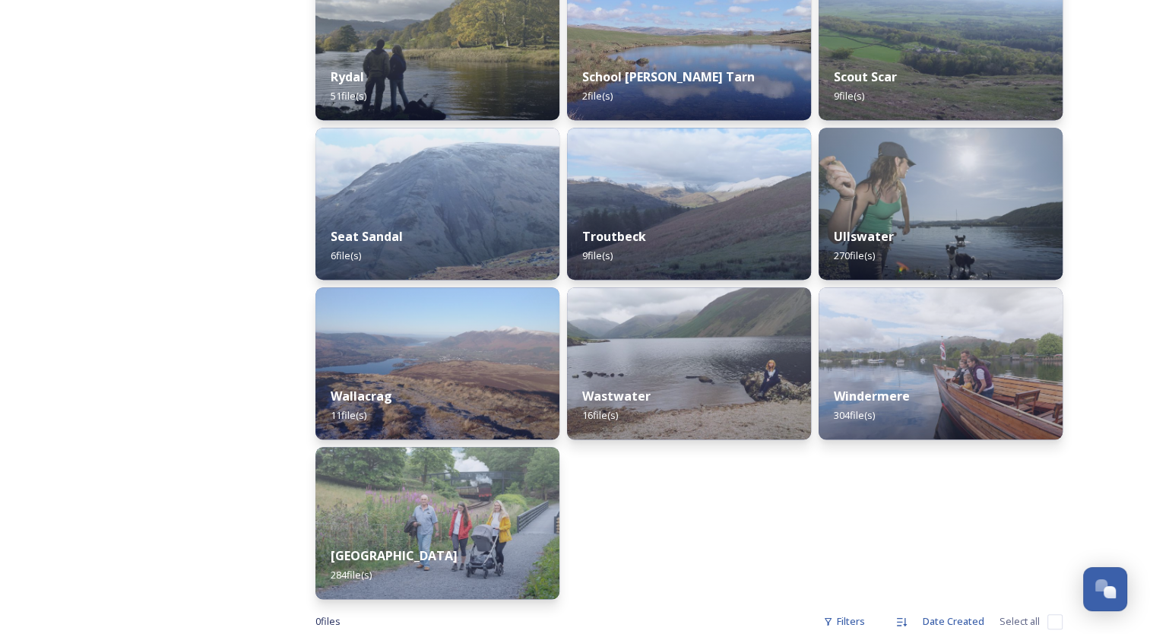
scroll to position [1399, 0]
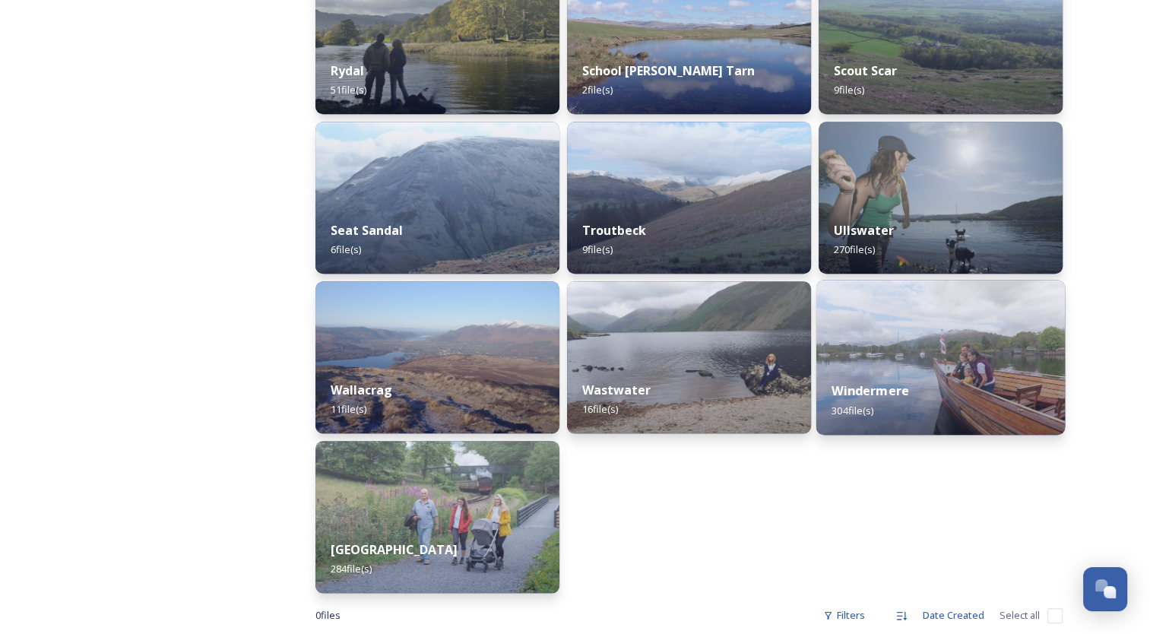
click at [926, 394] on div "Windermere 304 file(s)" at bounding box center [941, 400] width 249 height 69
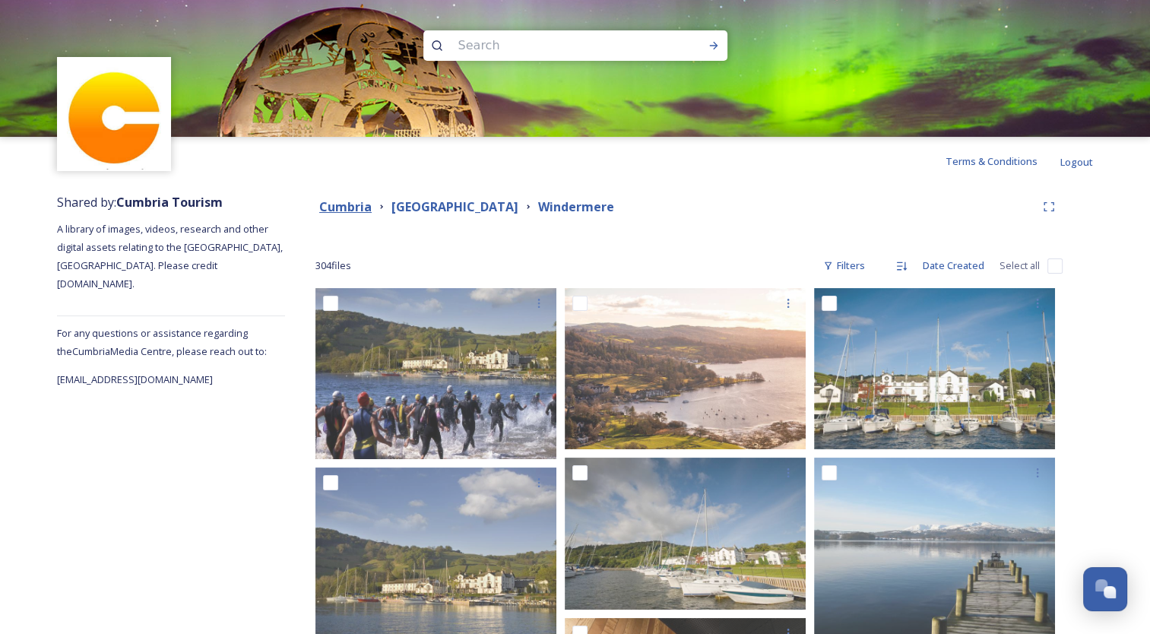
click at [341, 208] on strong "Cumbria" at bounding box center [345, 206] width 52 height 17
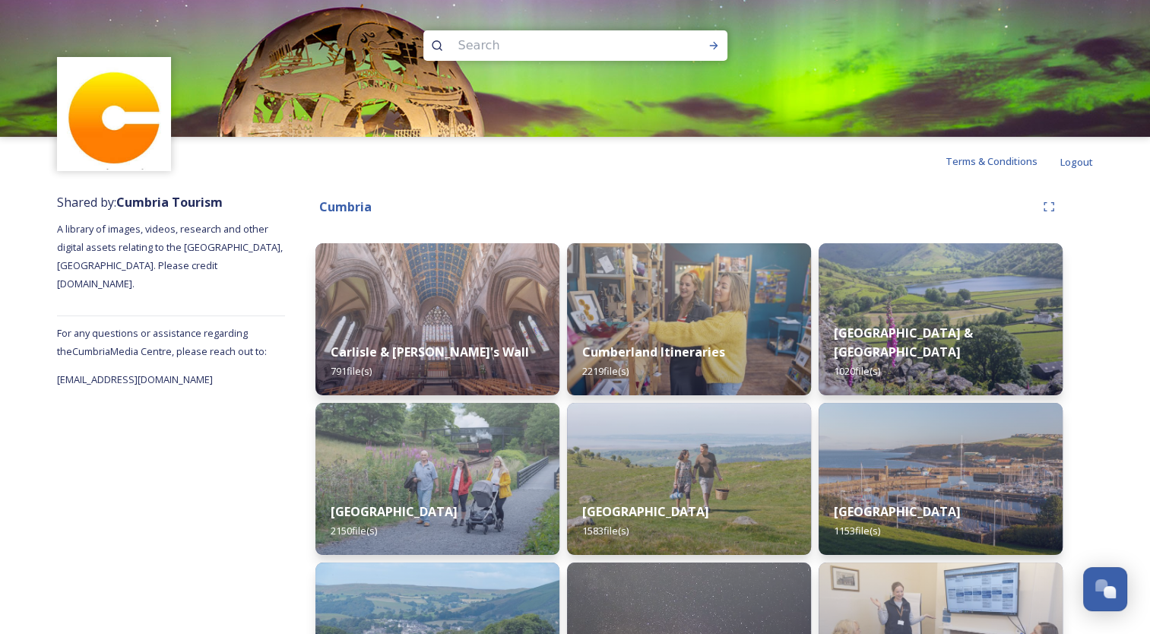
click at [500, 47] on input at bounding box center [555, 45] width 208 height 33
type input "park"
click at [715, 49] on icon at bounding box center [714, 46] width 12 height 12
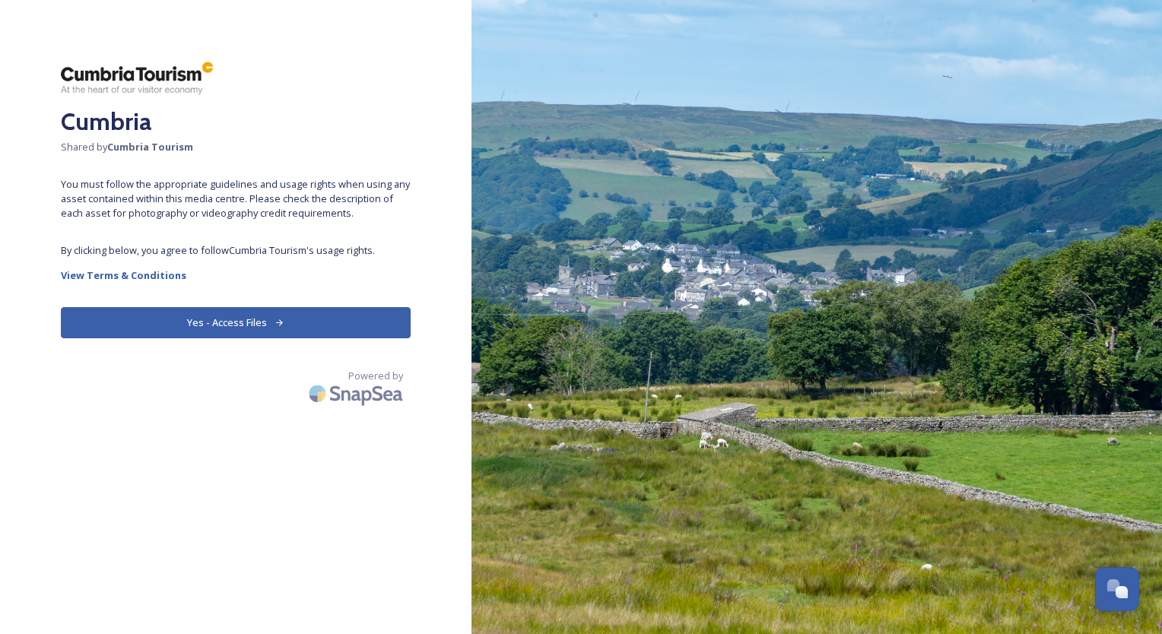
click at [195, 319] on button "Yes - Access Files" at bounding box center [236, 322] width 350 height 31
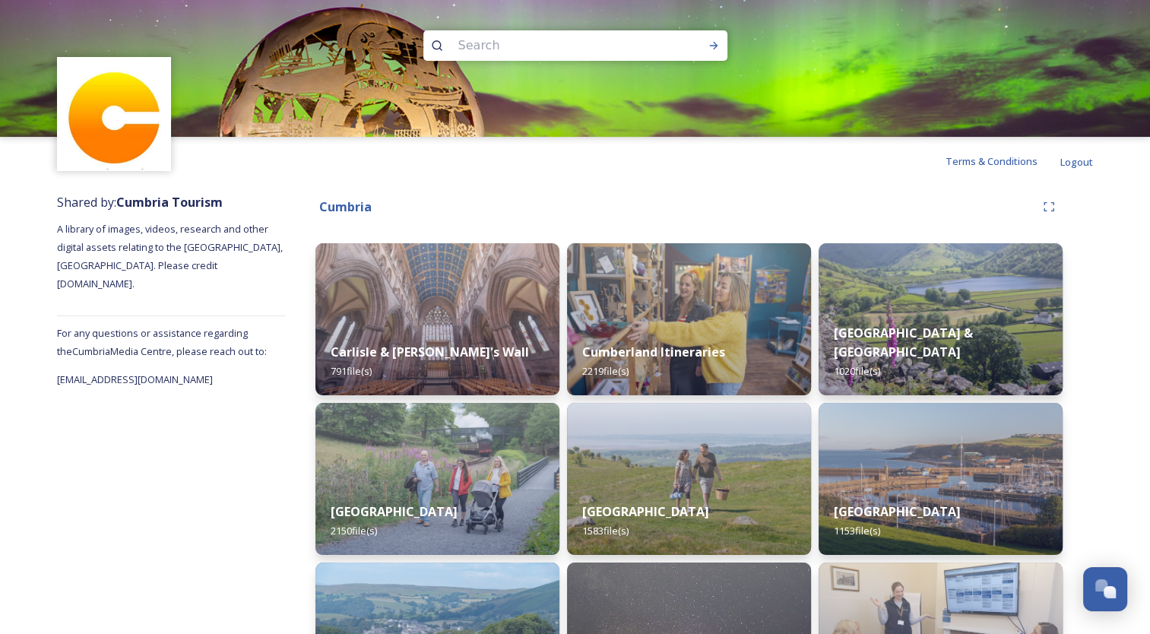
click at [496, 48] on input at bounding box center [555, 45] width 208 height 33
type input "windermere"
click at [703, 46] on div "Run Search" at bounding box center [713, 45] width 27 height 27
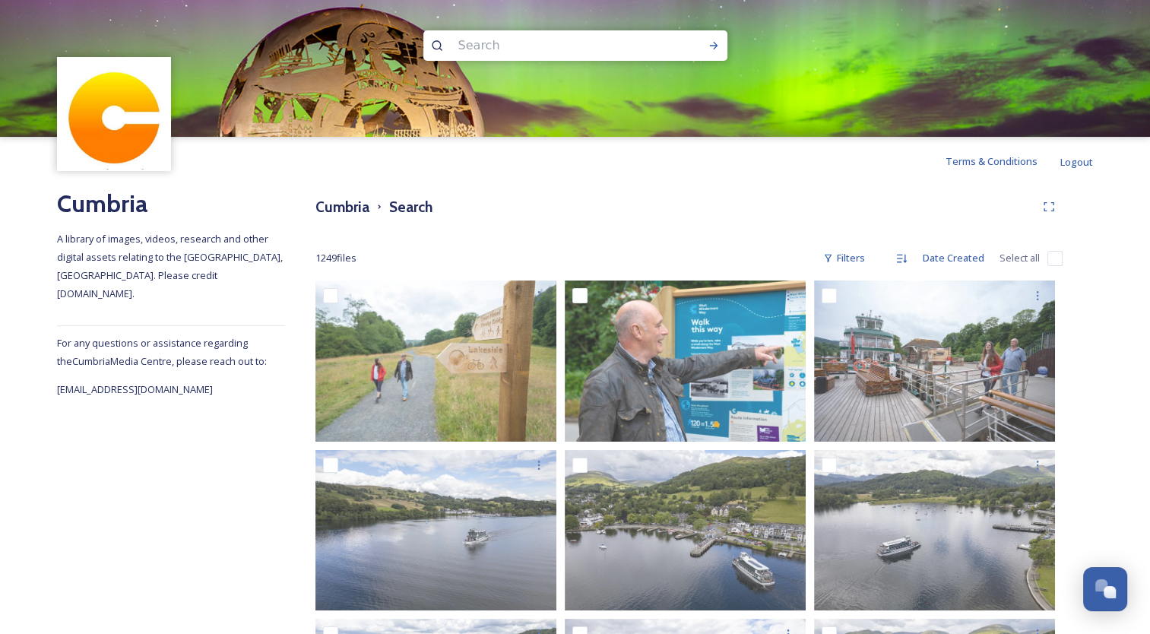
click at [492, 41] on input at bounding box center [555, 45] width 208 height 33
click at [706, 53] on div "Run Search" at bounding box center [713, 45] width 27 height 27
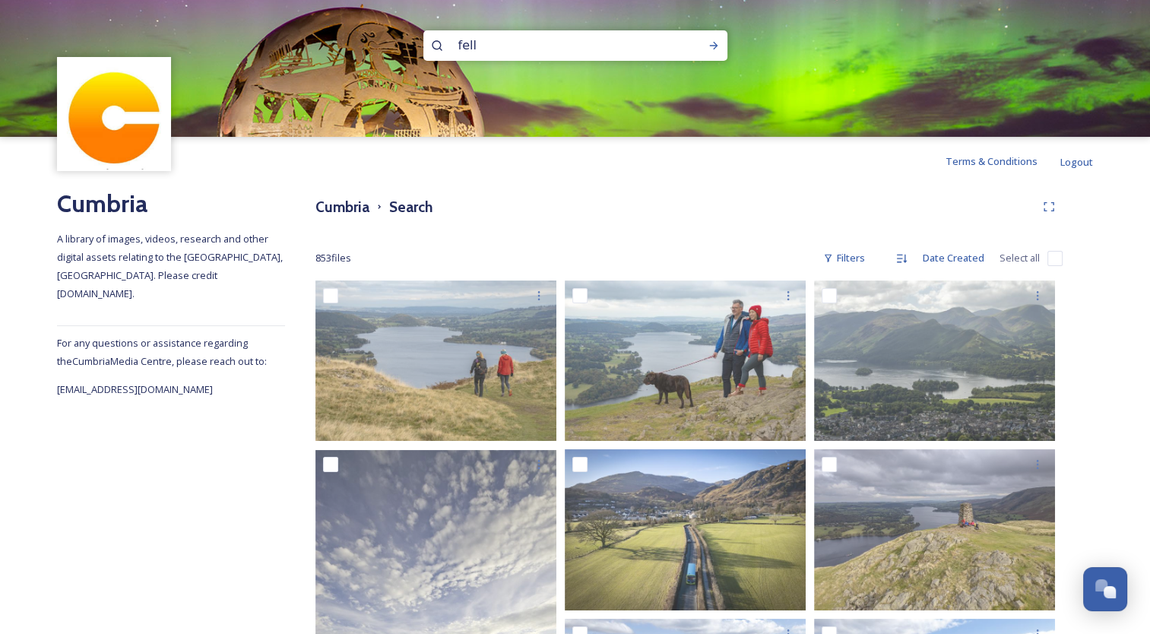
drag, startPoint x: 494, startPoint y: 39, endPoint x: 384, endPoint y: 35, distance: 110.3
click at [384, 35] on div "fell" at bounding box center [575, 68] width 1150 height 137
type input "foot"
type input "fell"
click at [545, 49] on input "fell" at bounding box center [582, 45] width 191 height 33
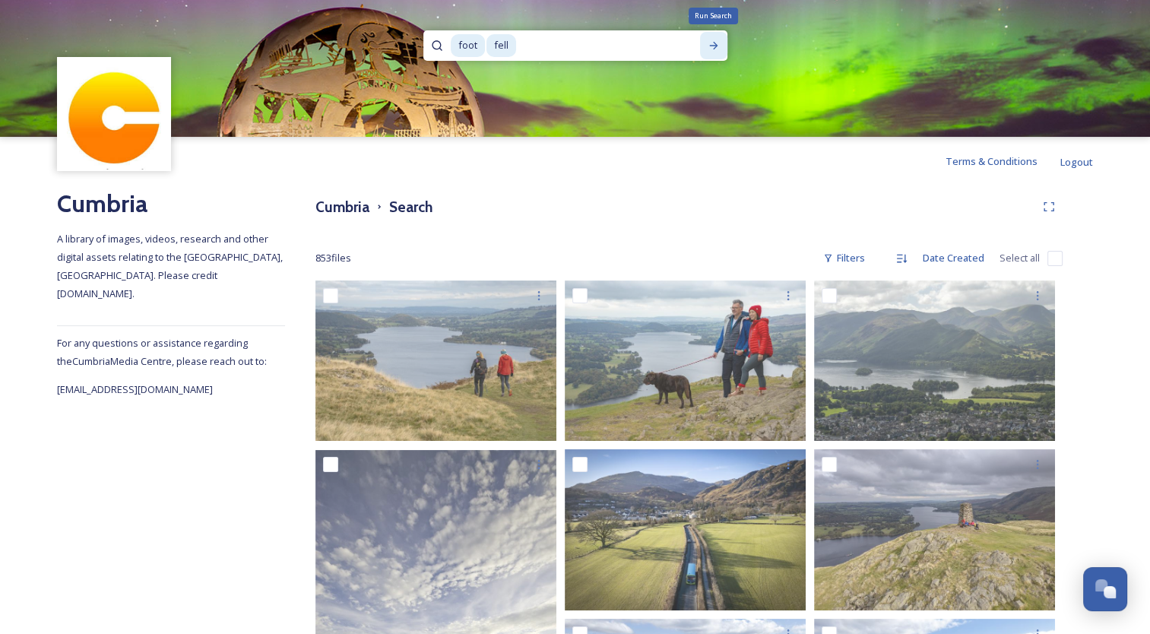
click at [718, 41] on icon at bounding box center [714, 46] width 12 height 12
drag, startPoint x: 484, startPoint y: 44, endPoint x: 440, endPoint y: 45, distance: 44.1
click at [440, 45] on div "foot fell" at bounding box center [575, 45] width 304 height 30
drag, startPoint x: 519, startPoint y: 43, endPoint x: 440, endPoint y: 47, distance: 78.4
click at [440, 47] on div "foot fell" at bounding box center [575, 45] width 304 height 30
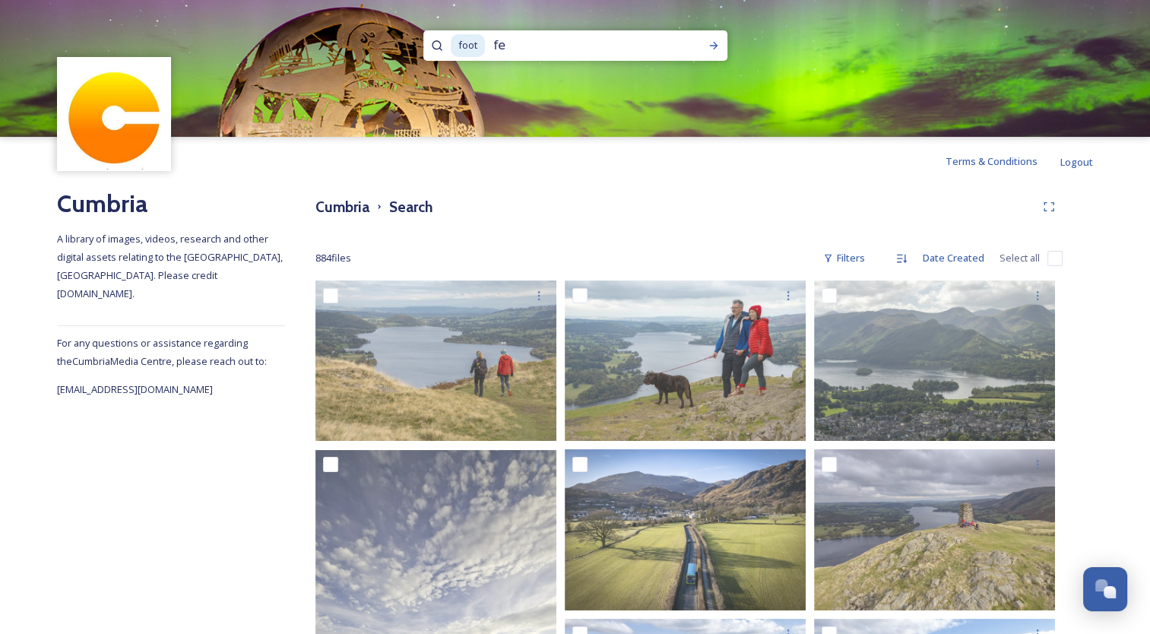
type input "f"
click at [709, 41] on icon at bounding box center [714, 46] width 12 height 12
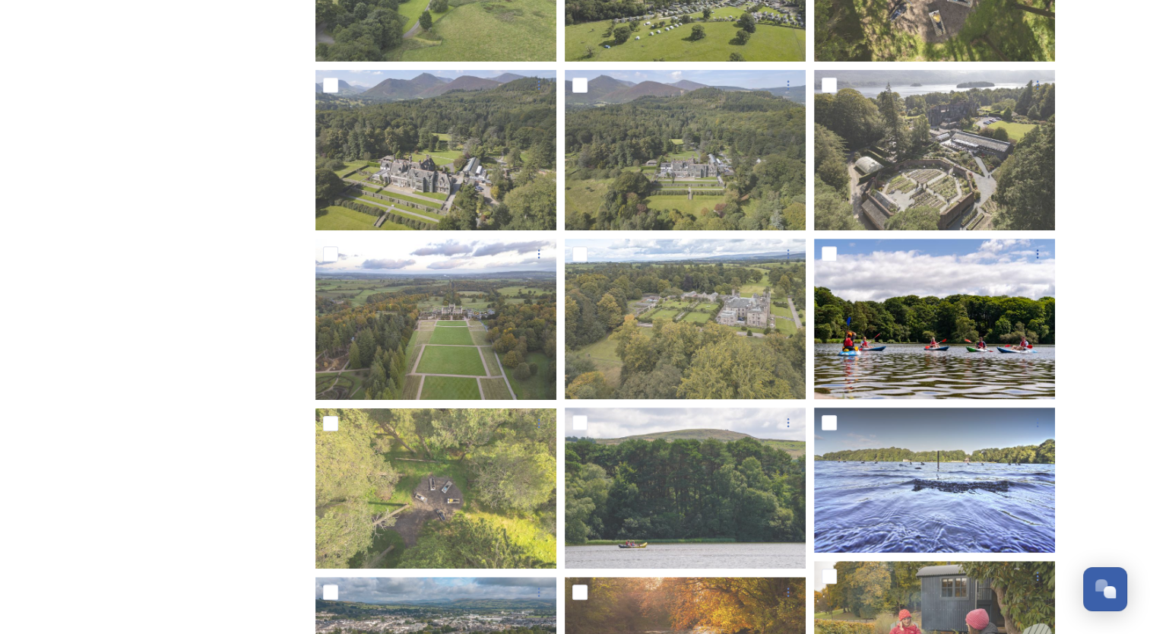
scroll to position [563, 0]
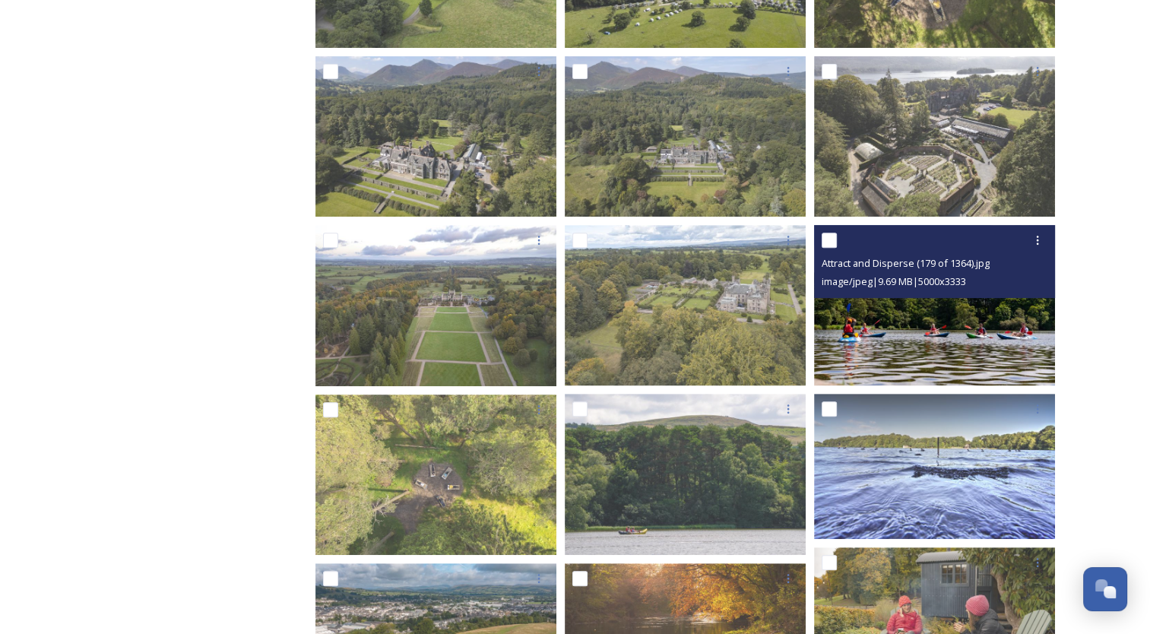
click at [893, 350] on img at bounding box center [934, 305] width 241 height 160
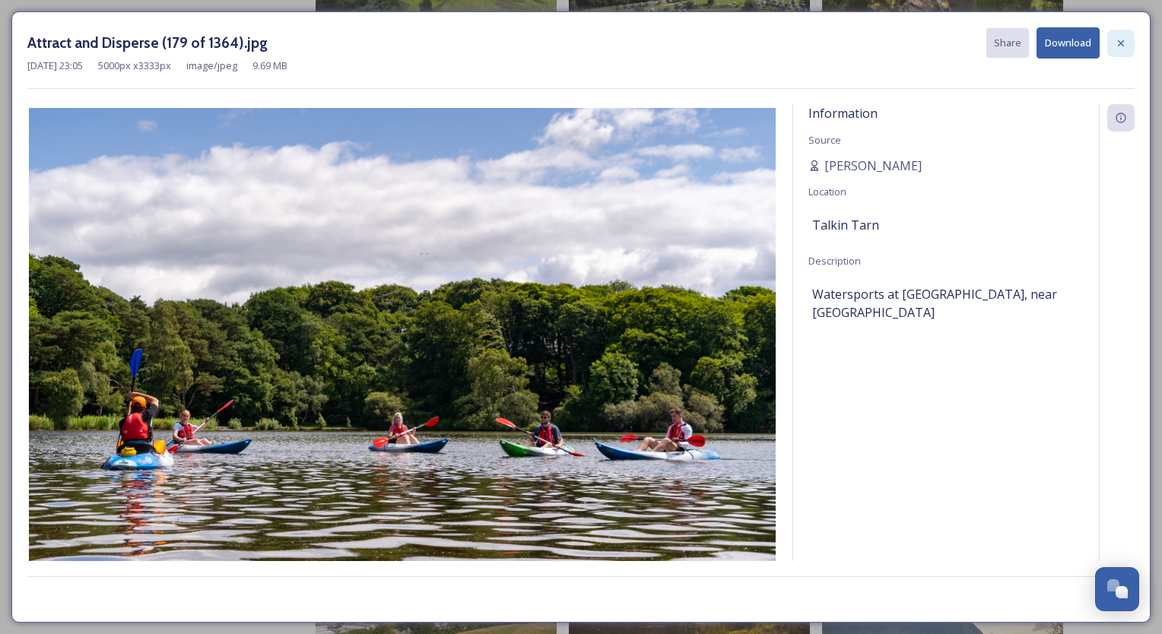
click at [1121, 44] on icon at bounding box center [1121, 43] width 12 height 12
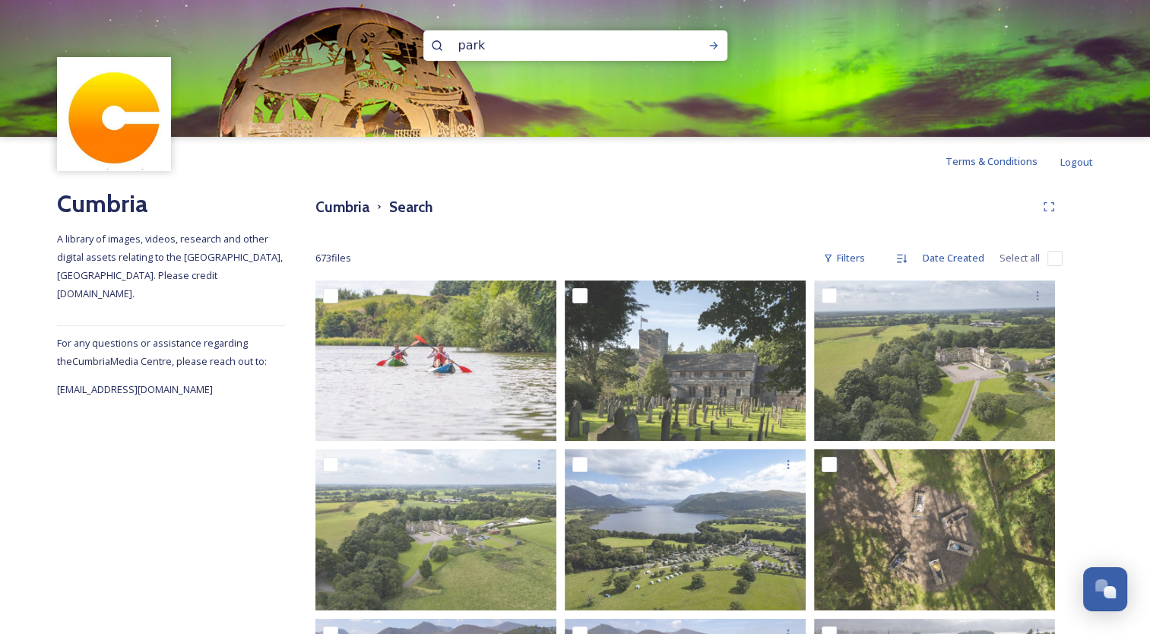
drag, startPoint x: 501, startPoint y: 40, endPoint x: 400, endPoint y: 36, distance: 101.2
click at [400, 36] on div "park" at bounding box center [575, 68] width 1150 height 137
click at [696, 49] on div "foot Run Search" at bounding box center [575, 45] width 304 height 30
click at [715, 49] on icon at bounding box center [714, 46] width 12 height 12
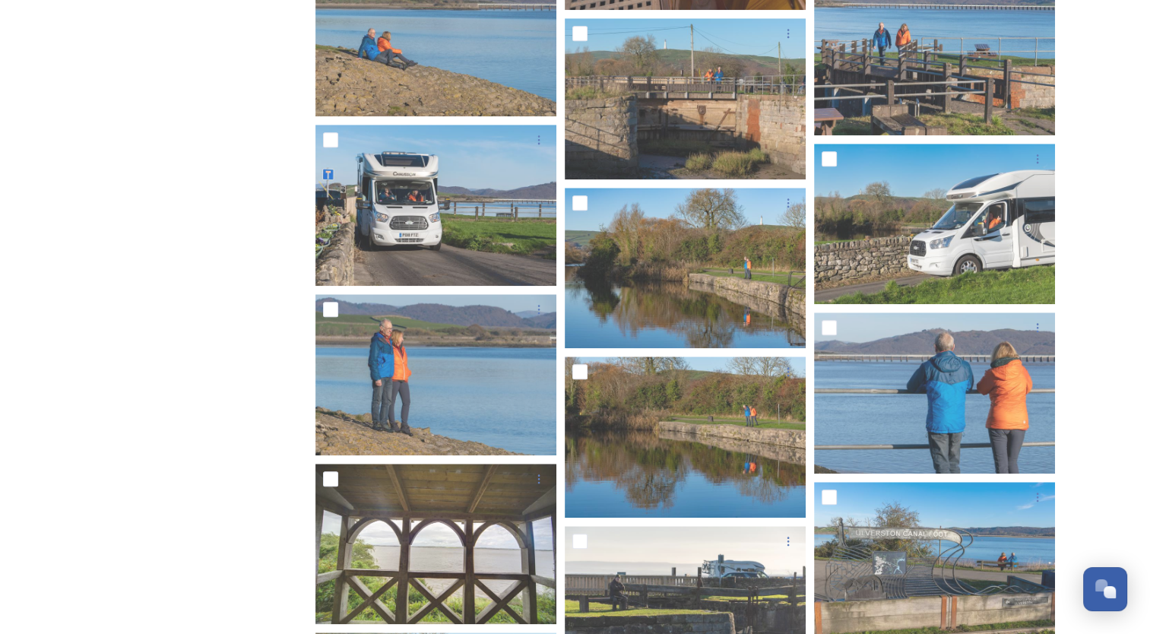
scroll to position [1381, 0]
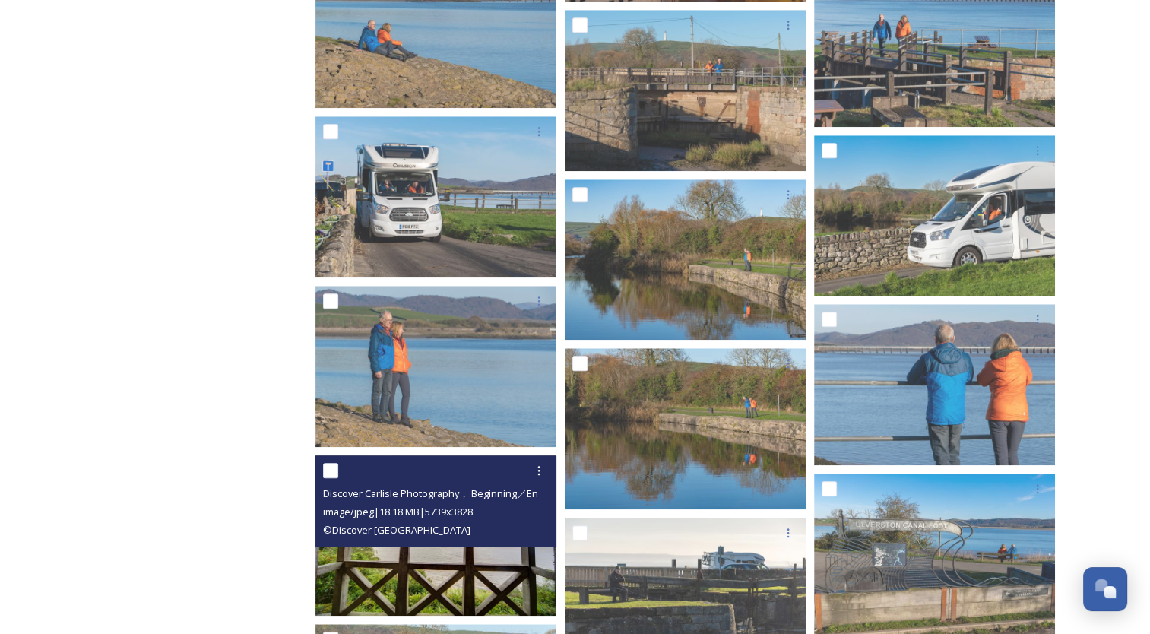
click at [370, 576] on img at bounding box center [436, 535] width 241 height 160
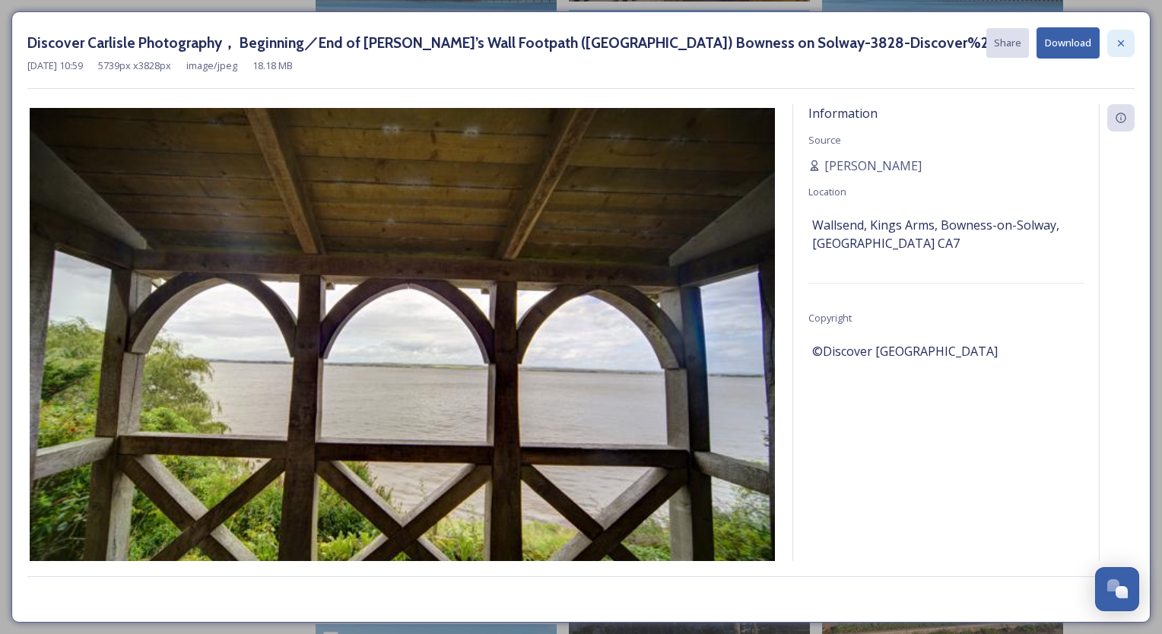
click at [1122, 41] on icon at bounding box center [1121, 43] width 12 height 12
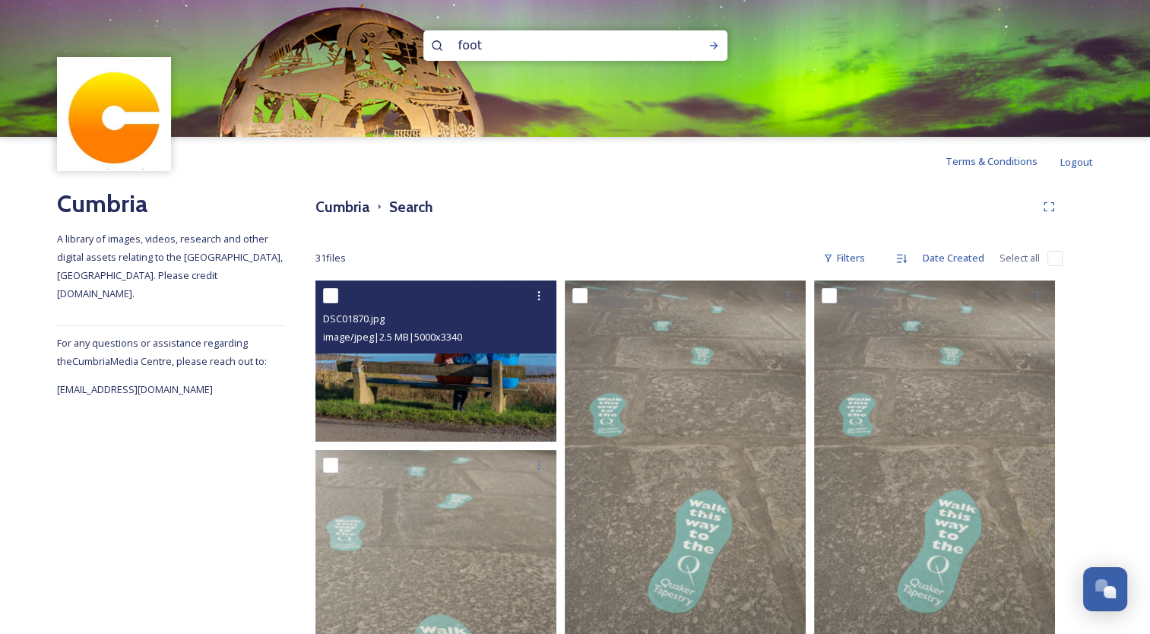
click at [411, 357] on img at bounding box center [436, 361] width 241 height 161
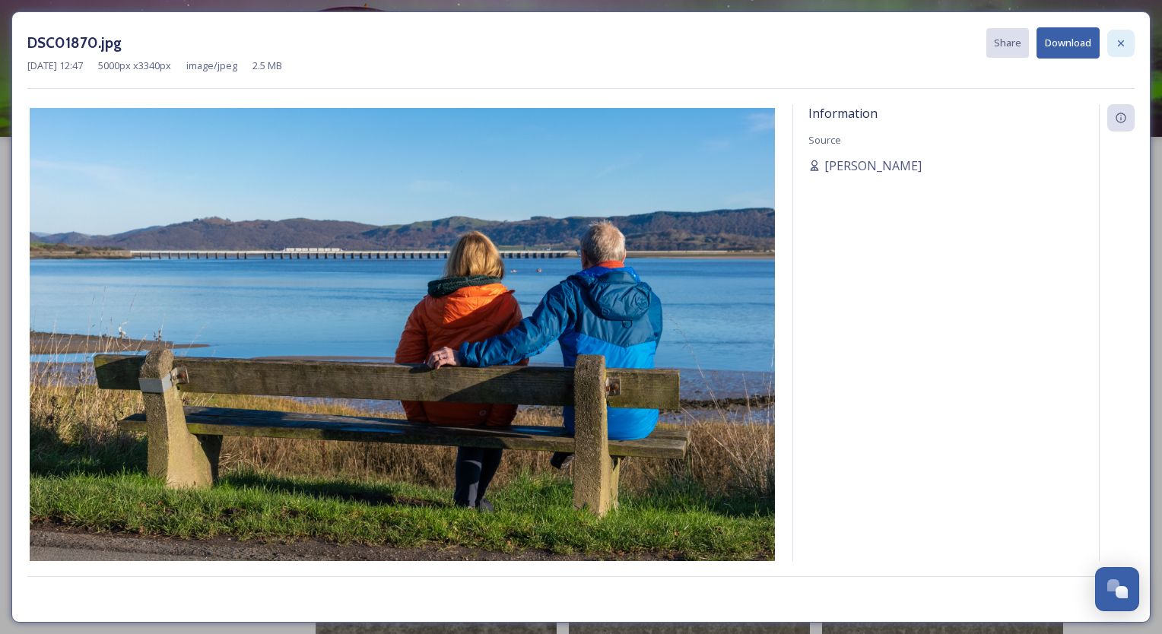
click at [1118, 46] on icon at bounding box center [1121, 43] width 12 height 12
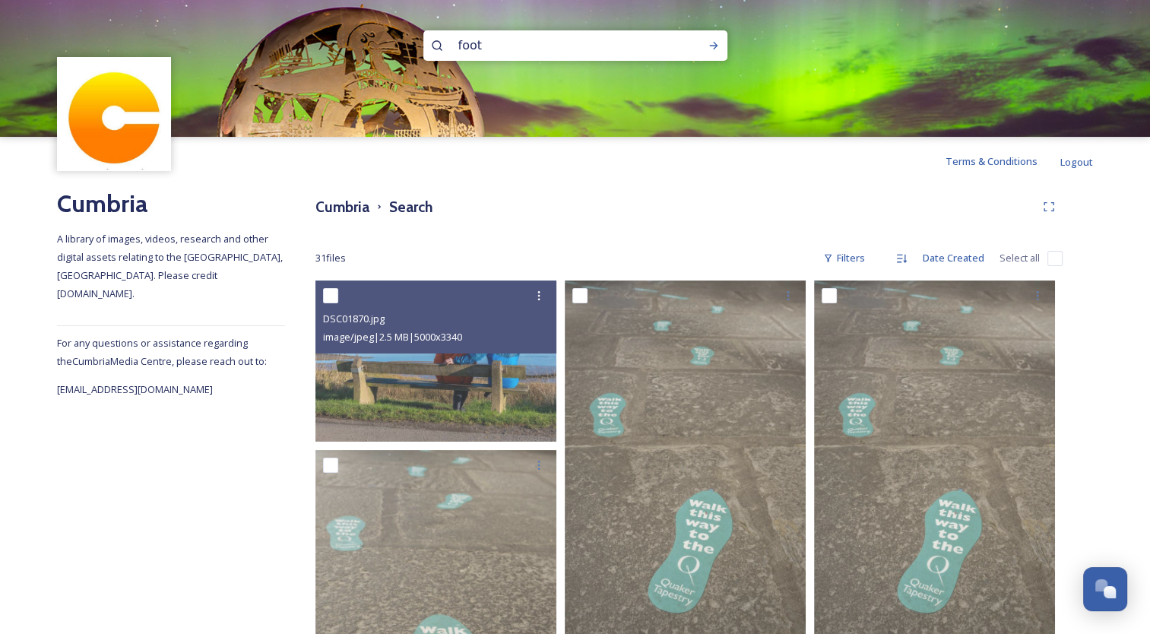
click at [398, 44] on div "foot" at bounding box center [575, 68] width 1150 height 137
type input "fell foot"
click at [710, 50] on icon at bounding box center [714, 46] width 12 height 12
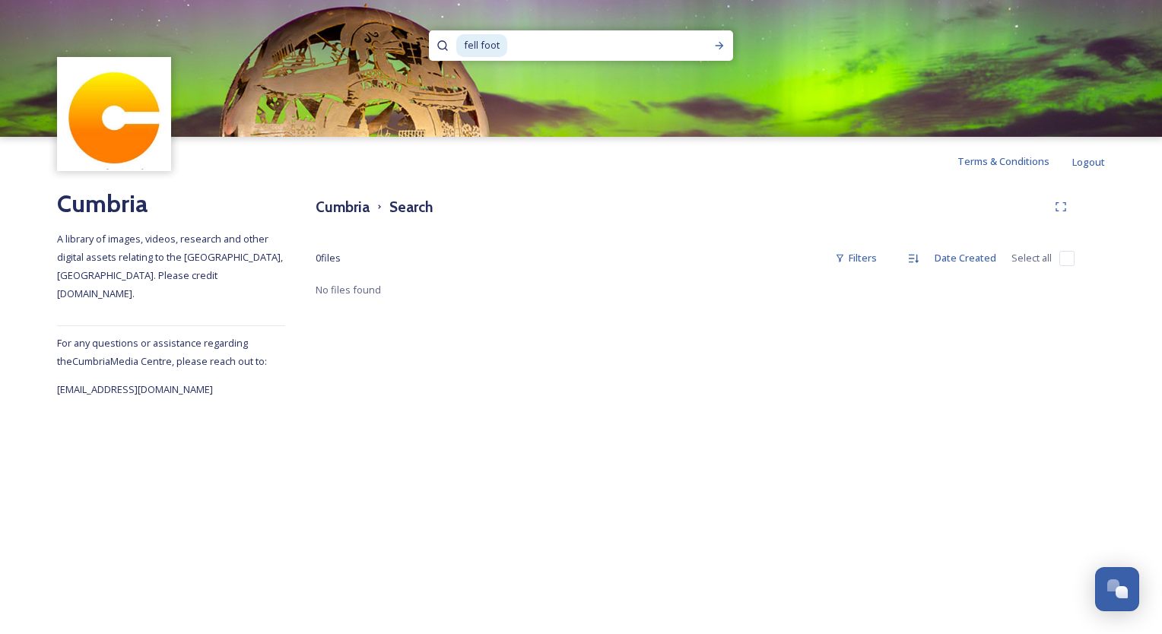
drag, startPoint x: 525, startPoint y: 41, endPoint x: 456, endPoint y: 37, distance: 69.3
click at [456, 37] on div "fell foot" at bounding box center [573, 45] width 235 height 30
type input "f"
type input "rowing"
click at [714, 50] on icon at bounding box center [719, 46] width 12 height 12
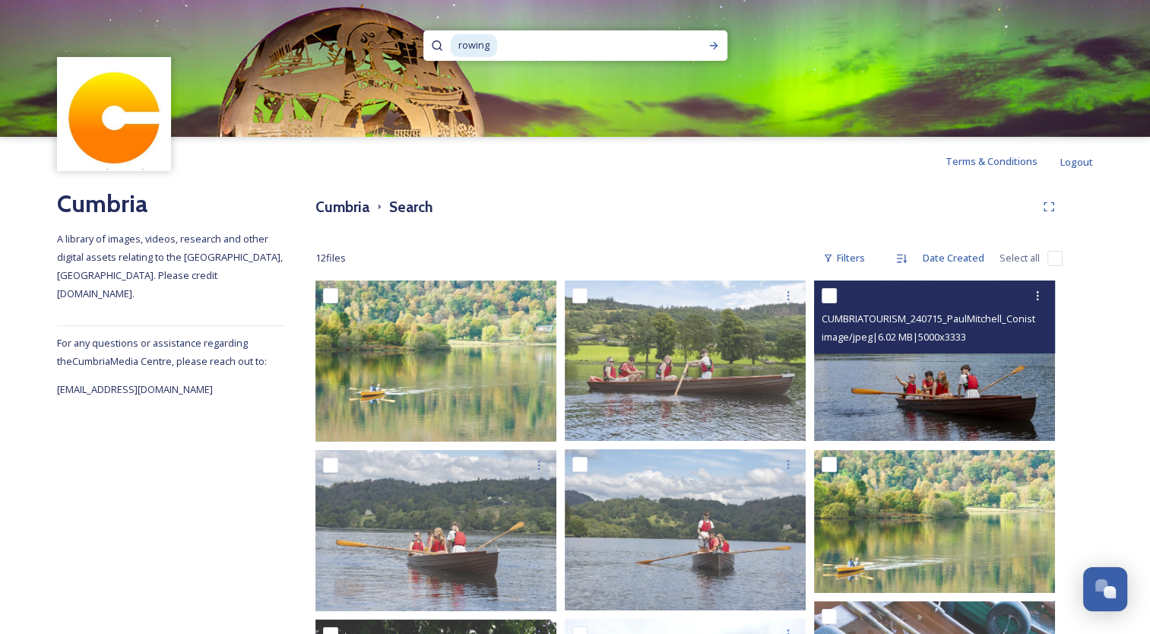
click at [896, 393] on img at bounding box center [934, 361] width 241 height 160
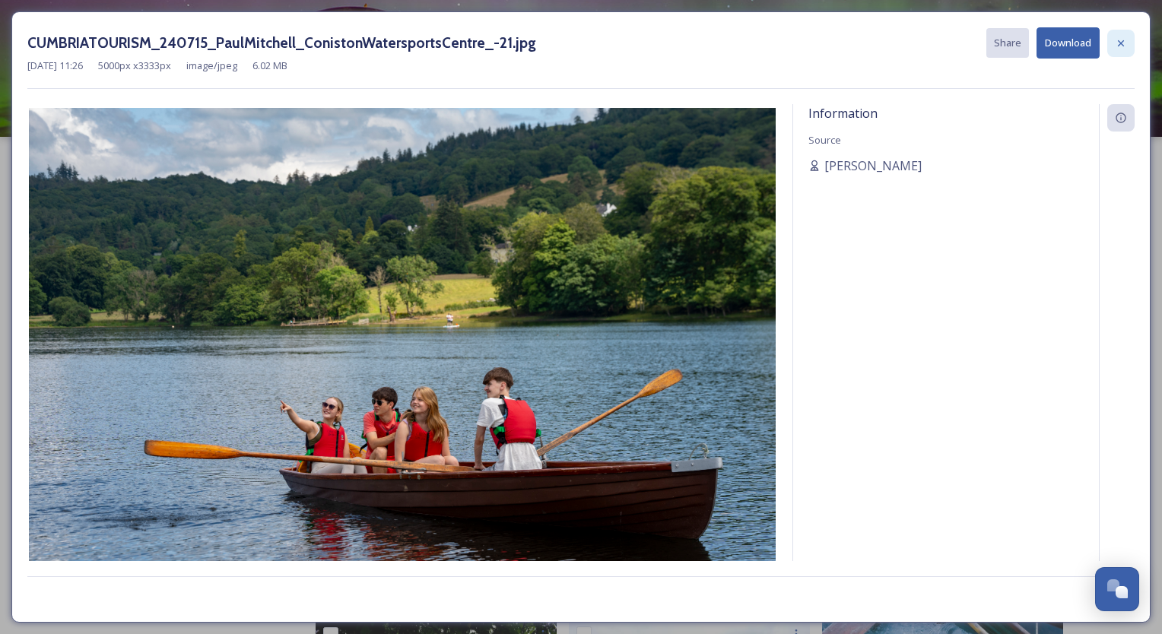
click at [1115, 47] on icon at bounding box center [1121, 43] width 12 height 12
